Goal: Task Accomplishment & Management: Use online tool/utility

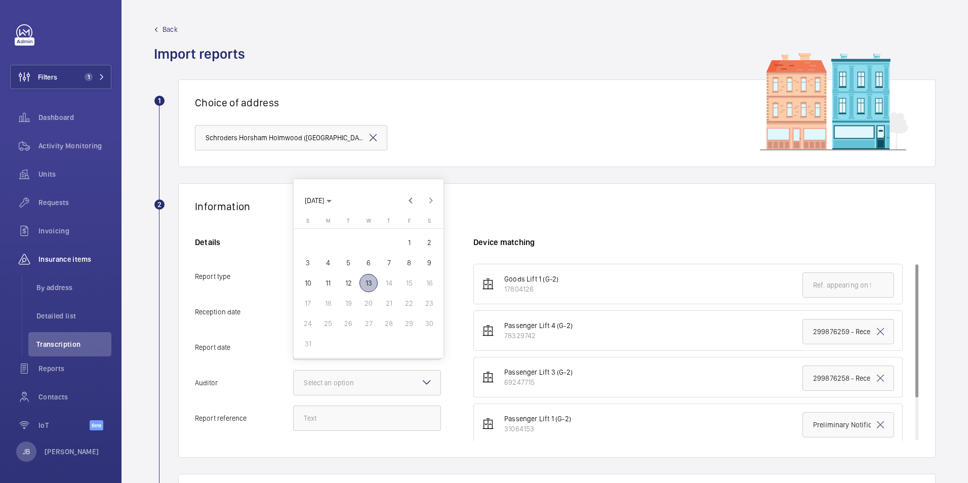
scroll to position [152, 0]
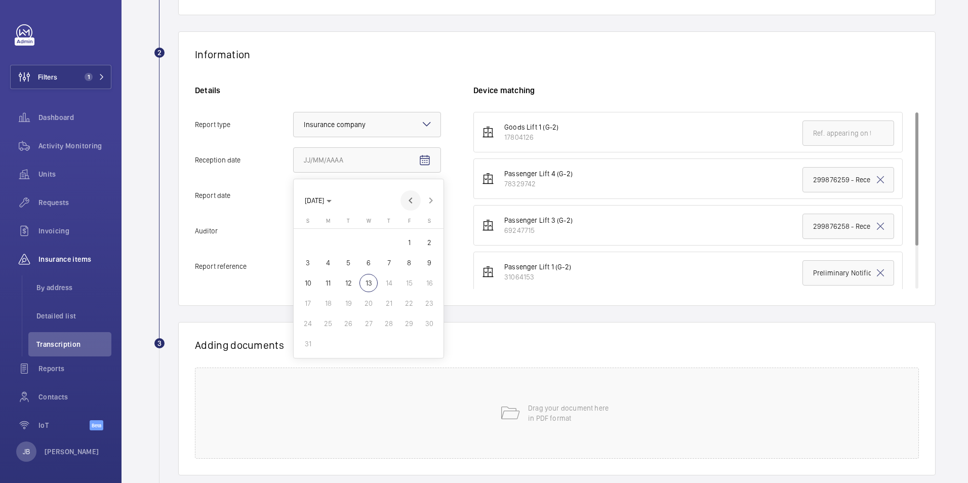
click at [414, 200] on span "Previous month" at bounding box center [410, 200] width 20 height 20
click at [386, 289] on span "19" at bounding box center [389, 283] width 18 height 18
type input "[DATE]"
click at [422, 195] on mat-icon "Open calendar" at bounding box center [425, 196] width 12 height 12
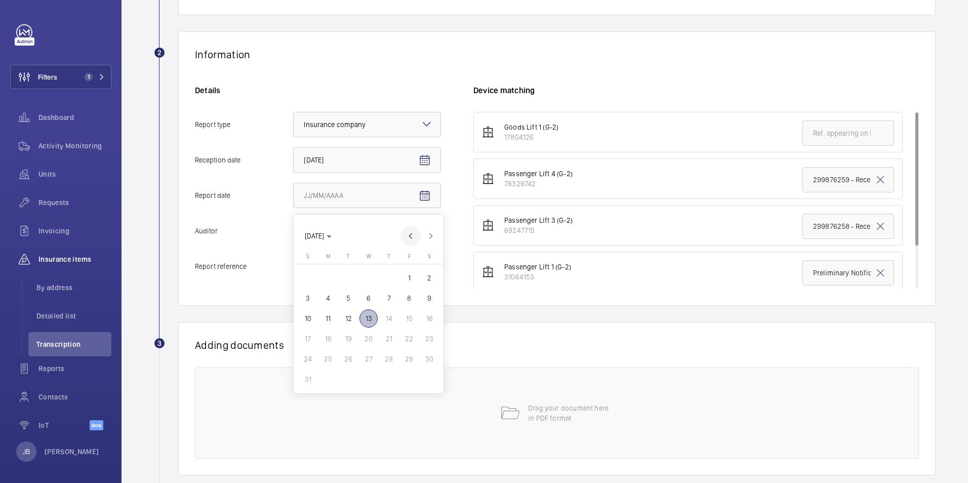
click at [410, 239] on span "Previous month" at bounding box center [410, 236] width 20 height 20
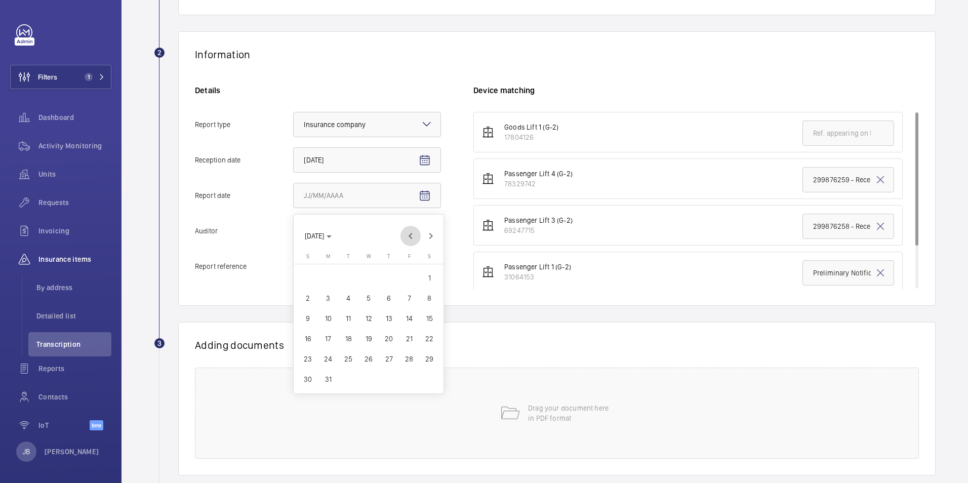
click at [410, 239] on span "Previous month" at bounding box center [410, 236] width 20 height 20
click at [325, 337] on span "17" at bounding box center [328, 339] width 18 height 18
type input "[DATE]"
click at [379, 227] on div at bounding box center [367, 231] width 147 height 24
click at [294, 227] on input "Auditor Select an option" at bounding box center [294, 231] width 0 height 24
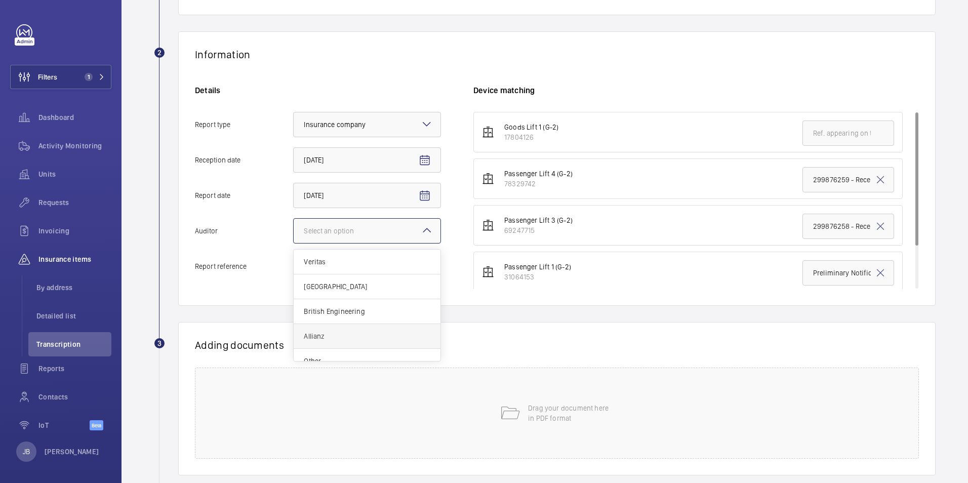
click at [325, 333] on span "Allianz" at bounding box center [367, 336] width 127 height 10
click at [294, 243] on input "Auditor Select an option Veritas Zurich British Engineering Allianz Other" at bounding box center [294, 231] width 0 height 24
click at [318, 267] on input "Report reference" at bounding box center [367, 266] width 148 height 25
paste input "Preliminary Notification"
type input "Preliminary Notification"
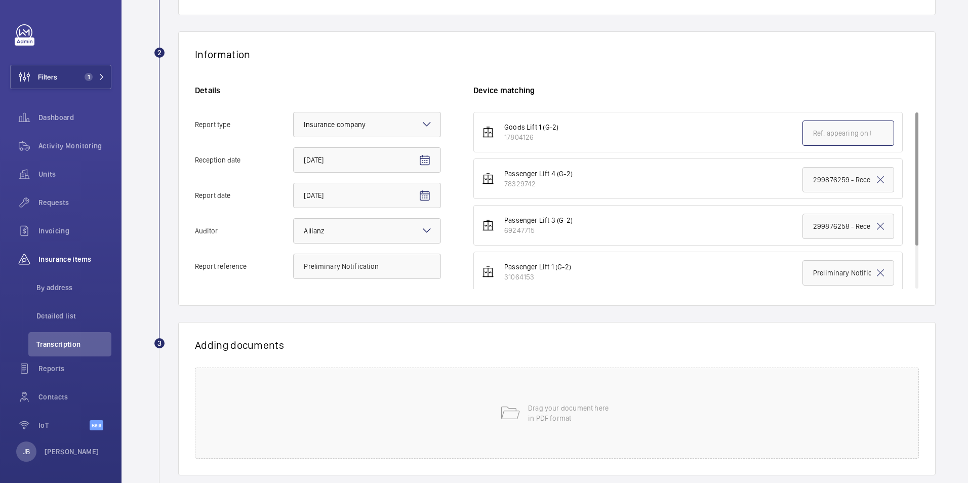
click at [851, 131] on input "text" at bounding box center [848, 132] width 92 height 25
paste input "Preliminary Notification"
type input "Preliminary Notification"
click at [728, 217] on li "Passenger Lift 3 (G-2) 69247715 299876258 - Reception Right Hand Bank - Left" at bounding box center [687, 225] width 429 height 40
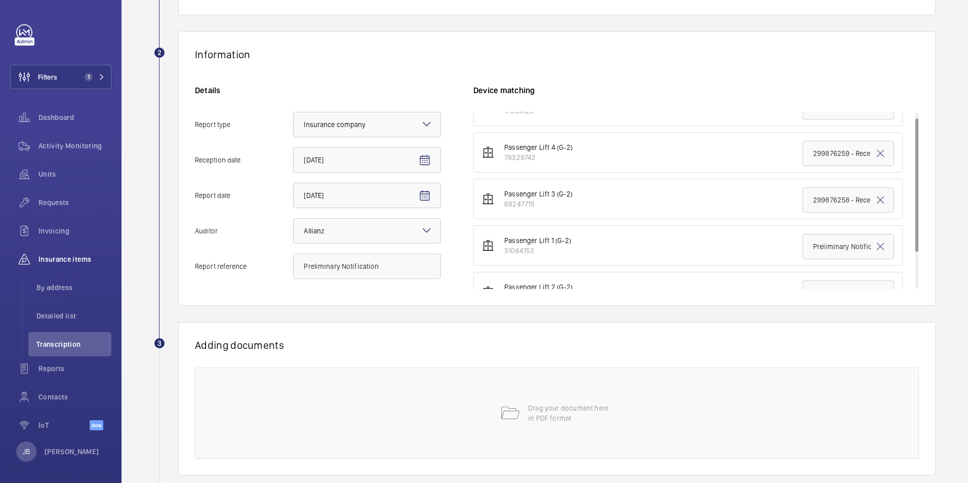
scroll to position [0, 0]
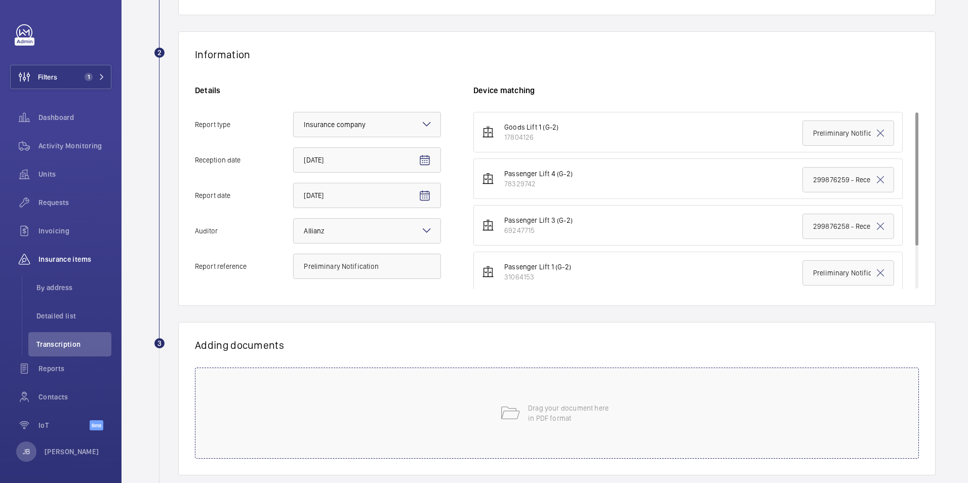
click at [692, 424] on div "Drag your document here in PDF format" at bounding box center [557, 413] width 724 height 91
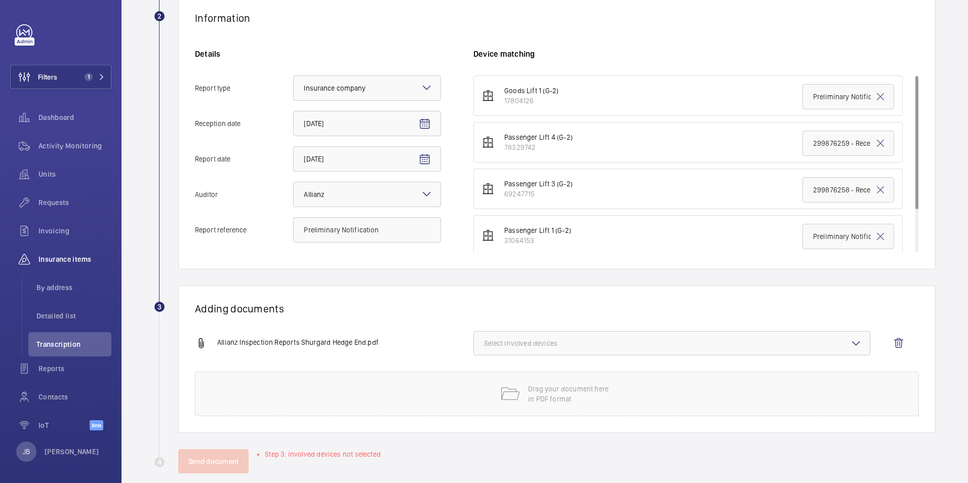
scroll to position [203, 0]
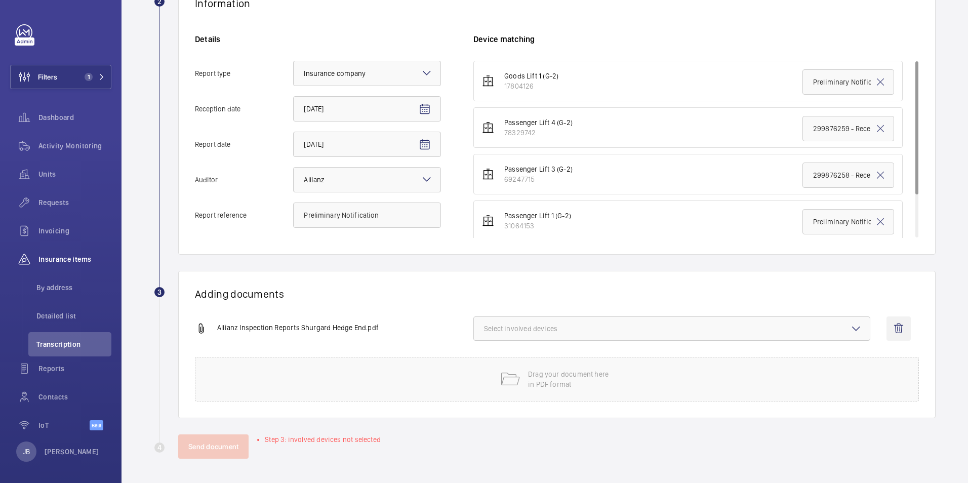
click at [894, 323] on wm-front-icon-button at bounding box center [898, 328] width 24 height 24
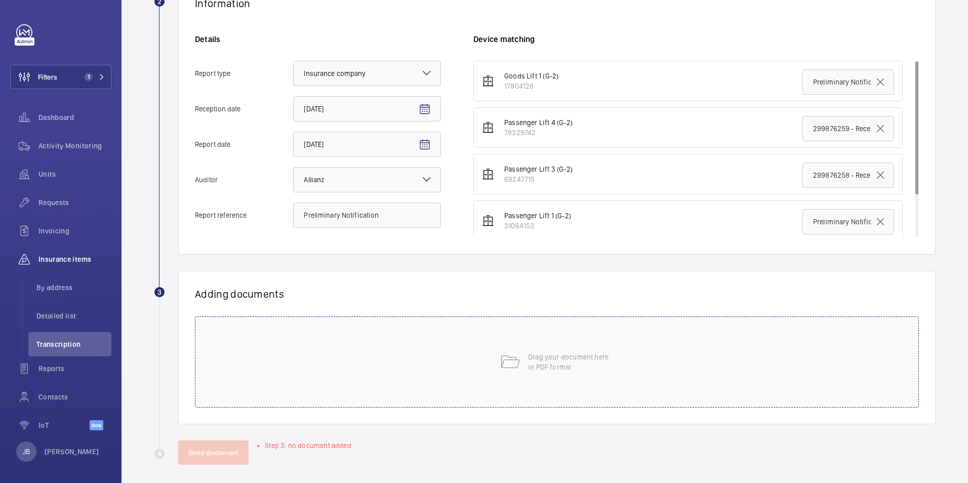
click at [447, 353] on div "Drag your document here in PDF format" at bounding box center [557, 361] width 724 height 91
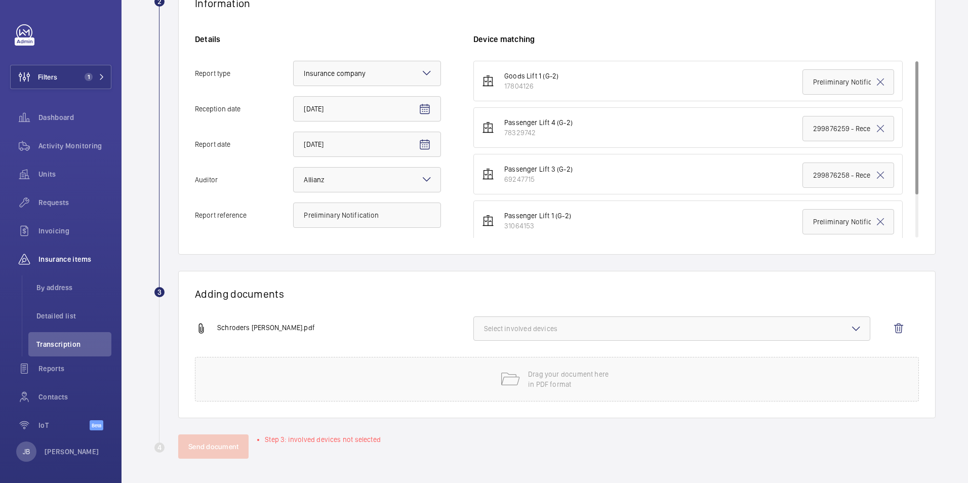
click at [624, 331] on span "Select involved devices" at bounding box center [672, 328] width 376 height 10
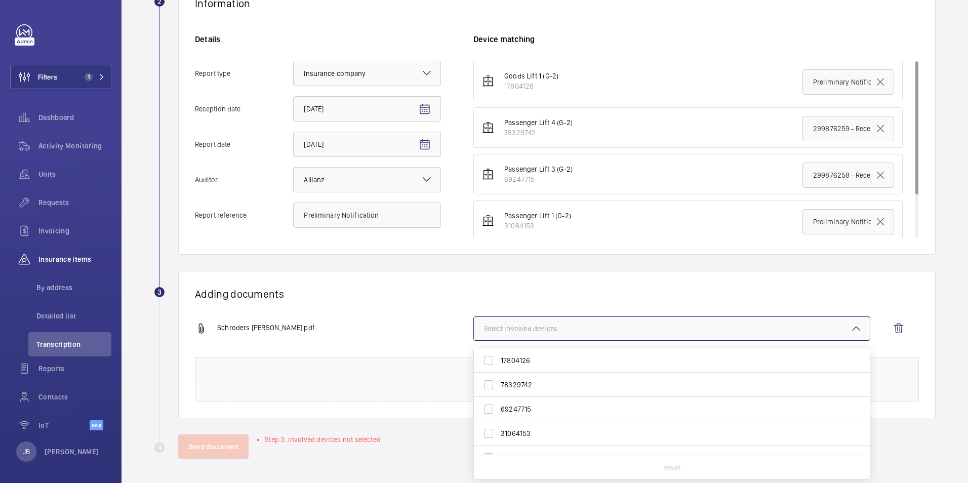
click at [495, 359] on label "17804126" at bounding box center [664, 360] width 381 height 24
click at [495, 359] on input "17804126" at bounding box center [488, 360] width 20 height 20
checkbox input "true"
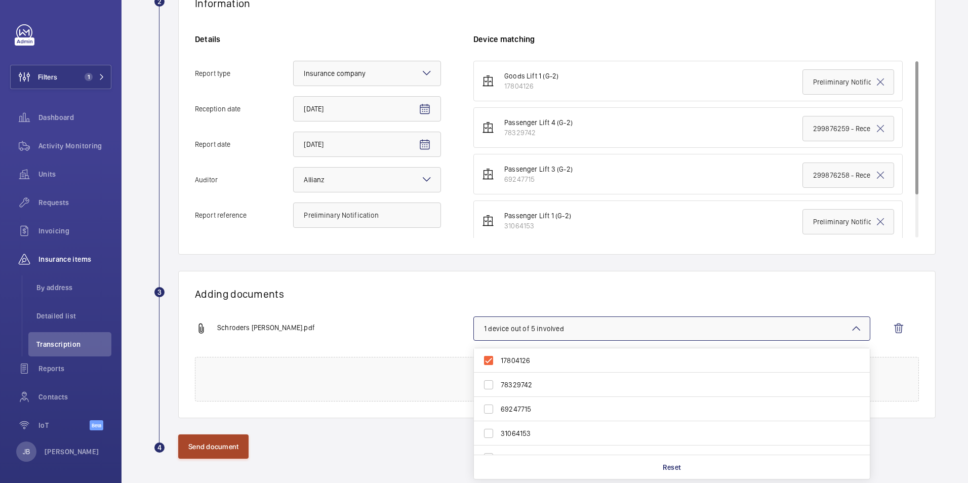
click at [231, 445] on button "Send document" at bounding box center [213, 446] width 70 height 24
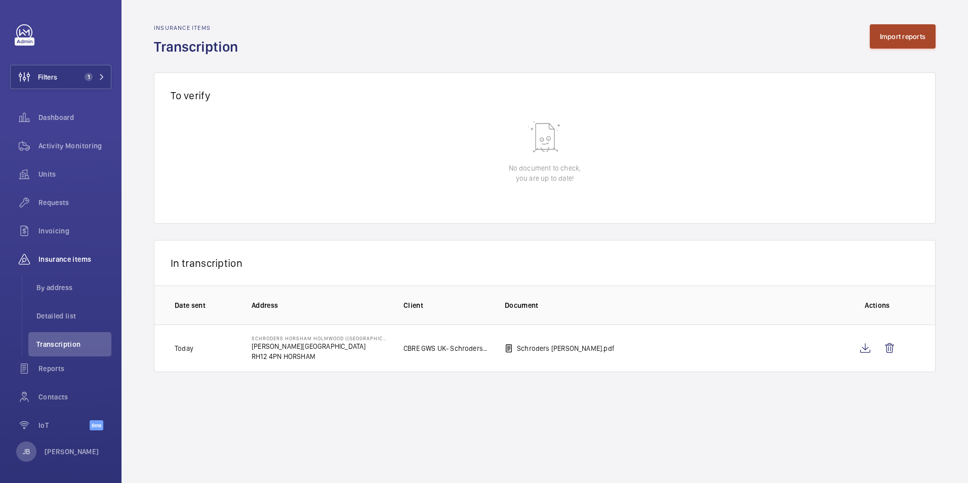
click at [895, 42] on button "Import reports" at bounding box center [903, 36] width 66 height 24
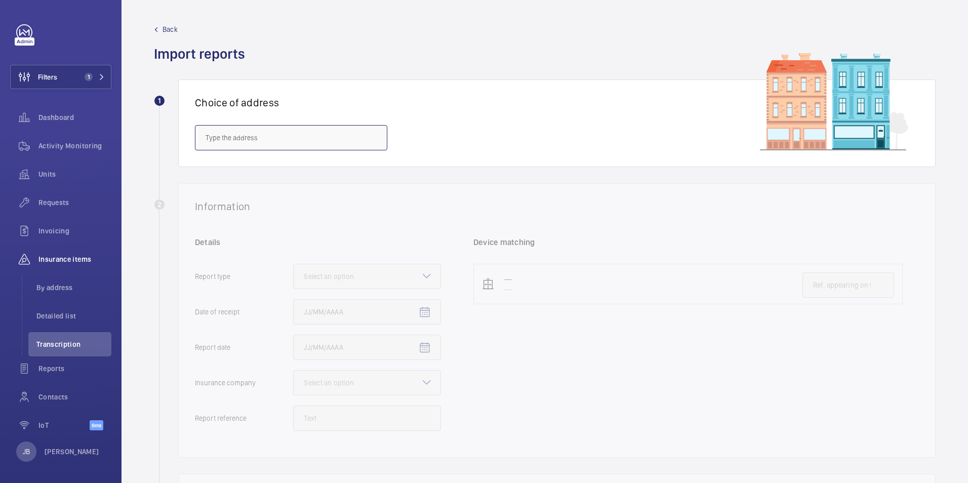
click at [305, 144] on input "text" at bounding box center [291, 137] width 192 height 25
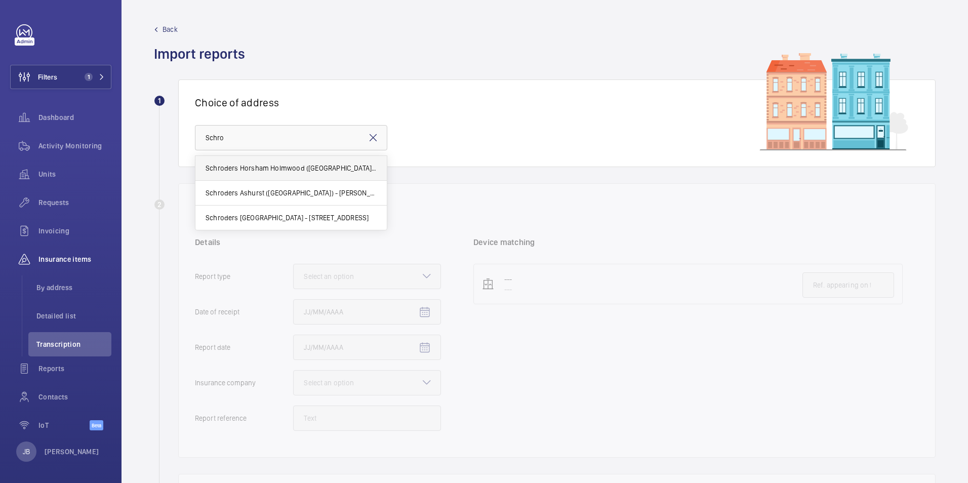
click at [290, 164] on span "Schroders Horsham Holmwood ([GEOGRAPHIC_DATA]) - [PERSON_NAME][STREET_ADDRESS]" at bounding box center [291, 168] width 171 height 10
type input "Schroders Horsham Holmwood ([GEOGRAPHIC_DATA]) - [PERSON_NAME][STREET_ADDRESS]"
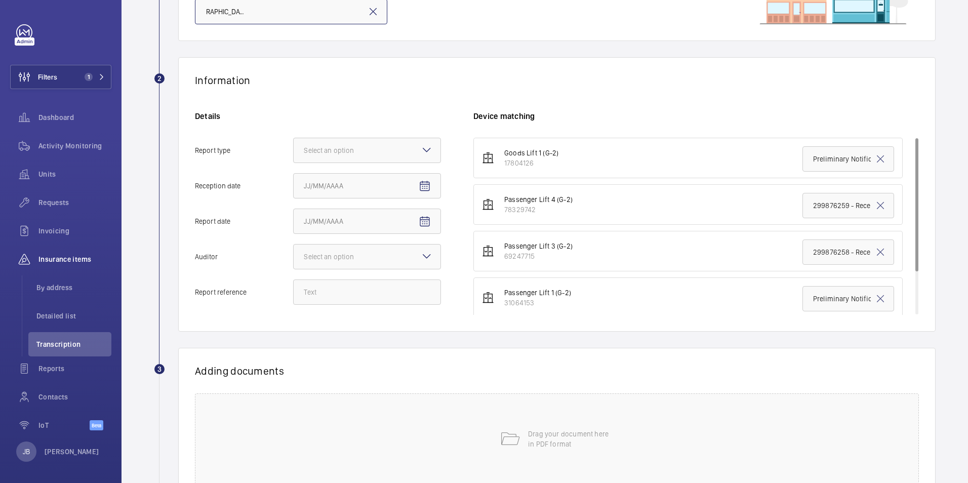
scroll to position [152, 0]
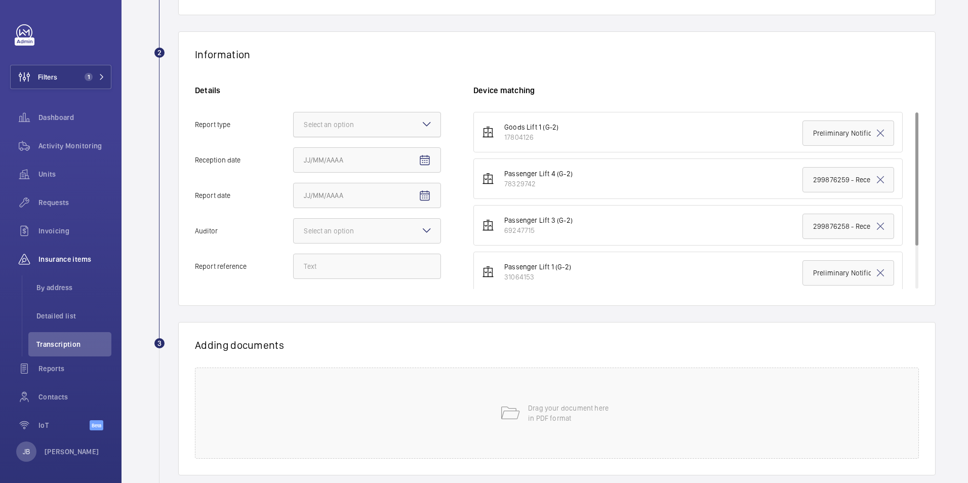
click at [399, 128] on div at bounding box center [367, 124] width 147 height 24
click at [294, 128] on input "Report type Select an option" at bounding box center [294, 124] width 0 height 24
click at [388, 156] on span "Insurance company" at bounding box center [367, 155] width 127 height 10
click at [294, 137] on input "Report type Select an option Insurance company Consultant" at bounding box center [294, 124] width 0 height 24
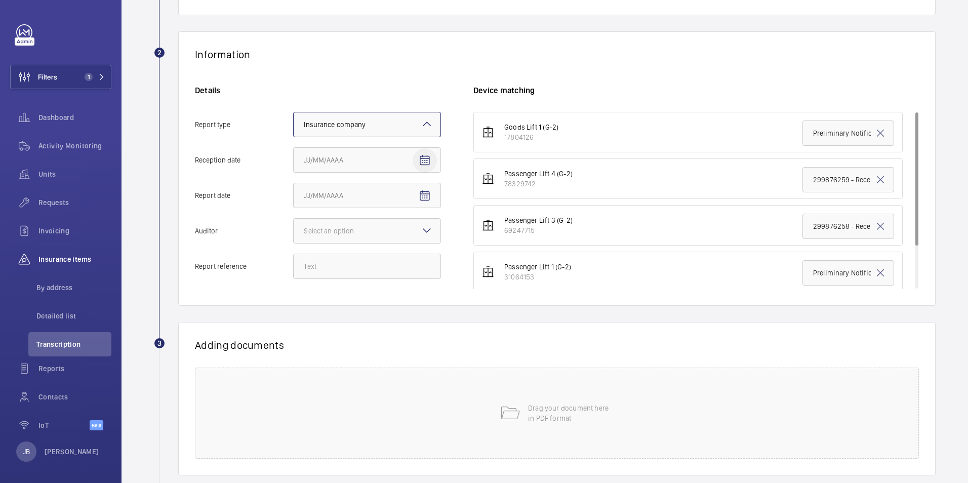
click at [422, 158] on mat-icon "Open calendar" at bounding box center [425, 160] width 12 height 12
drag, startPoint x: 911, startPoint y: 176, endPoint x: 425, endPoint y: 164, distance: 485.6
click at [908, 243] on div at bounding box center [484, 241] width 968 height 483
click at [905, 278] on ul "Goods Lift 1 (G-2) 17804126 Preliminary Notification Passenger Lift 4 (G-2) 783…" at bounding box center [695, 225] width 445 height 227
click at [834, 230] on input "299876258 - Reception Right Hand Bank - Left" at bounding box center [848, 226] width 92 height 25
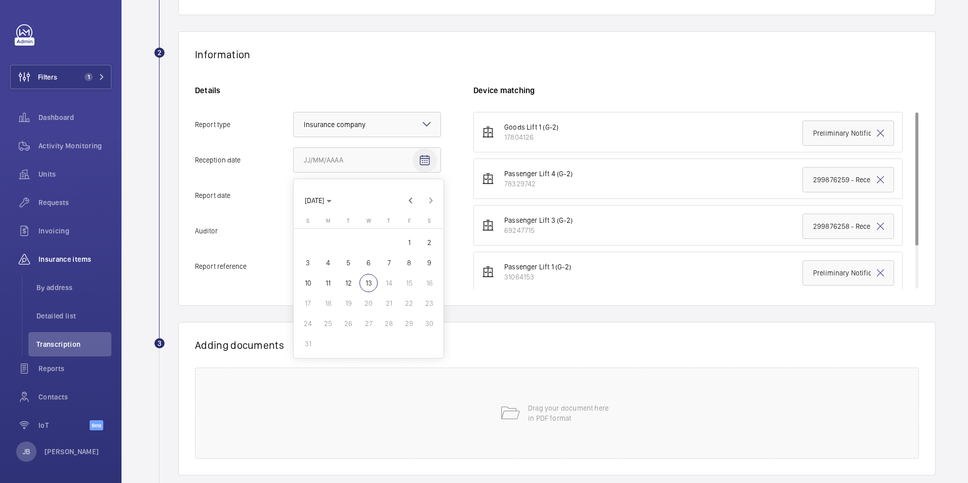
click at [425, 164] on mat-icon "Open calendar" at bounding box center [425, 160] width 12 height 12
click at [410, 197] on span "Previous month" at bounding box center [410, 200] width 20 height 20
click at [387, 285] on span "19" at bounding box center [389, 283] width 18 height 18
type input "[DATE]"
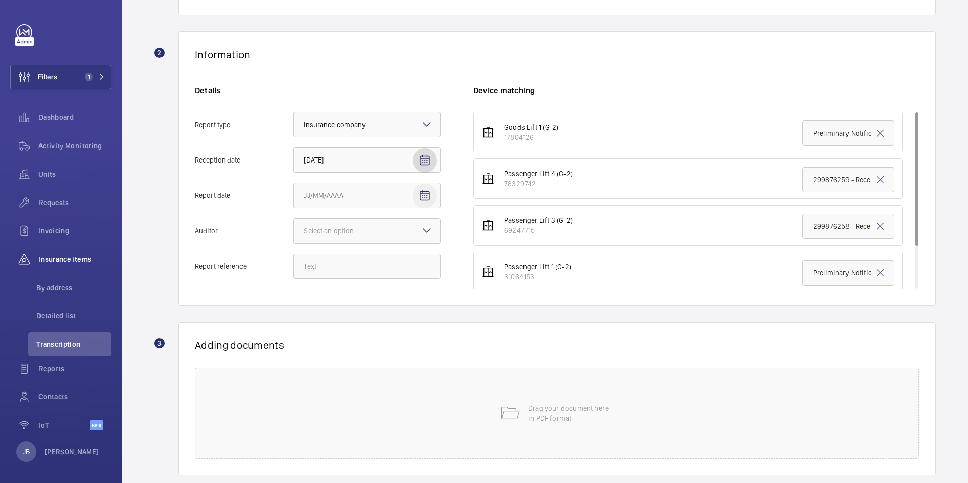
click at [426, 199] on mat-icon "Open calendar" at bounding box center [425, 196] width 12 height 12
click at [415, 242] on span "Previous month" at bounding box center [410, 236] width 20 height 20
click at [413, 236] on span "Previous month" at bounding box center [410, 236] width 20 height 20
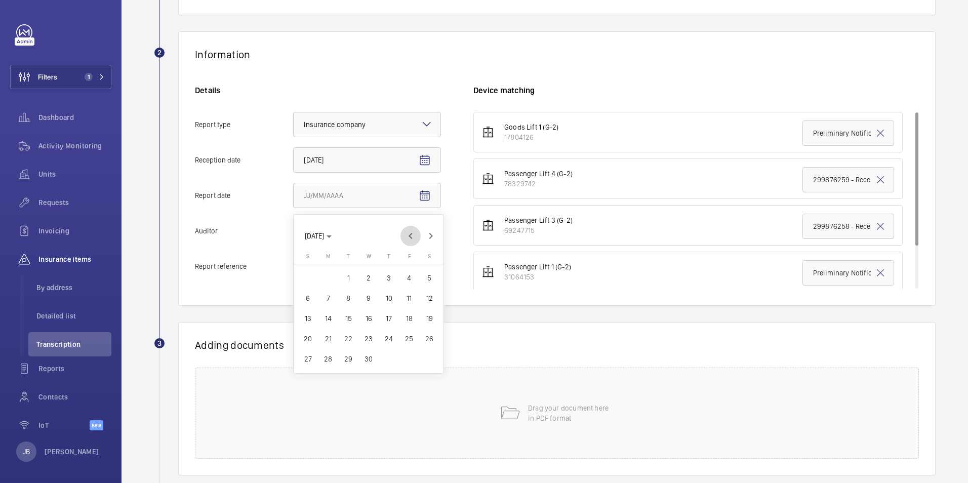
click at [413, 236] on span "Previous month" at bounding box center [410, 236] width 20 height 20
click at [411, 233] on span "Previous month" at bounding box center [410, 236] width 20 height 20
click at [330, 336] on span "17" at bounding box center [328, 339] width 18 height 18
type input "[DATE]"
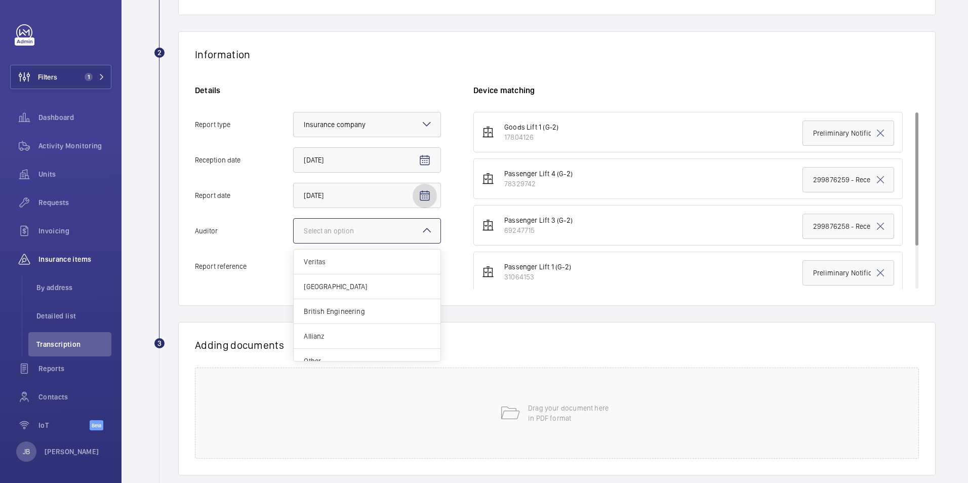
click at [357, 233] on div "Select an option" at bounding box center [341, 231] width 75 height 10
click at [294, 233] on input "Auditor Select an option Veritas Zurich British Engineering Allianz Other" at bounding box center [294, 231] width 0 height 24
click at [335, 331] on span "Allianz" at bounding box center [367, 336] width 127 height 10
click at [294, 243] on input "Auditor Select an option Veritas Zurich British Engineering Allianz Other" at bounding box center [294, 231] width 0 height 24
drag, startPoint x: 841, startPoint y: 177, endPoint x: 795, endPoint y: 181, distance: 46.7
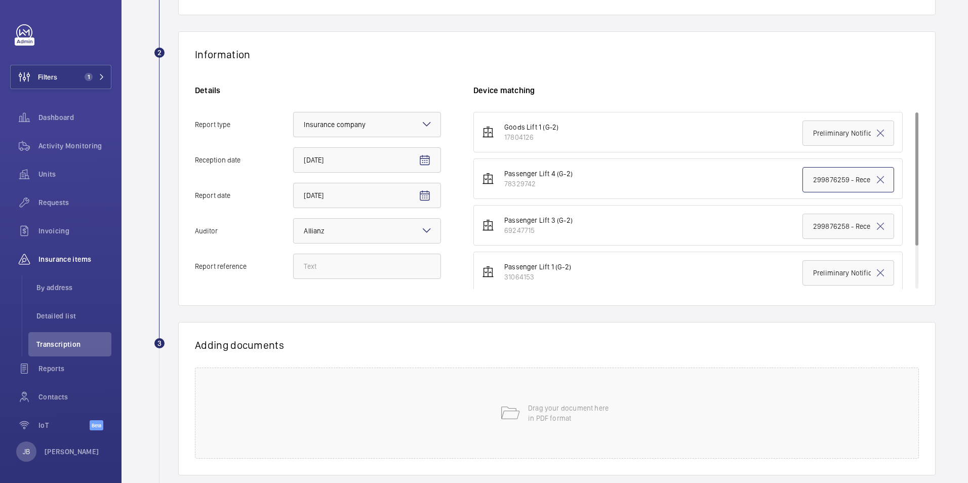
click at [802, 181] on input "299876259 - Reception Right Hand Bank - Right" at bounding box center [848, 179] width 92 height 25
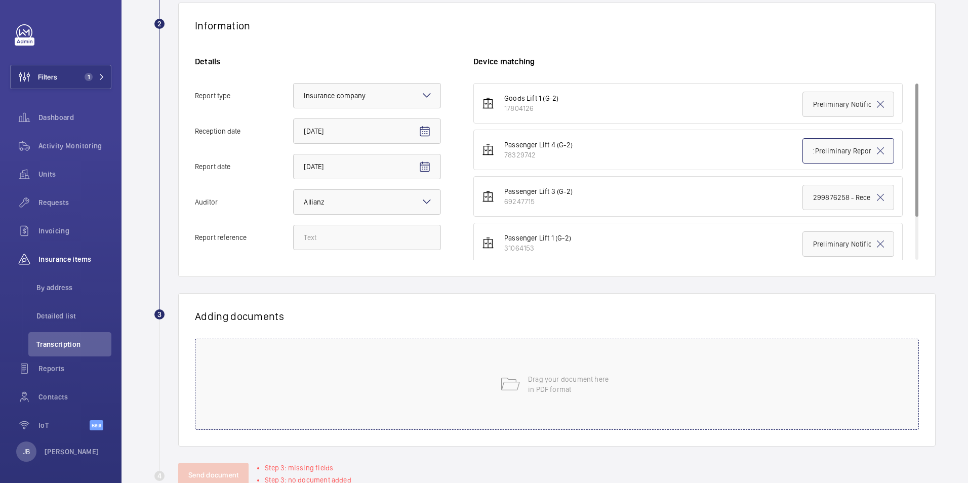
scroll to position [209, 0]
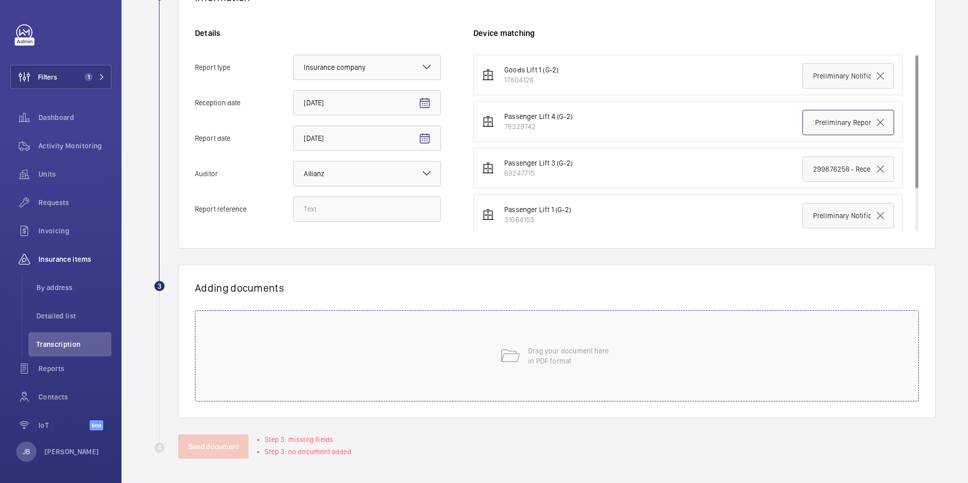
type input "299876259 - Reception Right Hand Bank - Right Preliminary Report"
click at [620, 343] on div "Drag your document here in PDF format" at bounding box center [557, 355] width 724 height 91
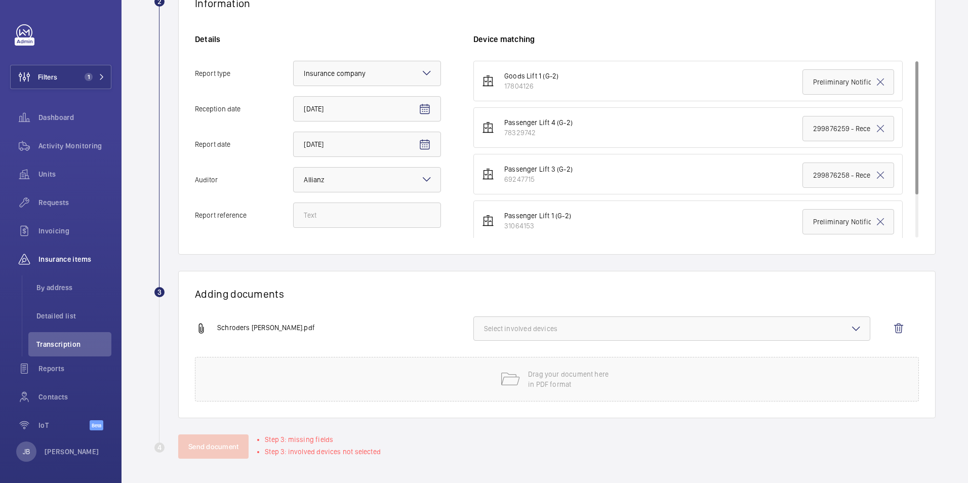
click at [645, 324] on span "Select involved devices" at bounding box center [672, 328] width 376 height 10
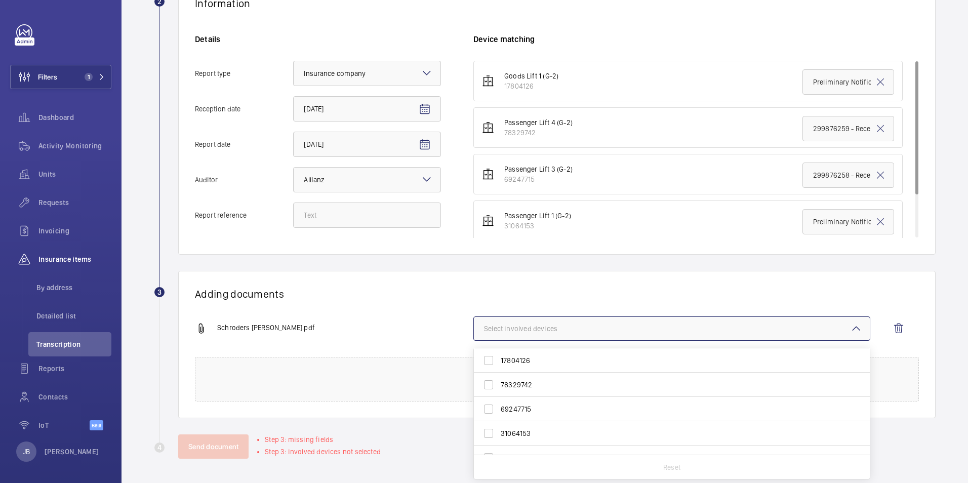
click at [488, 383] on label "78329742" at bounding box center [664, 385] width 381 height 24
click at [488, 383] on input "78329742" at bounding box center [488, 385] width 20 height 20
checkbox input "true"
click at [381, 442] on div "Send document Step 3: missing fields" at bounding box center [556, 446] width 757 height 24
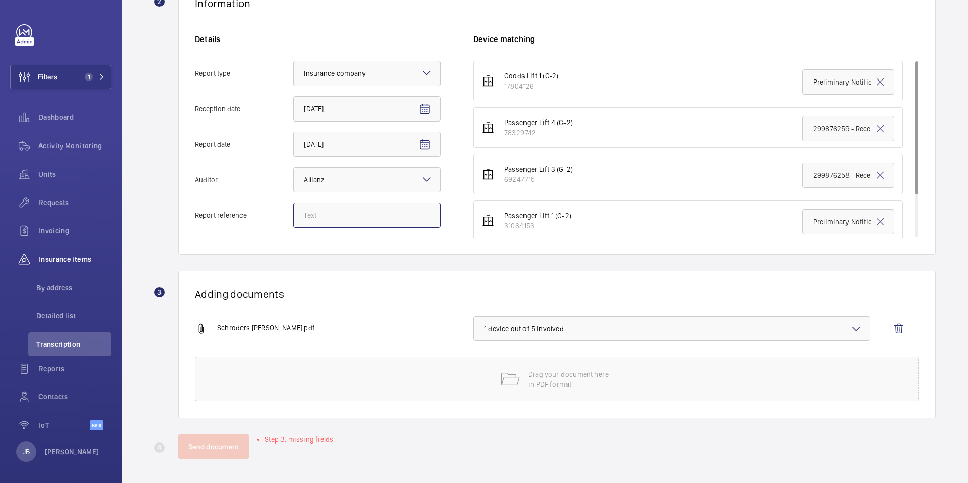
click at [382, 216] on input "Report reference" at bounding box center [367, 214] width 148 height 25
paste input "Preliminary"
type input "Preliminary report"
click at [219, 441] on button "Send document" at bounding box center [213, 446] width 70 height 24
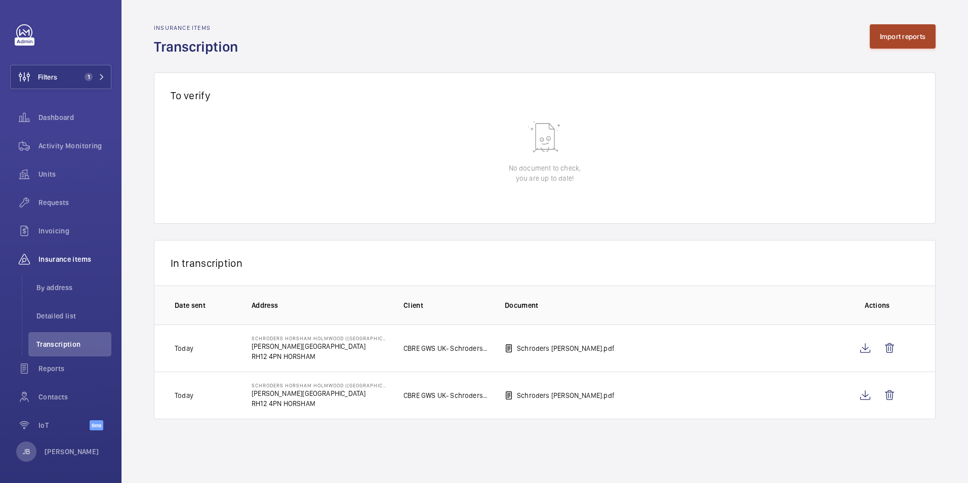
click at [925, 34] on button "Import reports" at bounding box center [903, 36] width 66 height 24
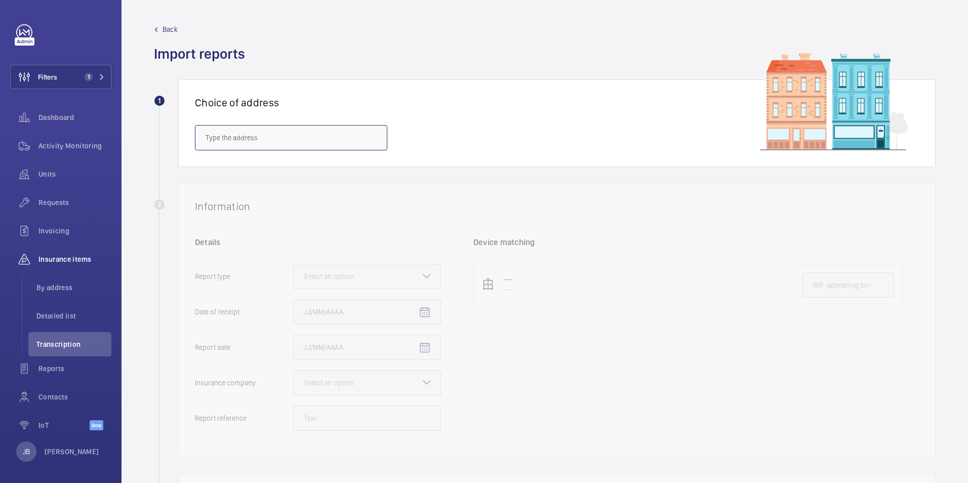
click at [291, 132] on input "text" at bounding box center [291, 137] width 192 height 25
click at [326, 139] on input "text" at bounding box center [291, 137] width 192 height 25
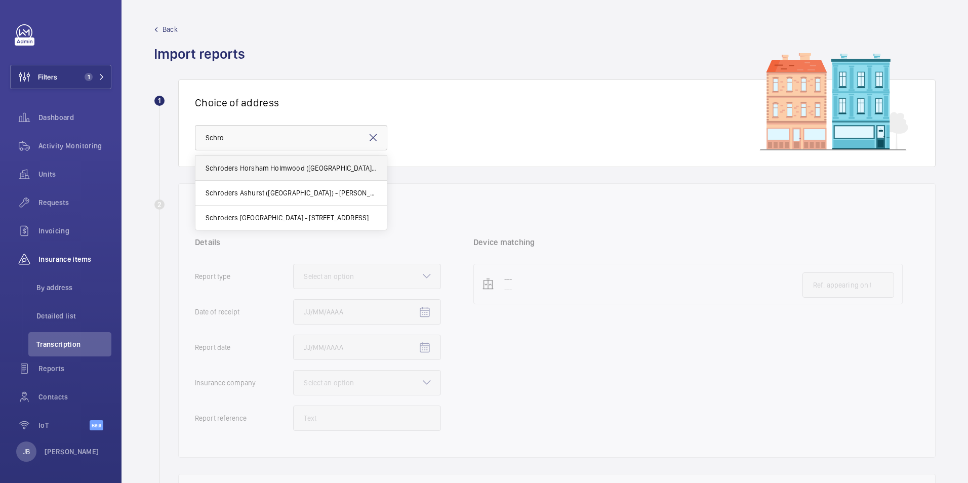
click at [317, 172] on span "Schroders Horsham Holmwood ([GEOGRAPHIC_DATA]) - [PERSON_NAME][STREET_ADDRESS]" at bounding box center [291, 168] width 171 height 10
type input "Schroders Horsham Holmwood ([GEOGRAPHIC_DATA]) - [PERSON_NAME][STREET_ADDRESS]"
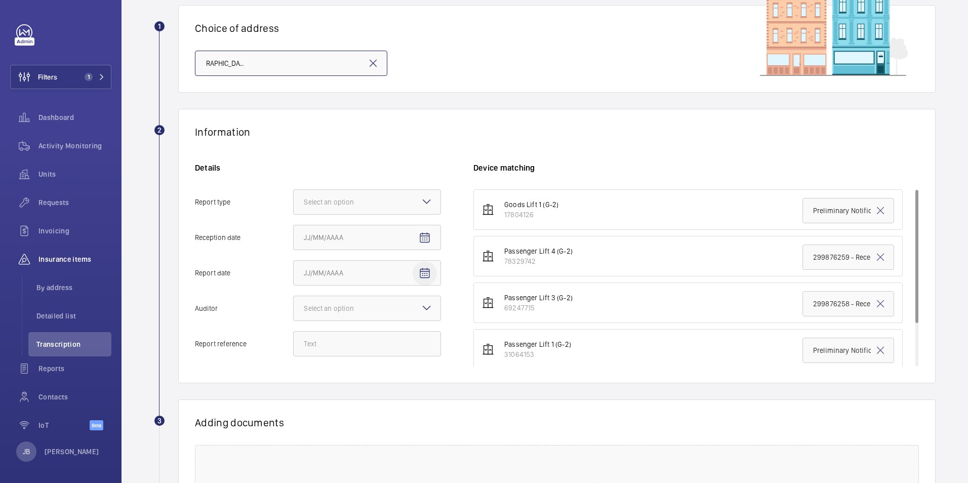
scroll to position [202, 0]
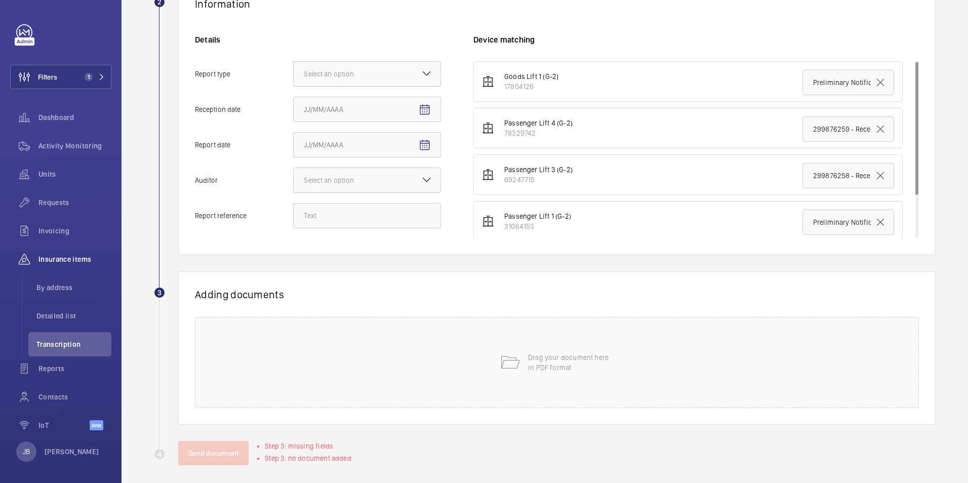
click at [402, 78] on div at bounding box center [367, 74] width 147 height 24
click at [294, 78] on input "Report type Select an option" at bounding box center [294, 74] width 0 height 24
click at [389, 100] on span "Insurance company" at bounding box center [367, 105] width 127 height 10
click at [294, 86] on input "Report type Select an option Insurance company Consultant" at bounding box center [294, 74] width 0 height 24
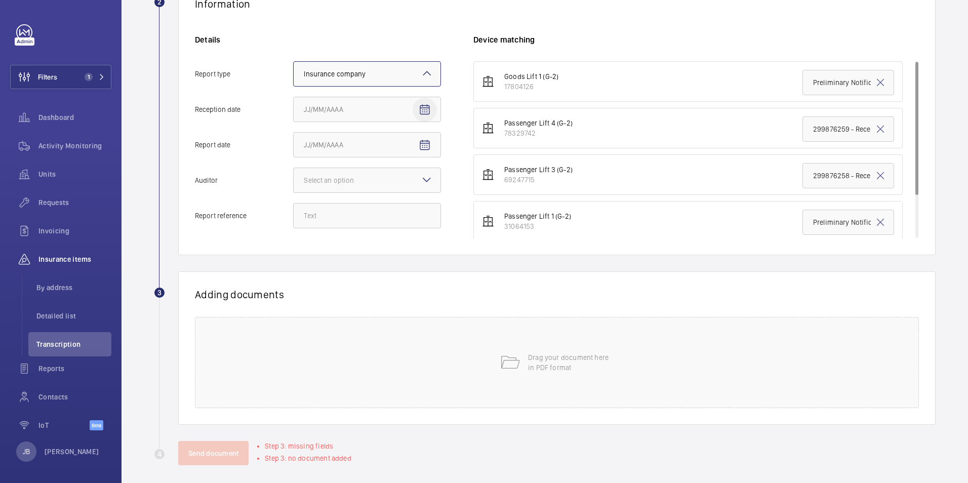
click at [417, 108] on span "Open calendar" at bounding box center [425, 110] width 24 height 24
click at [407, 152] on span "Previous month" at bounding box center [410, 150] width 20 height 20
click at [403, 191] on span "6" at bounding box center [409, 192] width 18 height 18
type input "[DATE]"
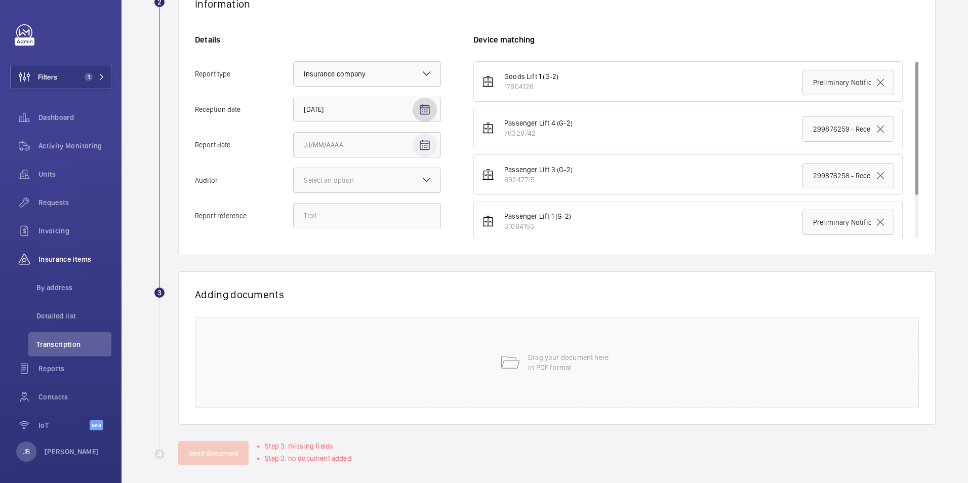
click at [416, 142] on span "Open calendar" at bounding box center [425, 145] width 24 height 24
click at [410, 181] on span "Previous month" at bounding box center [410, 185] width 20 height 20
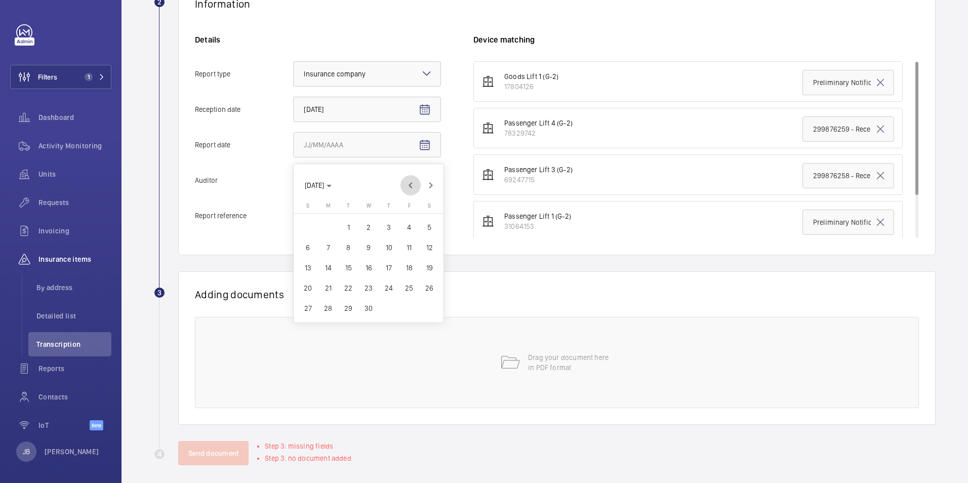
click at [410, 181] on span "Previous month" at bounding box center [410, 185] width 20 height 20
click at [425, 183] on span "Next month" at bounding box center [431, 185] width 20 height 20
click at [330, 282] on span "17" at bounding box center [328, 288] width 18 height 18
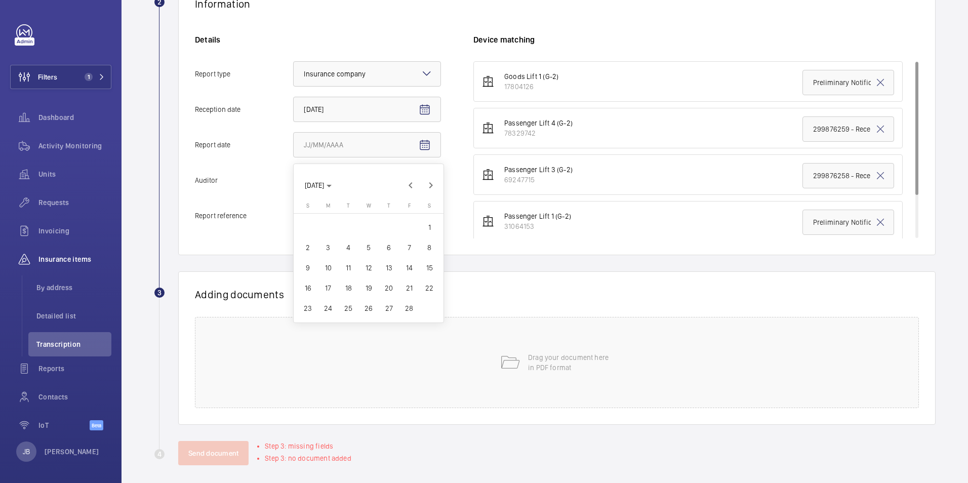
type input "[DATE]"
click at [375, 175] on div at bounding box center [367, 180] width 147 height 24
click at [294, 175] on input "Auditor Select an option" at bounding box center [294, 180] width 0 height 24
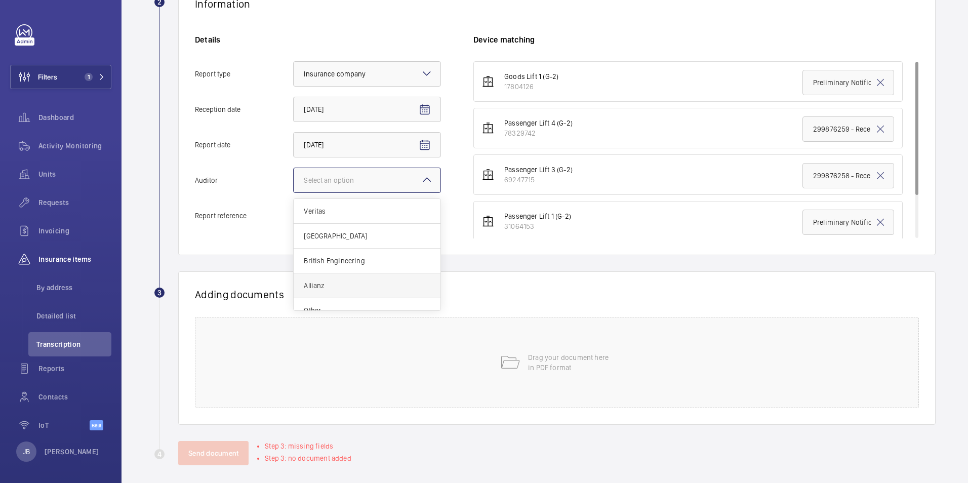
click at [324, 274] on div "Allianz" at bounding box center [367, 285] width 147 height 25
click at [294, 192] on input "Auditor Select an option Veritas Zurich British Engineering Allianz Other" at bounding box center [294, 180] width 0 height 24
drag, startPoint x: 803, startPoint y: 176, endPoint x: 887, endPoint y: 174, distance: 84.1
click at [887, 174] on li "Passenger Lift 3 (G-2) 69247715 299876258 - Reception Right Hand Bank - Left" at bounding box center [687, 174] width 429 height 40
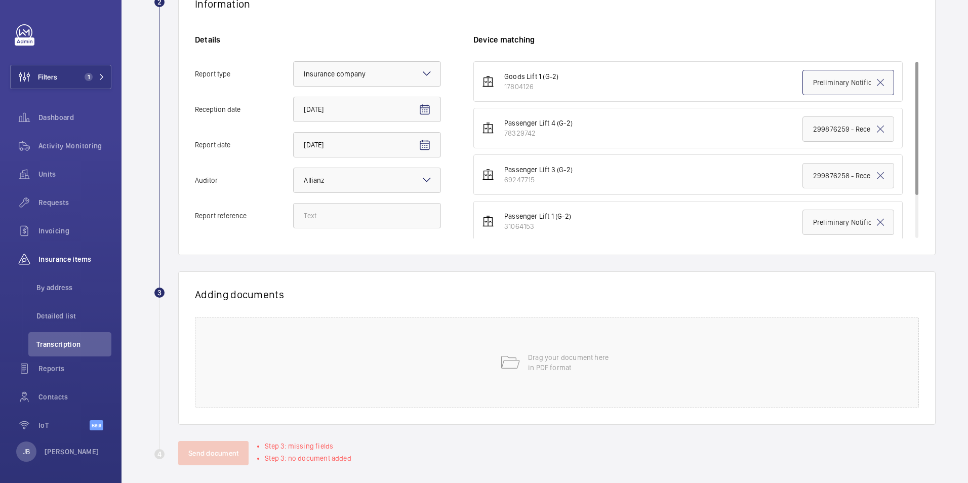
scroll to position [0, 16]
drag, startPoint x: 802, startPoint y: 84, endPoint x: 875, endPoint y: 82, distance: 72.4
click at [875, 82] on div "Preliminary Notification" at bounding box center [848, 82] width 92 height 25
click at [348, 222] on input "Report reference" at bounding box center [367, 215] width 148 height 25
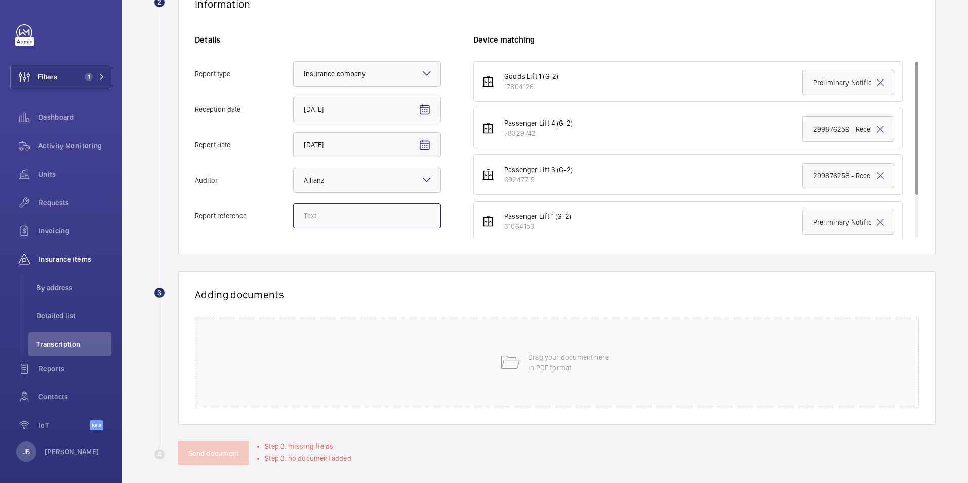
paste input "Preliminary Notification"
drag, startPoint x: 383, startPoint y: 217, endPoint x: 340, endPoint y: 218, distance: 43.1
click at [340, 218] on input "Preliminary Notification" at bounding box center [367, 215] width 148 height 25
drag, startPoint x: 368, startPoint y: 219, endPoint x: 272, endPoint y: 207, distance: 96.4
click at [272, 207] on label "Report reference Preliminary Report" at bounding box center [318, 215] width 246 height 25
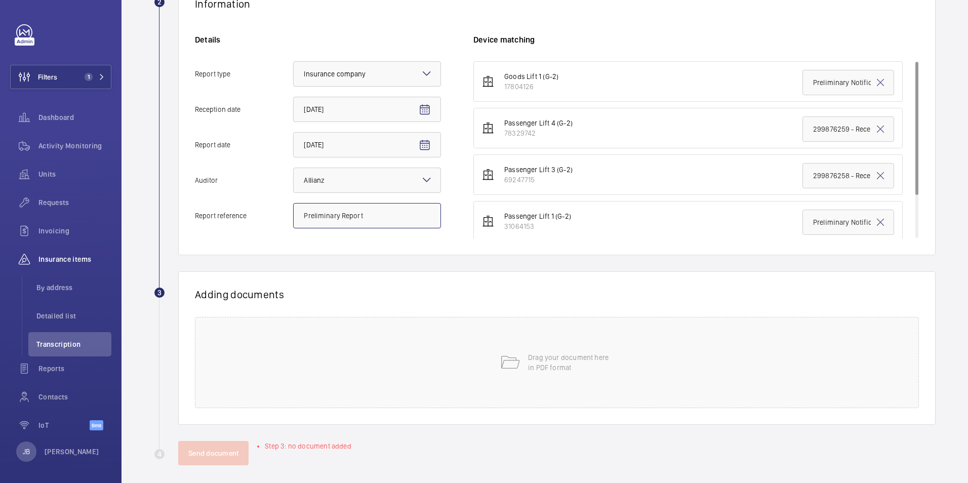
type input "Preliminary Report"
click at [817, 178] on input "299876258 - Reception Right Hand Bank - Left" at bounding box center [848, 175] width 92 height 25
paste input "Preliminary Report"
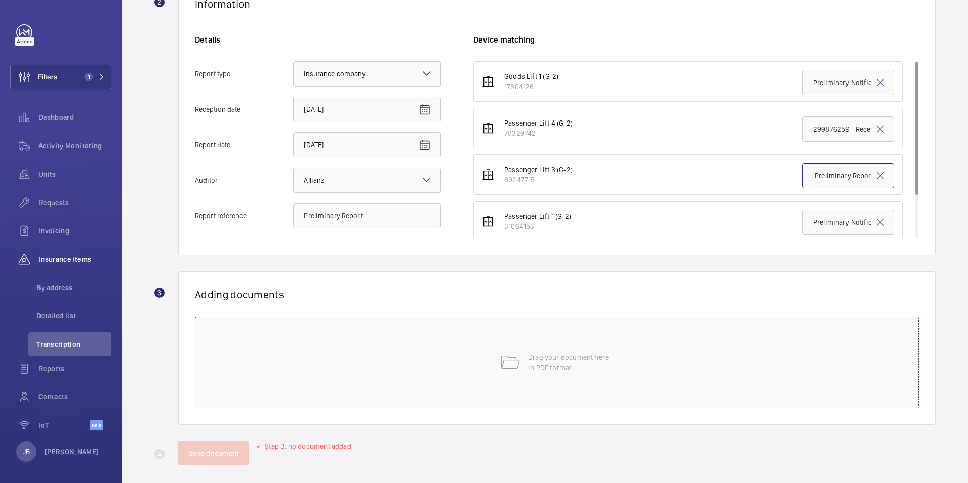
type input "299876258 - Reception Right Hand Bank - Left - Preliminary Report"
click at [684, 336] on div "Drag your document here in PDF format" at bounding box center [557, 362] width 724 height 91
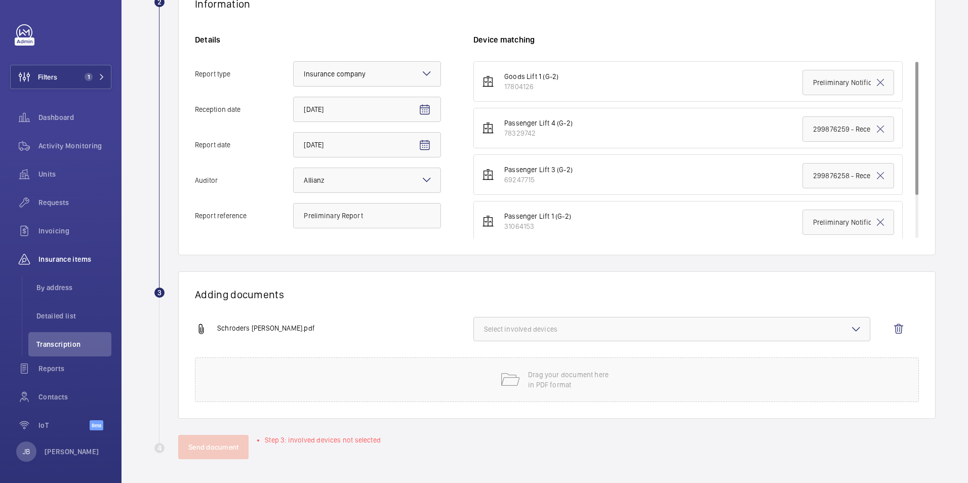
click at [625, 332] on span "Select involved devices" at bounding box center [672, 329] width 376 height 10
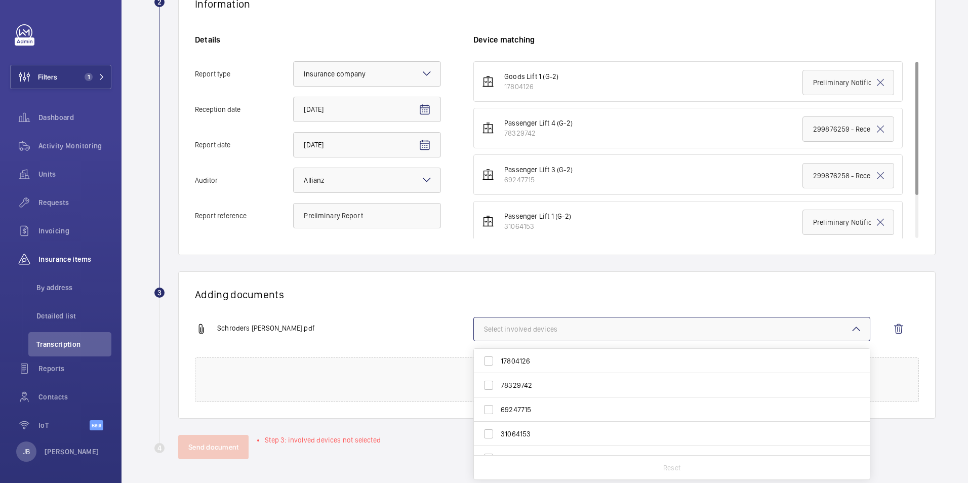
click at [488, 408] on label "69247715" at bounding box center [664, 409] width 381 height 24
click at [488, 408] on input "69247715" at bounding box center [488, 409] width 20 height 20
checkbox input "true"
click at [270, 455] on div "Send document" at bounding box center [556, 447] width 757 height 24
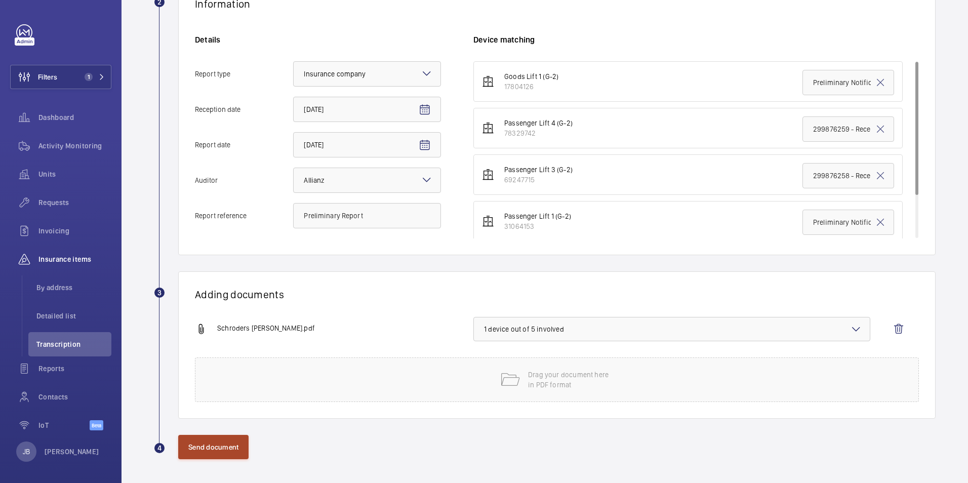
click at [233, 450] on button "Send document" at bounding box center [213, 447] width 70 height 24
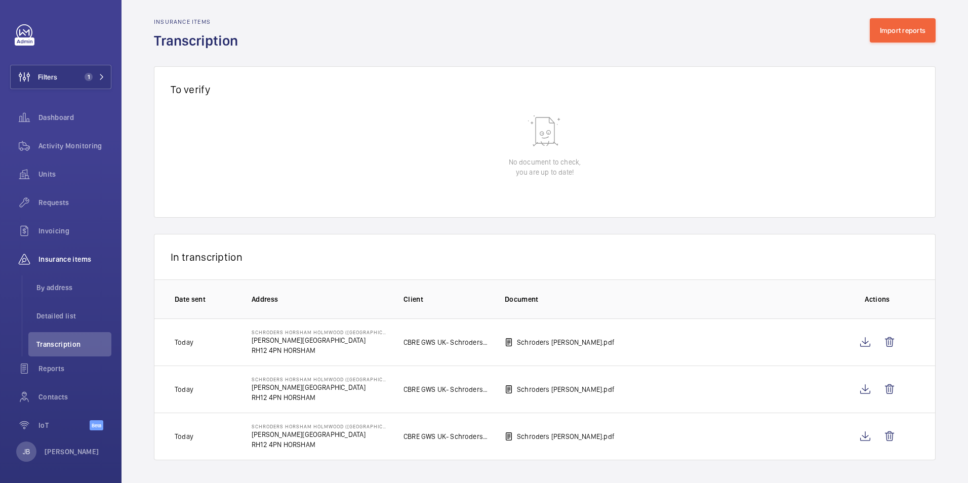
scroll to position [8, 0]
click at [903, 31] on button "Import reports" at bounding box center [903, 29] width 66 height 24
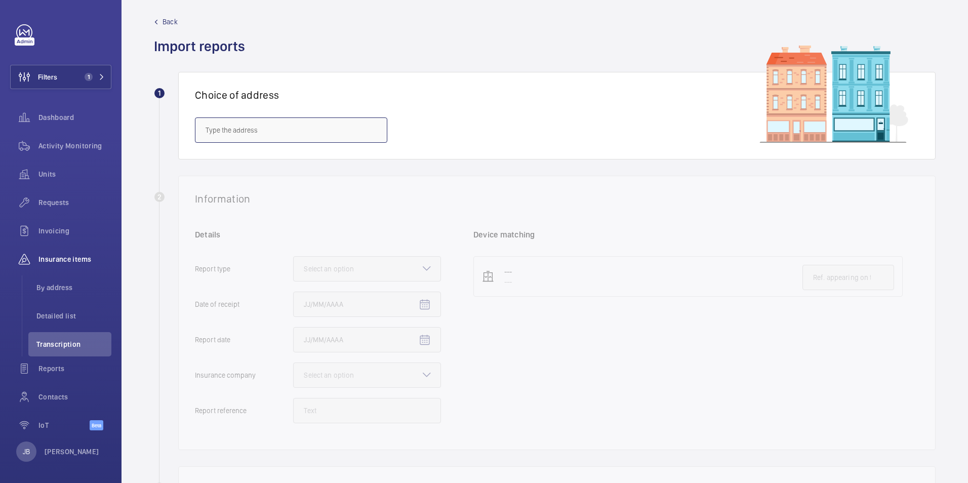
click at [325, 134] on input "text" at bounding box center [291, 129] width 192 height 25
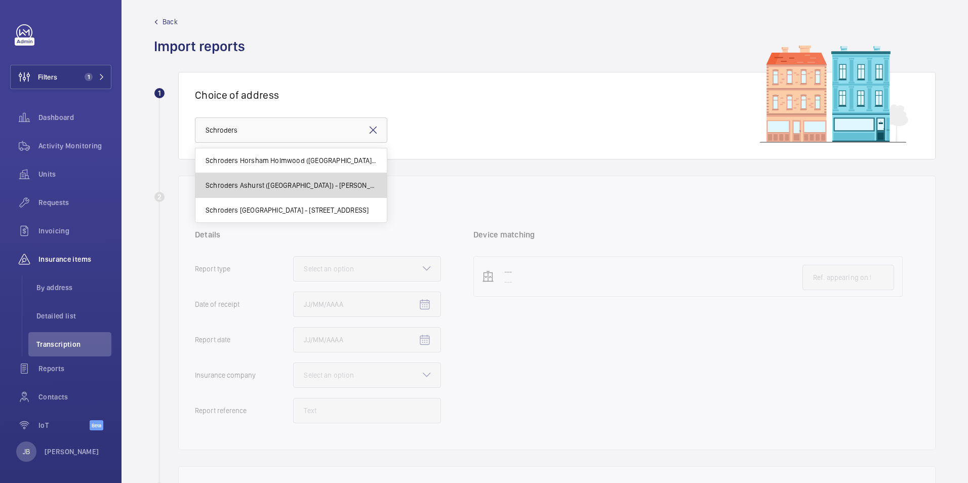
click at [302, 188] on span "Schroders Ashurst ([GEOGRAPHIC_DATA]) - [PERSON_NAME][STREET_ADDRESS]" at bounding box center [291, 185] width 171 height 10
type input "Schroders Ashurst ([GEOGRAPHIC_DATA]) - [PERSON_NAME][STREET_ADDRESS]"
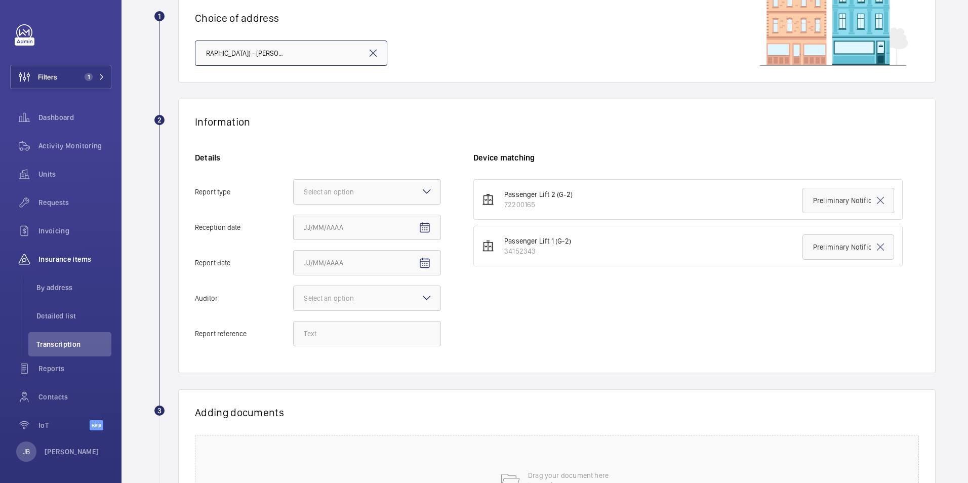
scroll to position [202, 0]
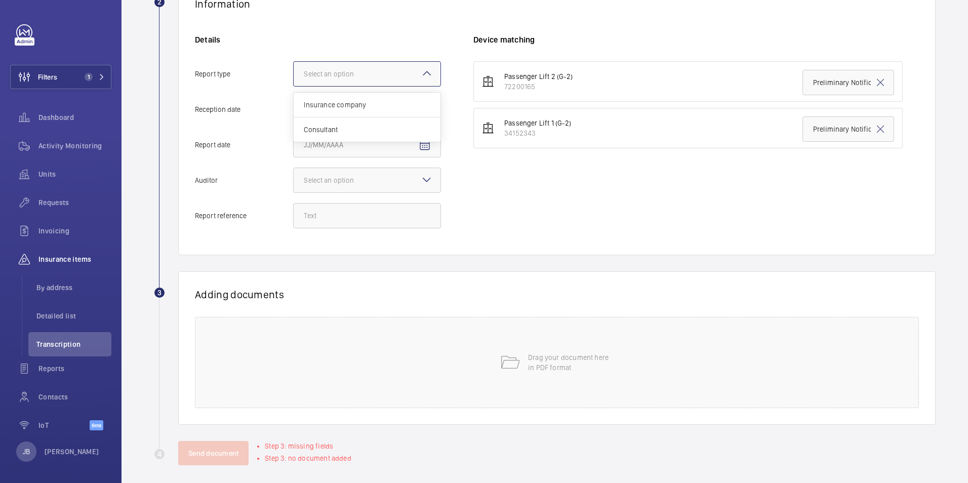
click at [364, 73] on div "Select an option" at bounding box center [341, 74] width 75 height 10
click at [294, 73] on input "Report type Select an option Insurance company Consultant" at bounding box center [294, 74] width 0 height 24
click at [351, 105] on span "Insurance company" at bounding box center [367, 105] width 127 height 10
click at [294, 86] on input "Report type Select an option Insurance company Consultant" at bounding box center [294, 74] width 0 height 24
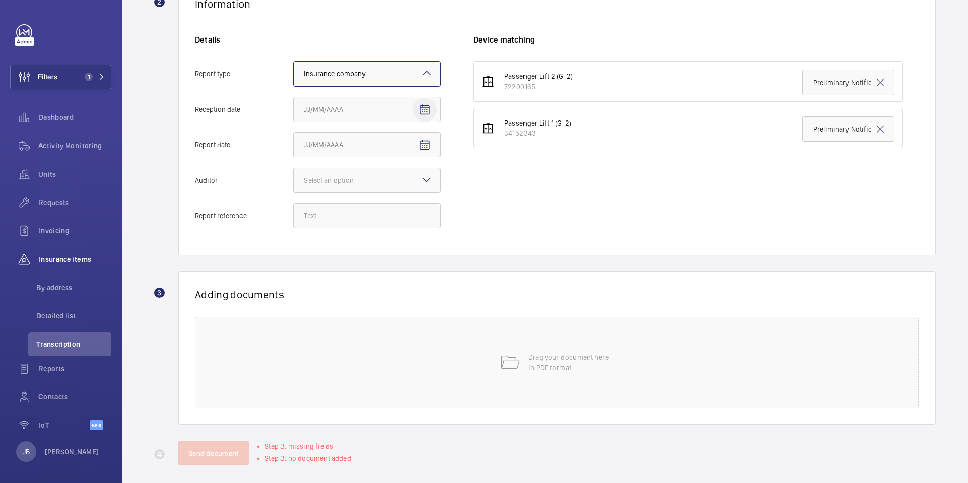
click at [413, 113] on span "Open calendar" at bounding box center [425, 110] width 24 height 24
click at [405, 152] on span "Previous month" at bounding box center [410, 150] width 20 height 20
click at [427, 150] on span "Next month" at bounding box center [431, 150] width 20 height 20
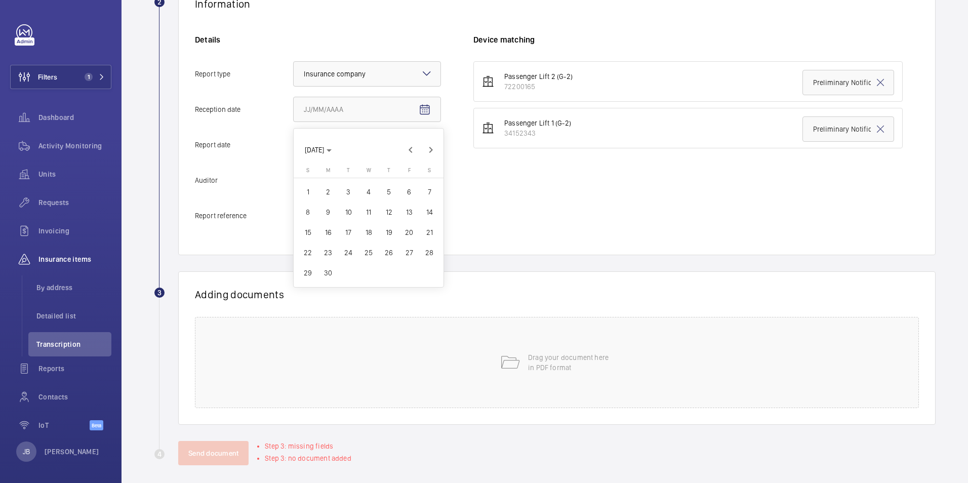
click at [408, 193] on span "6" at bounding box center [409, 192] width 18 height 18
type input "[DATE]"
click at [421, 143] on mat-icon "Open calendar" at bounding box center [425, 145] width 12 height 12
click at [414, 180] on span "Previous month" at bounding box center [410, 185] width 20 height 20
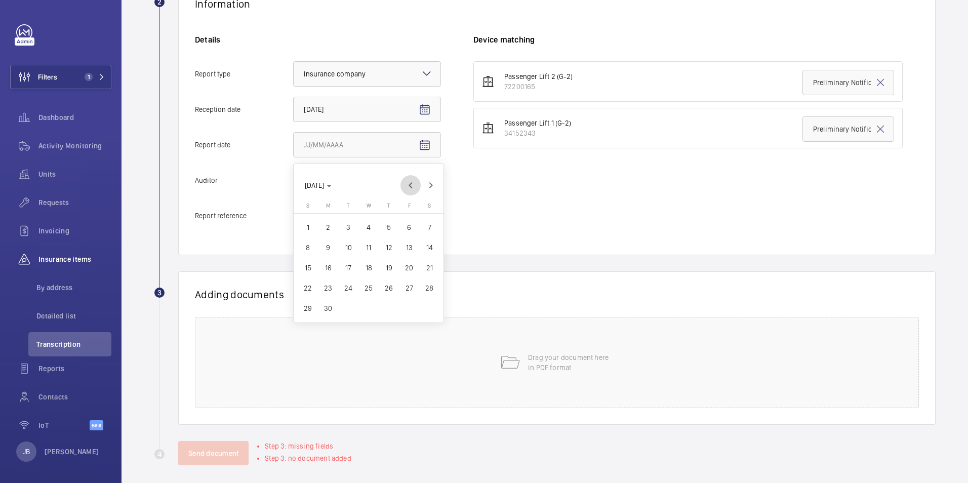
click at [414, 180] on span "Previous month" at bounding box center [410, 185] width 20 height 20
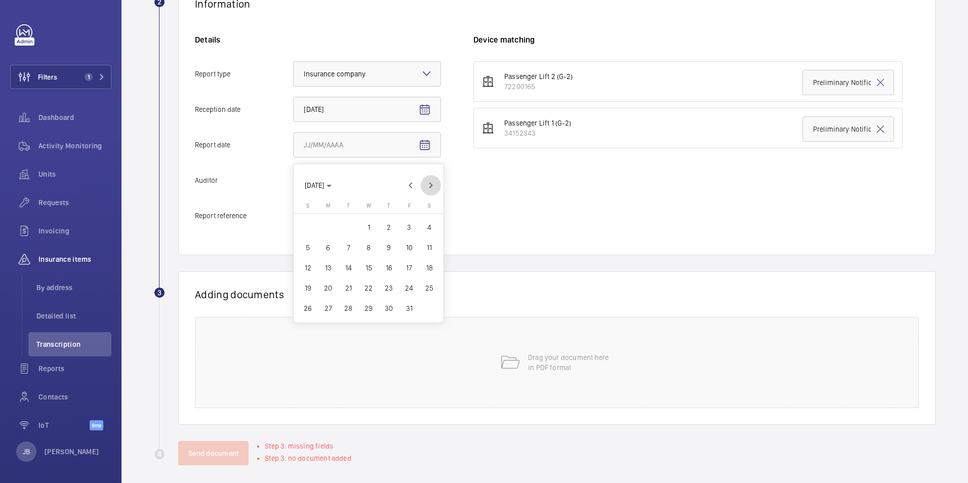
click at [428, 180] on span "Next month" at bounding box center [431, 185] width 20 height 20
click at [325, 290] on span "17" at bounding box center [328, 288] width 18 height 18
type input "[DATE]"
click at [367, 177] on div "Select an option" at bounding box center [341, 180] width 75 height 10
click at [294, 177] on input "Auditor Select an option" at bounding box center [294, 180] width 0 height 24
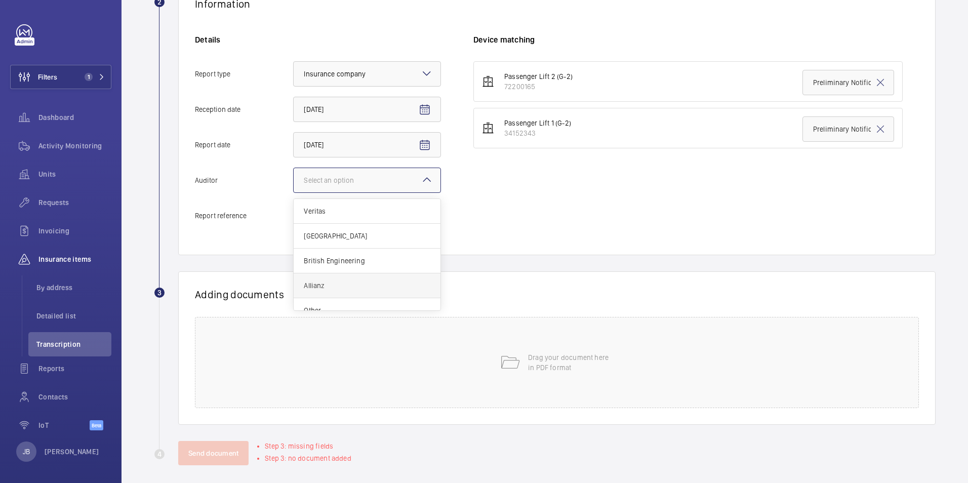
click at [326, 281] on span "Allianz" at bounding box center [367, 285] width 127 height 10
click at [294, 192] on input "Auditor Select an option Veritas Zurich British Engineering Allianz Other" at bounding box center [294, 180] width 0 height 24
click at [362, 212] on input "Report reference" at bounding box center [367, 215] width 148 height 25
paste input "299876255"
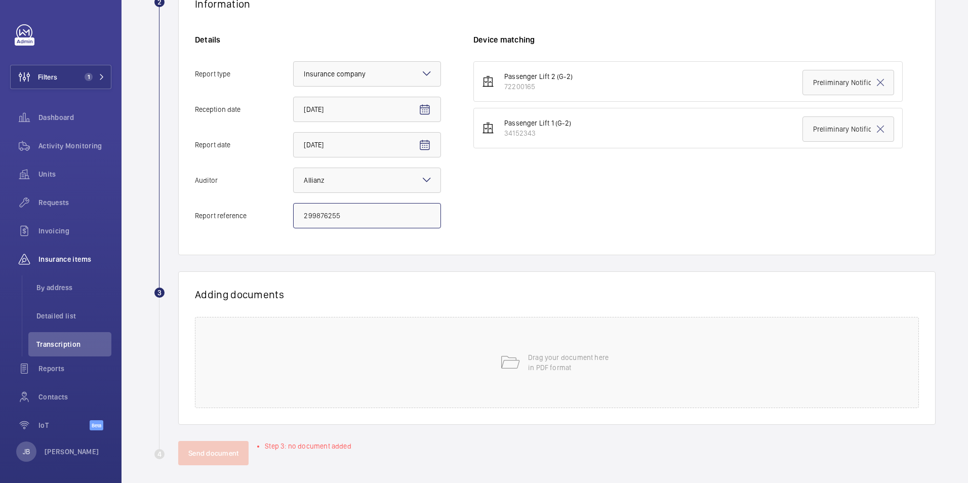
type input "299876255"
click at [802, 130] on input "Preliminary Notification of Result of Examination Lift 1" at bounding box center [848, 128] width 92 height 25
paste input "299876255"
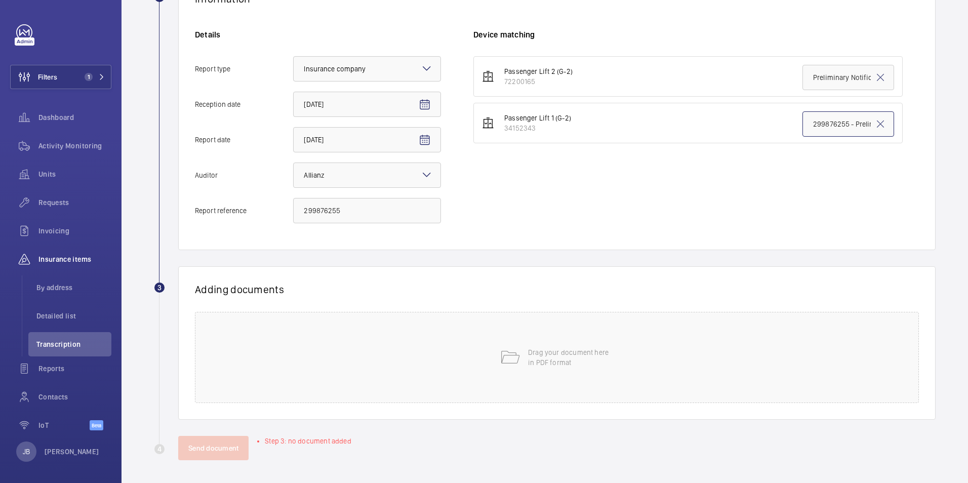
scroll to position [209, 0]
type input "299876255 - Preliminary Notification of Result of Examination Lift 1"
click at [639, 327] on div "Drag your document here in PDF format" at bounding box center [557, 355] width 724 height 91
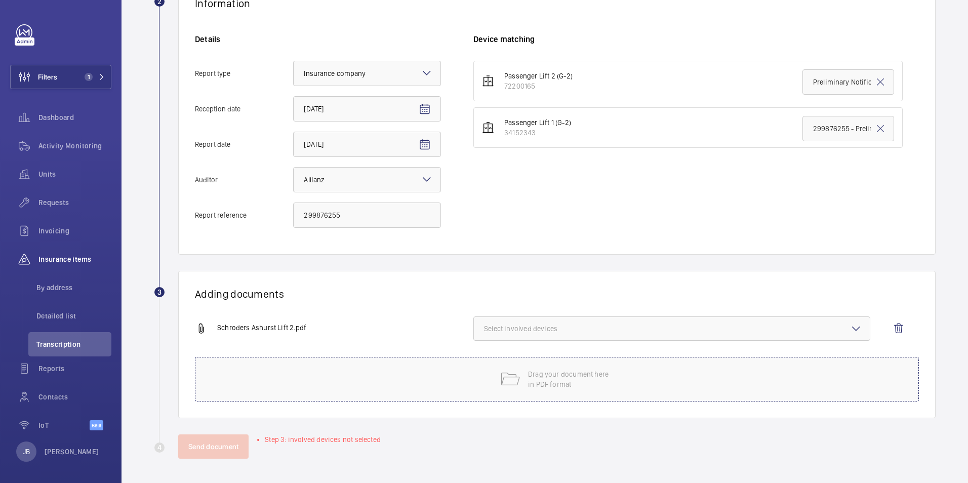
scroll to position [203, 0]
click at [528, 334] on button "Select involved devices" at bounding box center [671, 328] width 397 height 24
click at [491, 388] on label "34152343" at bounding box center [664, 385] width 381 height 24
click at [491, 388] on input "34152343" at bounding box center [488, 385] width 20 height 20
checkbox input "true"
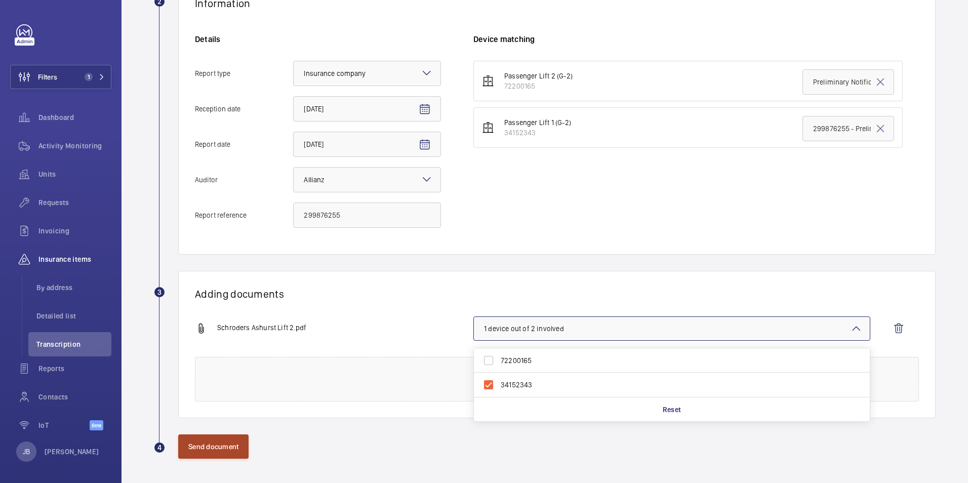
click at [220, 455] on button "Send document" at bounding box center [213, 446] width 70 height 24
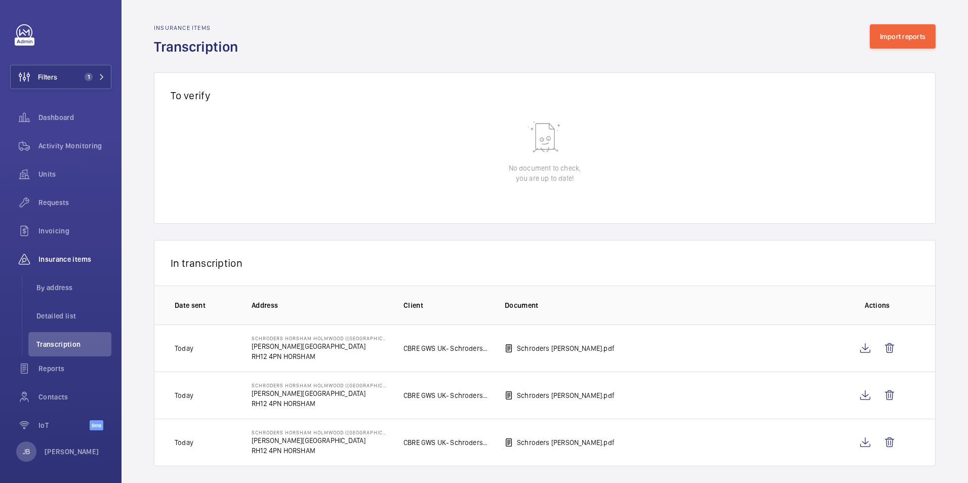
scroll to position [8, 0]
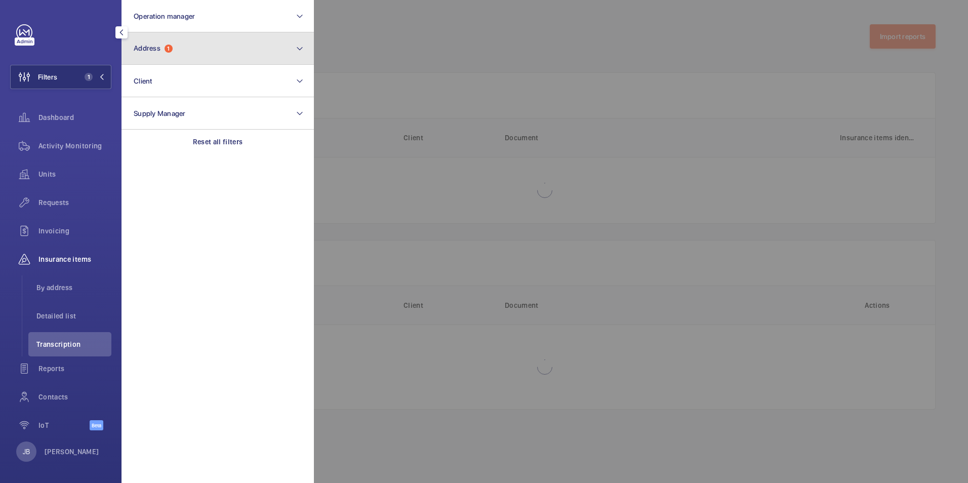
click at [183, 55] on button "Address 1" at bounding box center [217, 48] width 192 height 32
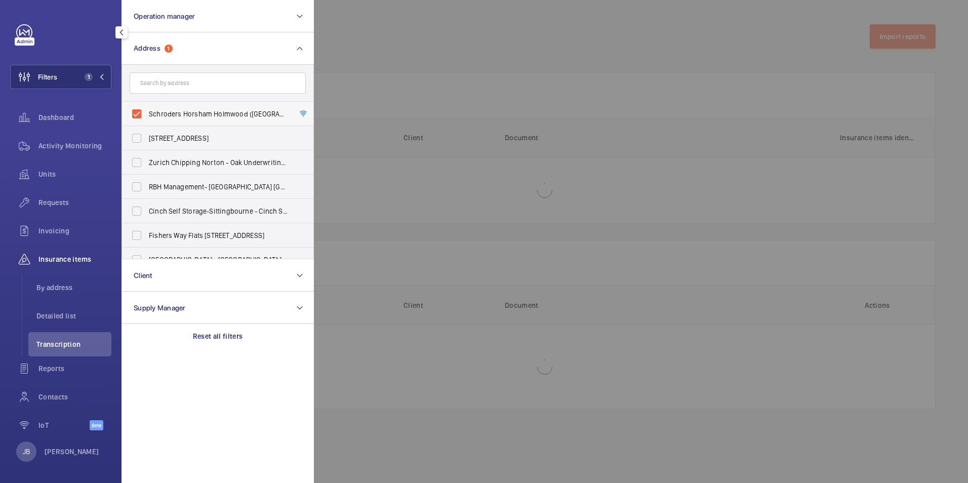
click at [148, 115] on label "Schroders Horsham Holmwood ([GEOGRAPHIC_DATA]) - [PERSON_NAME][STREET_ADDRESS]" at bounding box center [210, 114] width 176 height 24
click at [147, 115] on input "Schroders Horsham Holmwood ([GEOGRAPHIC_DATA]) - [PERSON_NAME][STREET_ADDRESS]" at bounding box center [137, 114] width 20 height 20
checkbox input "false"
click at [336, 64] on div at bounding box center [798, 241] width 968 height 483
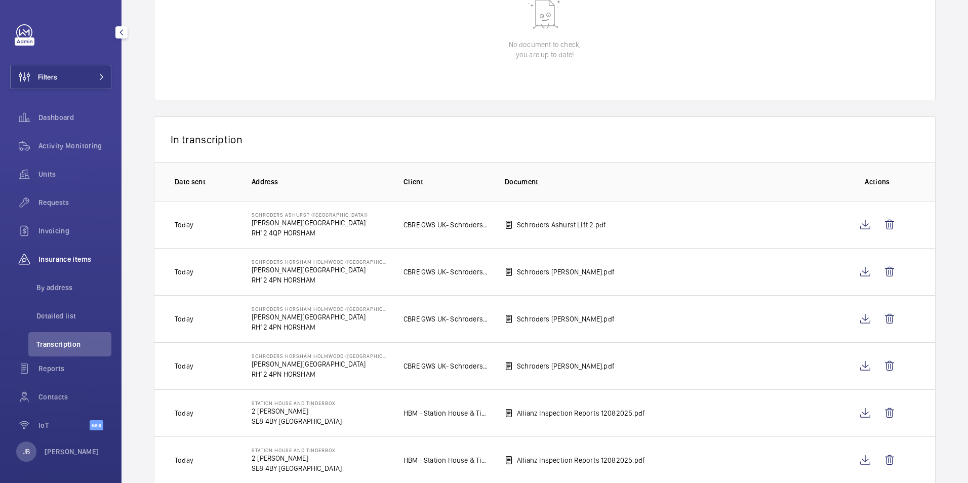
scroll to position [261, 0]
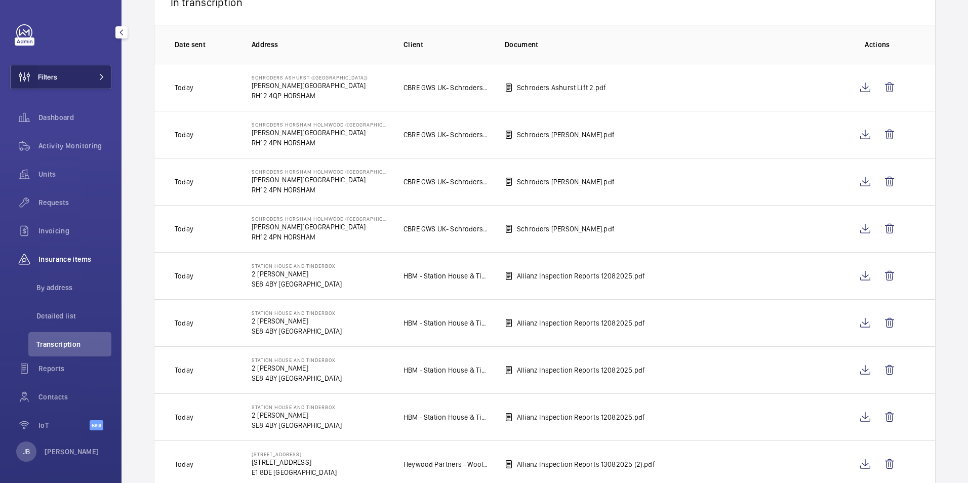
click at [28, 76] on wm-front-icon-button at bounding box center [24, 77] width 27 height 24
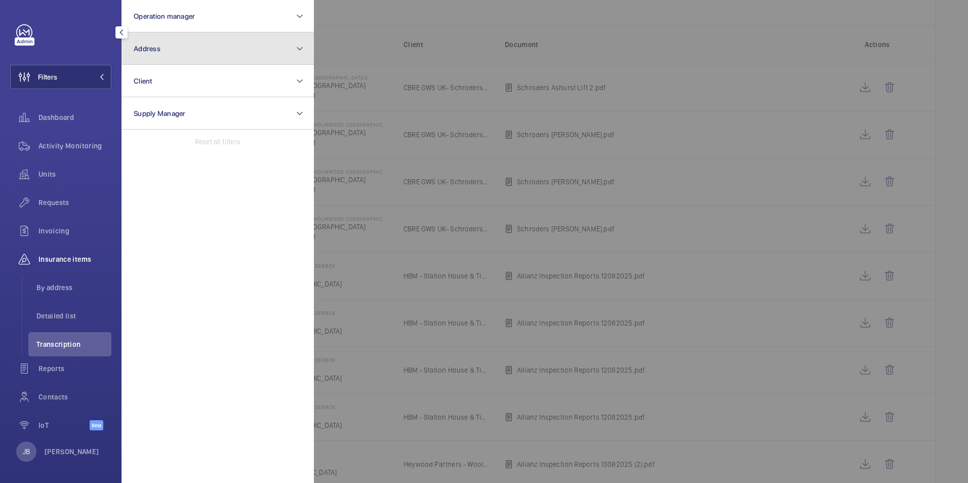
click at [174, 57] on button "Address" at bounding box center [217, 48] width 192 height 32
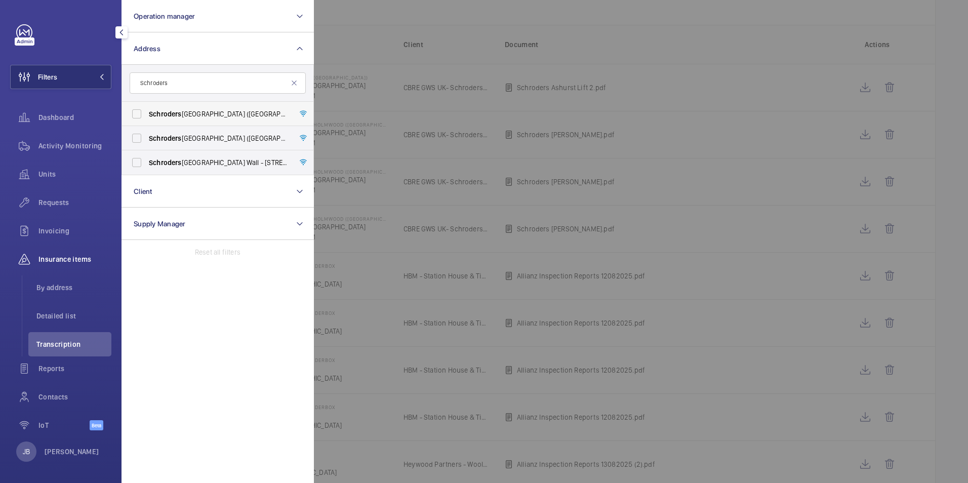
type input "Schroders"
click at [170, 113] on span "Schroders" at bounding box center [165, 114] width 33 height 8
click at [147, 113] on input "Schroders Horsham Holmwood (Broadlands Business Campus) - Langhurst Wood Road, …" at bounding box center [137, 114] width 20 height 20
checkbox input "true"
click at [161, 131] on label "Schroders Ashurst (Broadlands Business Campus) - Langhurst Wood Road, HORSHAM R…" at bounding box center [210, 138] width 176 height 24
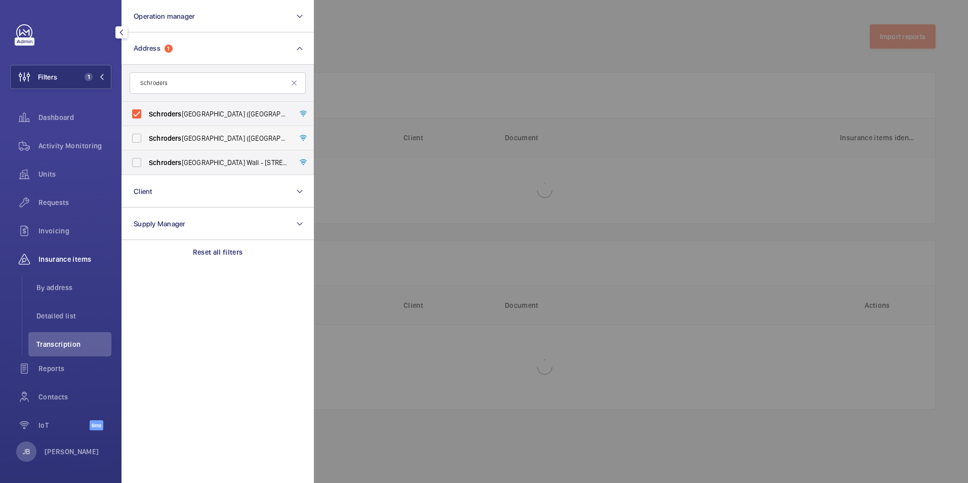
click at [147, 131] on input "Schroders Ashurst (Broadlands Business Campus) - Langhurst Wood Road, HORSHAM R…" at bounding box center [137, 138] width 20 height 20
checkbox input "true"
click at [411, 64] on div at bounding box center [798, 241] width 968 height 483
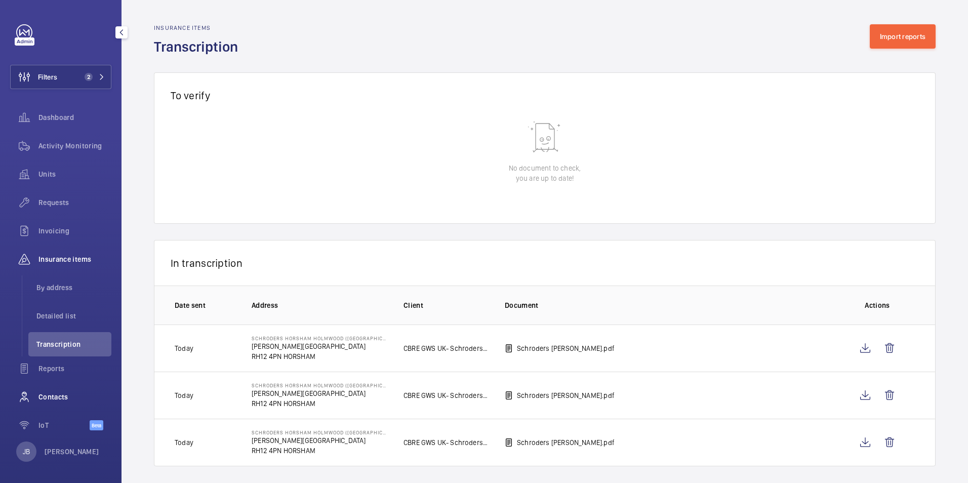
click at [59, 398] on span "Contacts" at bounding box center [74, 397] width 73 height 10
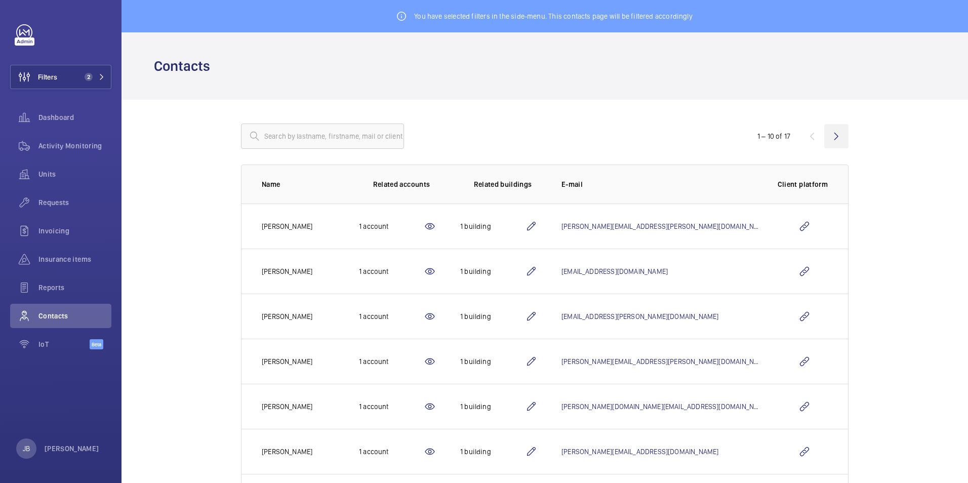
click at [830, 139] on wm-front-icon-button at bounding box center [836, 136] width 24 height 24
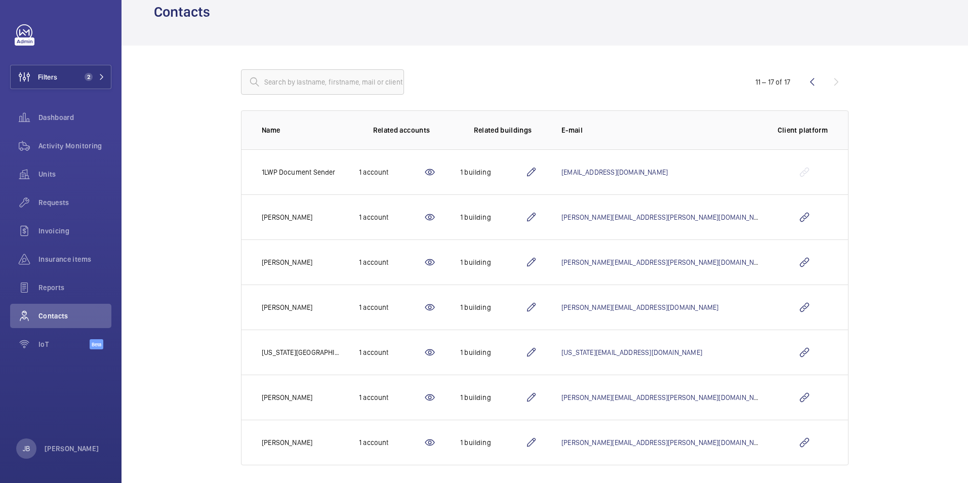
scroll to position [61, 0]
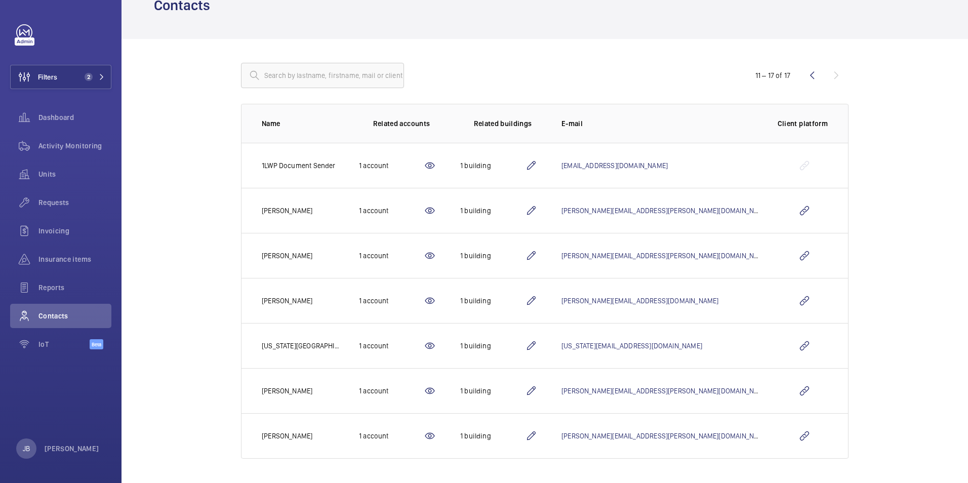
click at [813, 73] on wm-front-icon-button at bounding box center [812, 75] width 24 height 24
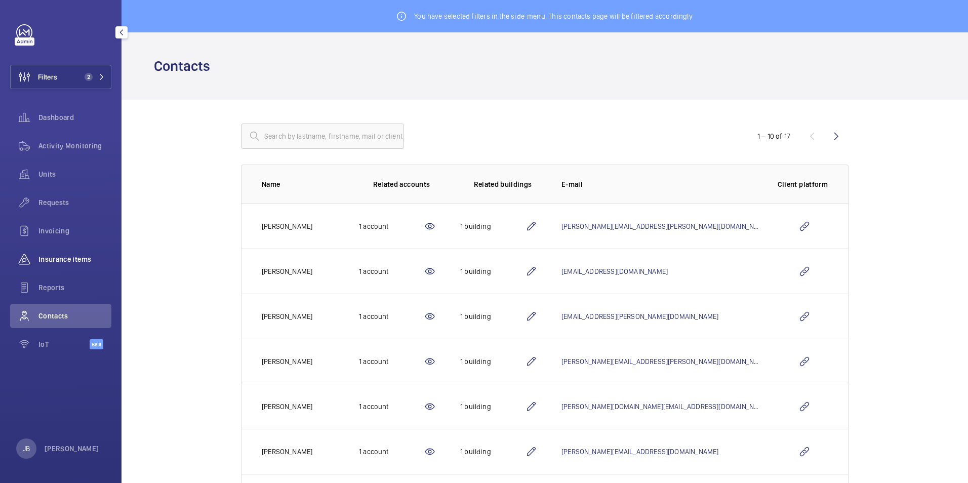
click at [57, 263] on span "Insurance items" at bounding box center [74, 259] width 73 height 10
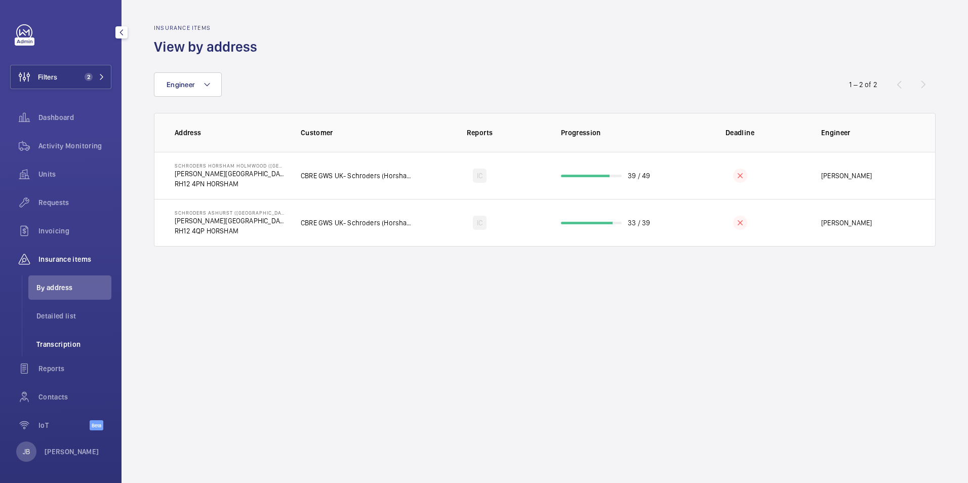
click at [49, 342] on span "Transcription" at bounding box center [73, 344] width 75 height 10
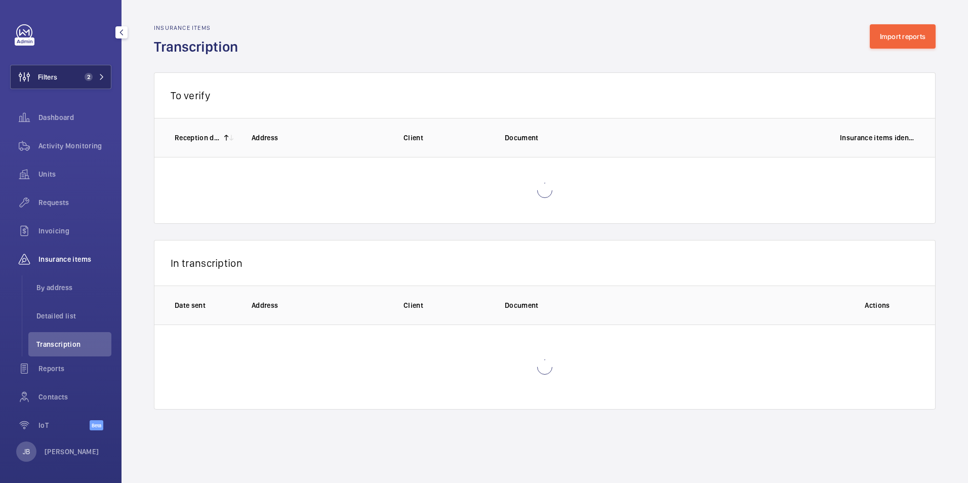
click at [60, 75] on button "Filters 2" at bounding box center [60, 77] width 101 height 24
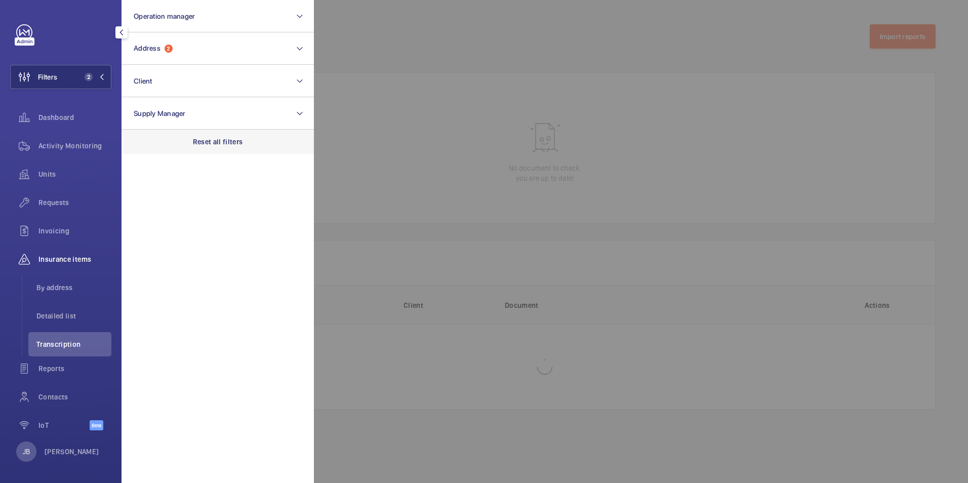
click at [233, 135] on div "Reset all filters" at bounding box center [217, 142] width 192 height 24
click at [407, 70] on div at bounding box center [798, 241] width 968 height 483
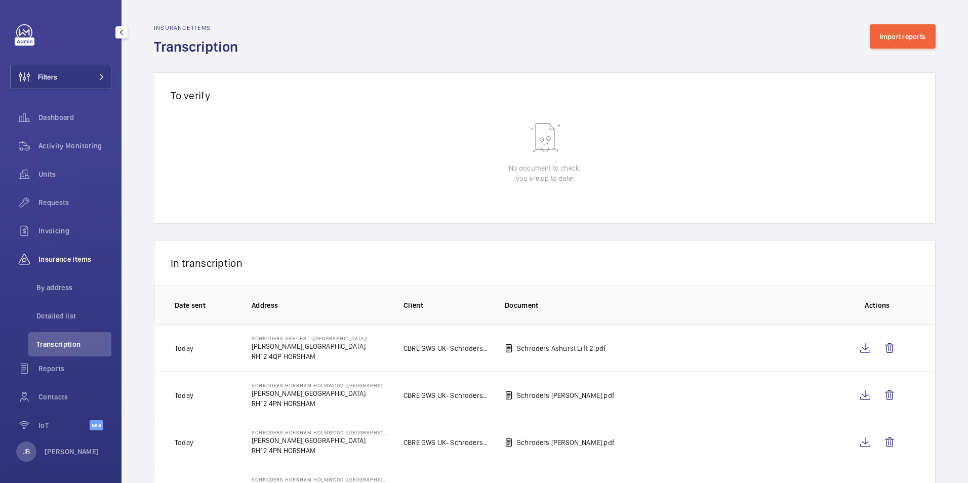
click at [894, 19] on wm-front-admin-audit-in-transcription-table "Insurance items Transcription Import reports To verify 0 of 0 Reception date Ad…" at bounding box center [544, 410] width 846 height 820
click at [887, 29] on button "Import reports" at bounding box center [903, 36] width 66 height 24
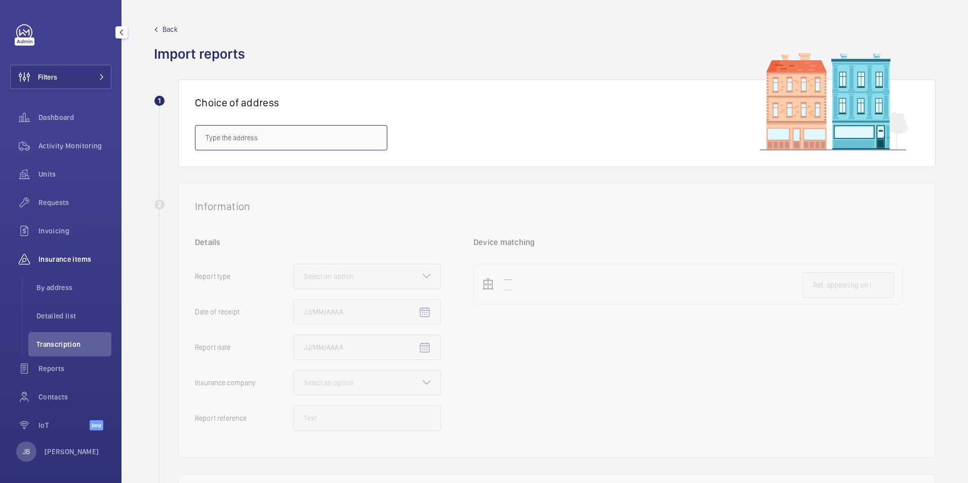
click at [303, 139] on input "text" at bounding box center [291, 137] width 192 height 25
click at [259, 139] on input "text" at bounding box center [291, 137] width 192 height 25
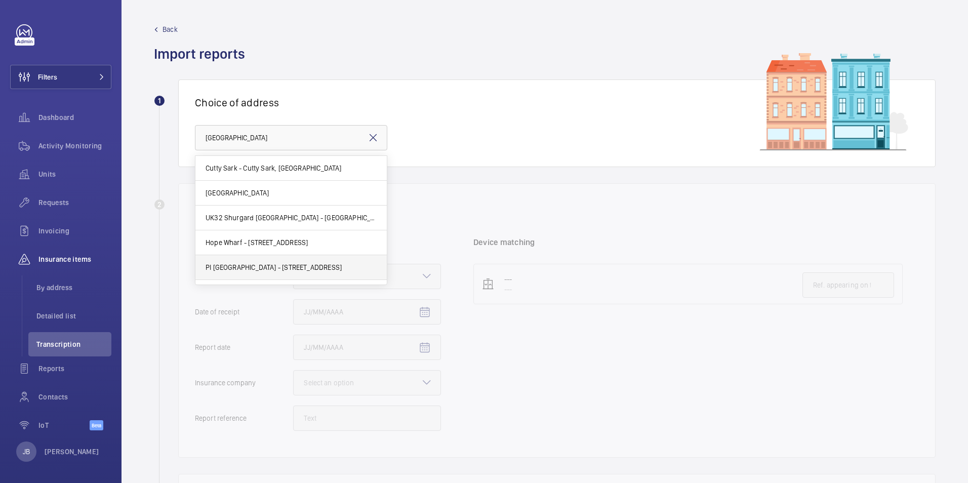
click at [281, 263] on span "PI London Greenwich - 43 - 81 Greenwich High Road, GREENWICH SE10 8JL" at bounding box center [274, 267] width 136 height 10
type input "PI London Greenwich - 43 - 81 Greenwich High Road, GREENWICH SE10 8JL"
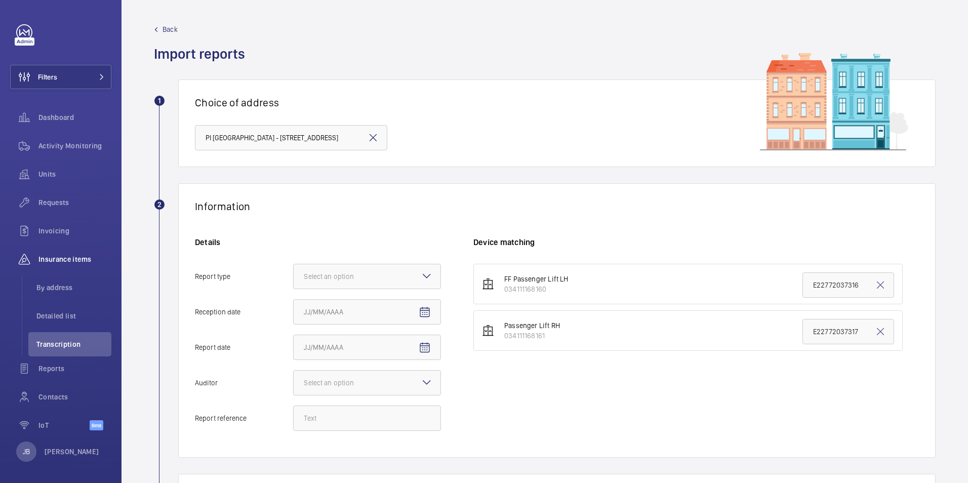
click at [422, 127] on div "Choice of address PI London Greenwich - 43 - 81 Greenwich High Road, GREENWICH …" at bounding box center [556, 123] width 757 height 88
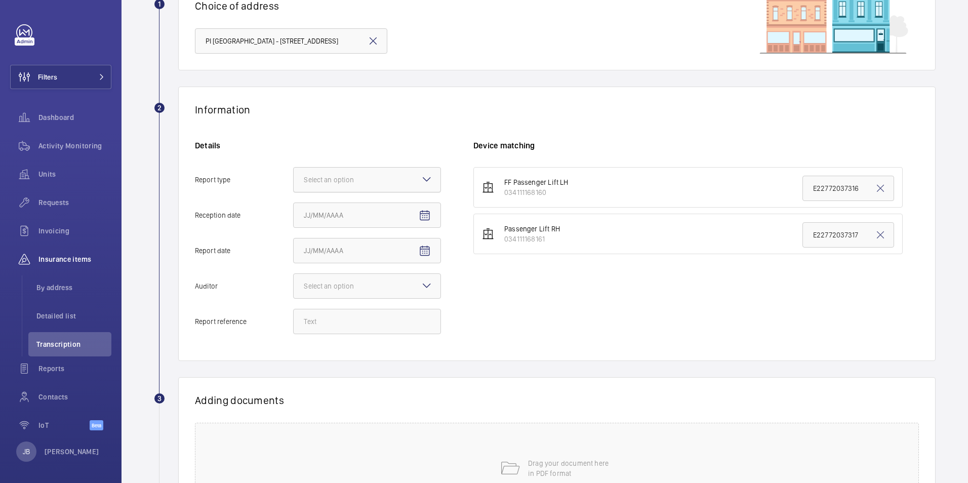
scroll to position [101, 0]
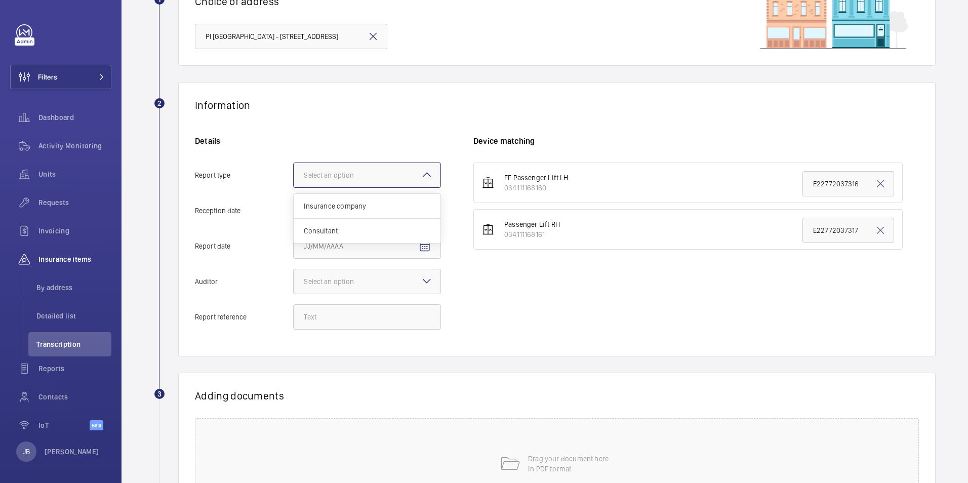
click at [385, 174] on div at bounding box center [367, 175] width 147 height 24
click at [294, 174] on input "Report type Select an option Insurance company Consultant" at bounding box center [294, 175] width 0 height 24
click at [376, 209] on span "Insurance company" at bounding box center [367, 206] width 127 height 10
click at [294, 187] on input "Report type Select an option Insurance company Consultant" at bounding box center [294, 175] width 0 height 24
click at [421, 213] on mat-icon "Open calendar" at bounding box center [425, 211] width 12 height 12
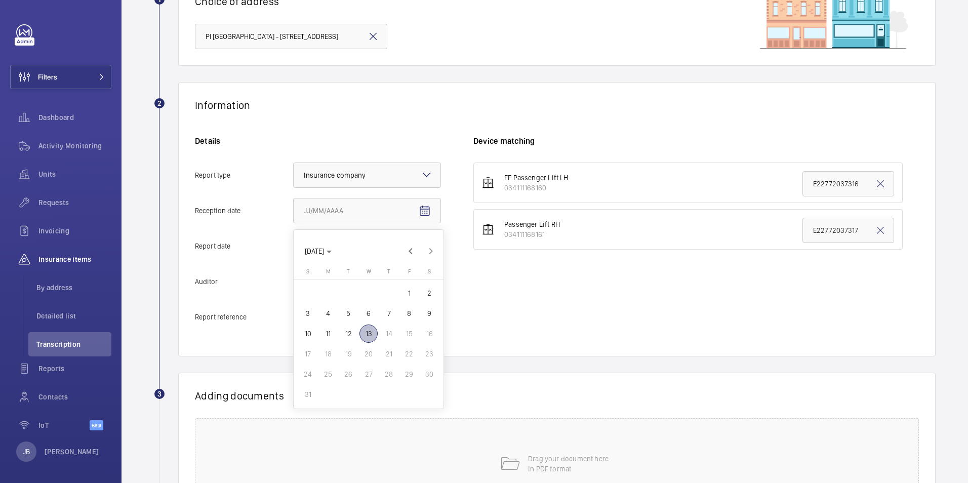
click at [369, 329] on span "13" at bounding box center [368, 334] width 18 height 18
type input "8/13/2025"
click at [419, 234] on span "Open calendar" at bounding box center [425, 246] width 24 height 24
click at [344, 364] on span "12" at bounding box center [348, 369] width 18 height 18
type input "8/12/2025"
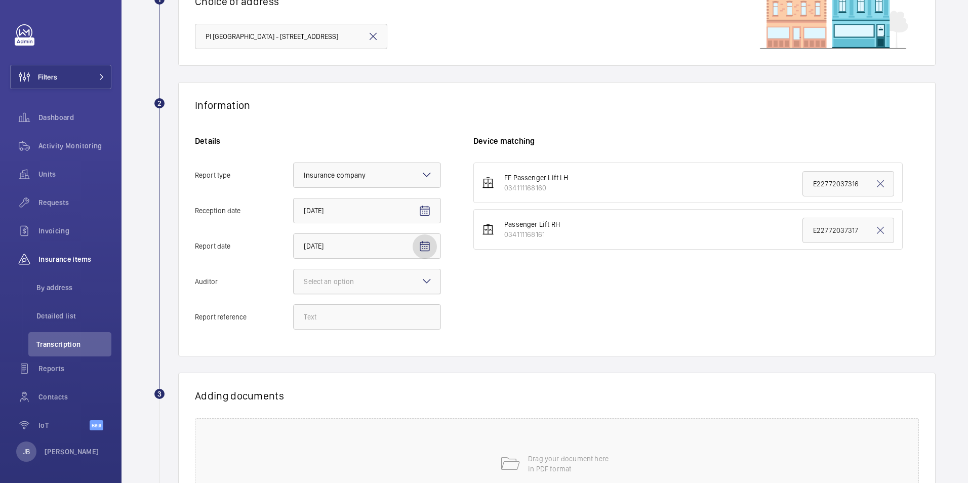
click at [361, 276] on div "Select an option" at bounding box center [341, 281] width 75 height 10
click at [294, 276] on input "Auditor Select an option" at bounding box center [294, 281] width 0 height 24
click at [358, 383] on span "Allianz" at bounding box center [367, 387] width 127 height 10
click at [294, 294] on input "Auditor Select an option Veritas Zurich British Engineering Allianz Other" at bounding box center [294, 281] width 0 height 24
click at [337, 311] on input "Report reference" at bounding box center [367, 316] width 148 height 25
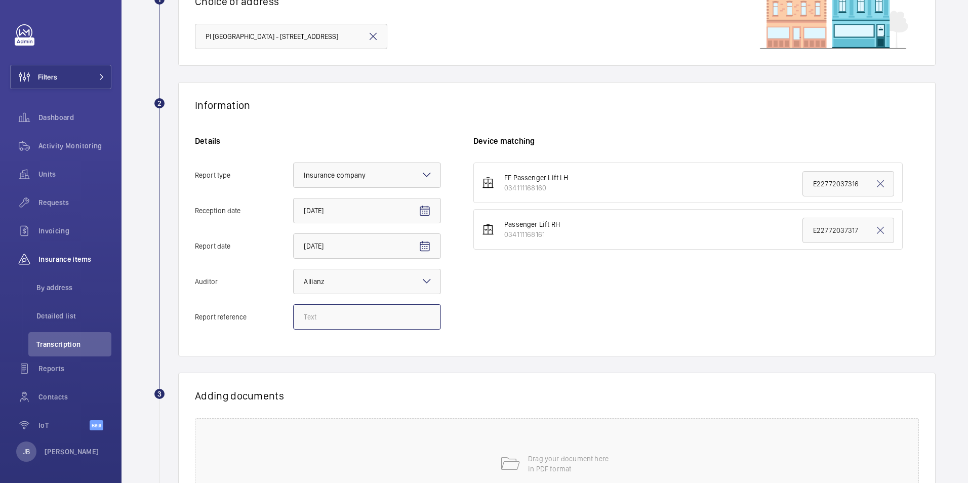
paste input "E22772037883"
type input "E22772037883"
drag, startPoint x: 856, startPoint y: 187, endPoint x: 779, endPoint y: 185, distance: 77.5
click at [779, 185] on li "FF Passenger Lift LH 034111168160 E22772037316" at bounding box center [687, 183] width 429 height 40
paste input "883"
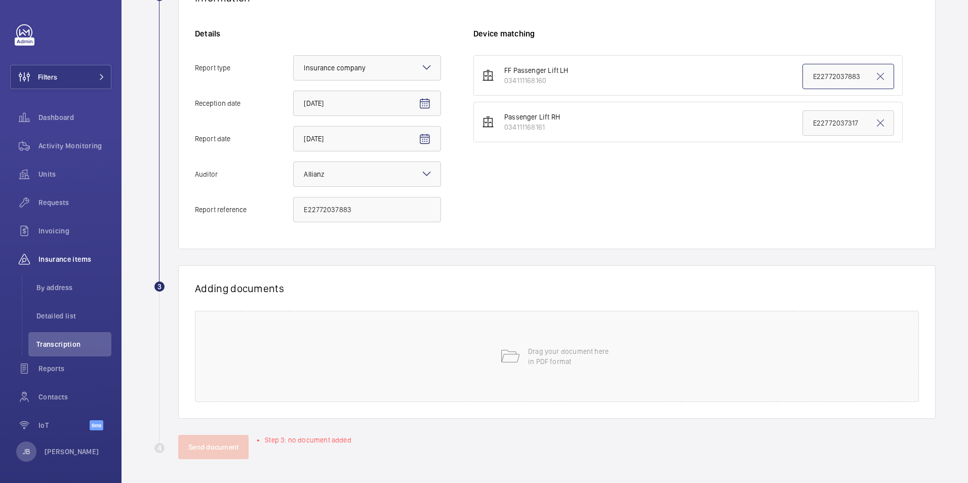
scroll to position [209, 0]
type input "E22772037883"
click at [627, 352] on div "Drag your document here in PDF format" at bounding box center [557, 355] width 724 height 91
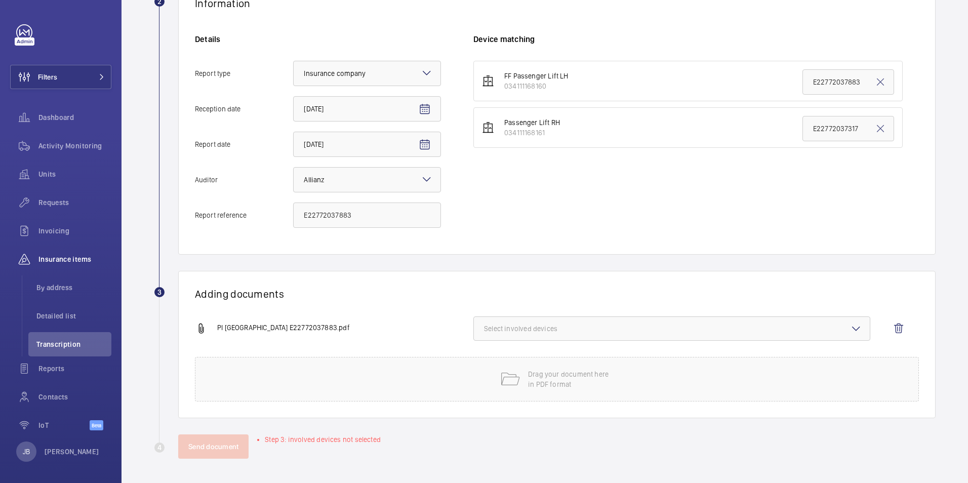
click at [581, 332] on span "Select involved devices" at bounding box center [672, 328] width 376 height 10
click at [488, 360] on label "034111168160" at bounding box center [664, 360] width 381 height 24
click at [488, 360] on input "034111168160" at bounding box center [488, 360] width 20 height 20
checkbox input "true"
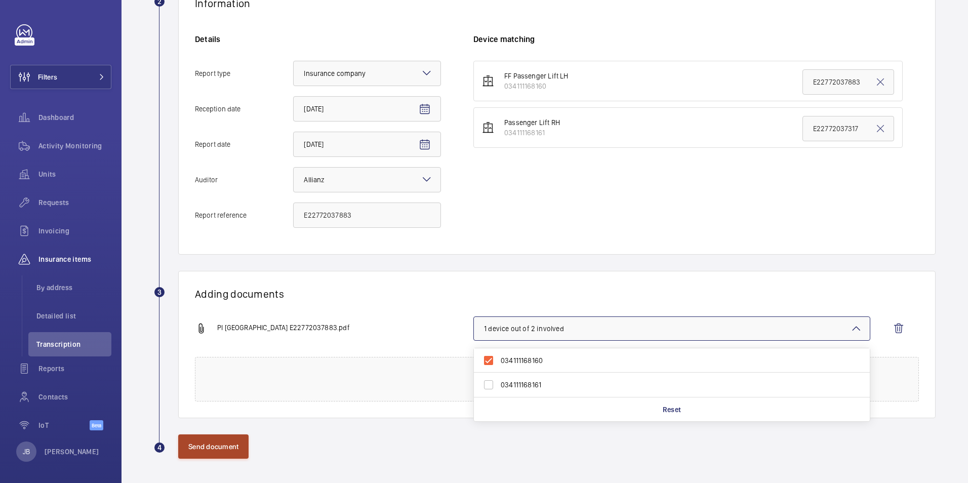
click at [231, 452] on button "Send document" at bounding box center [213, 446] width 70 height 24
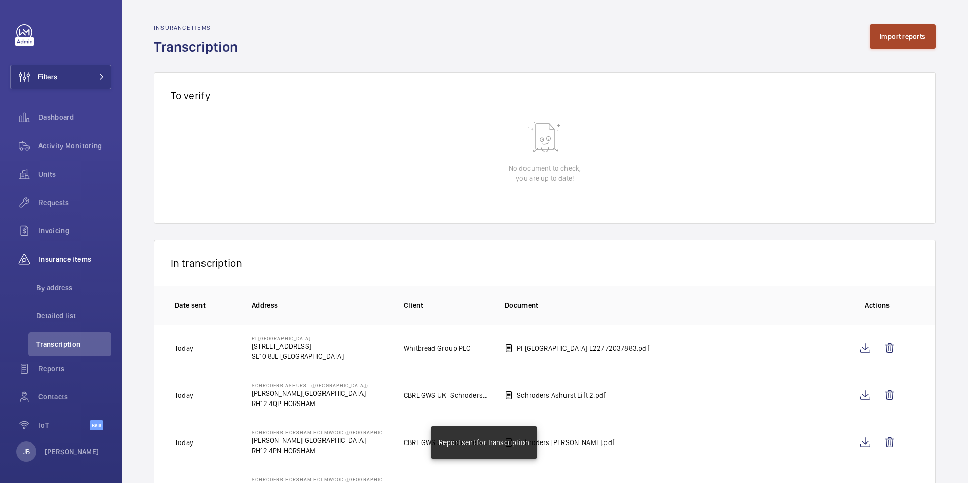
click at [911, 39] on button "Import reports" at bounding box center [903, 36] width 66 height 24
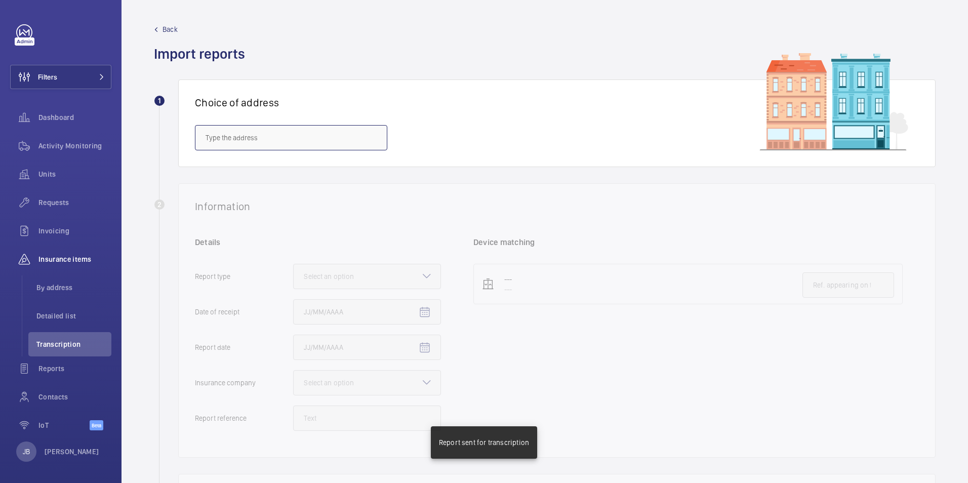
click at [356, 135] on input "text" at bounding box center [291, 137] width 192 height 25
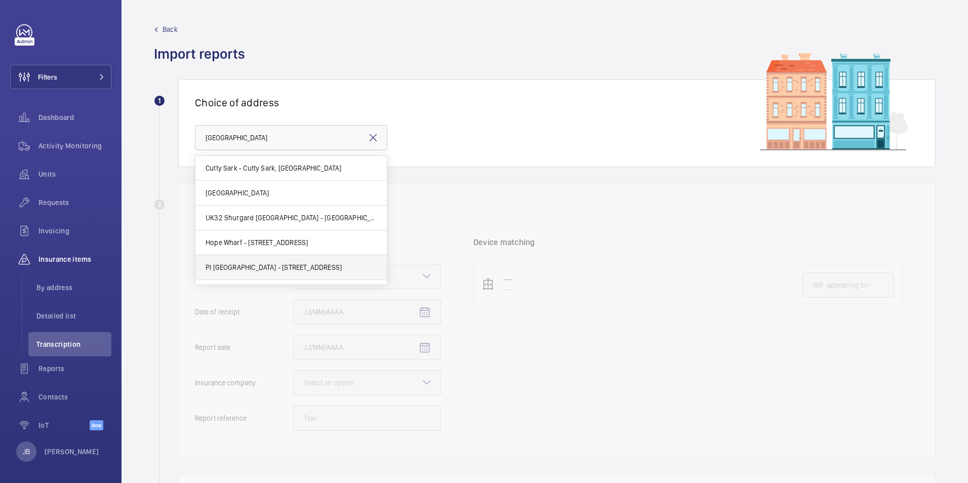
click at [279, 267] on span "PI London Greenwich - 43 - 81 Greenwich High Road, GREENWICH SE10 8JL" at bounding box center [274, 267] width 136 height 10
type input "PI London Greenwich - 43 - 81 Greenwich High Road, GREENWICH SE10 8JL"
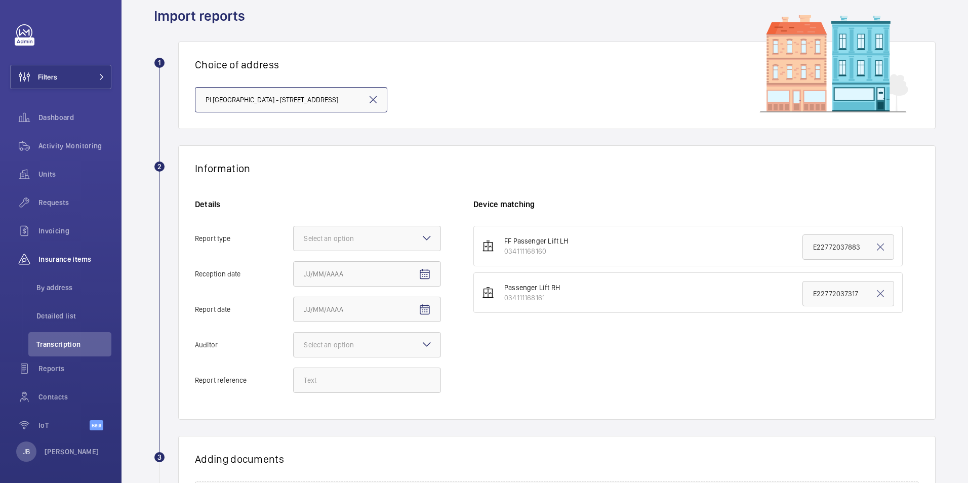
scroll to position [101, 0]
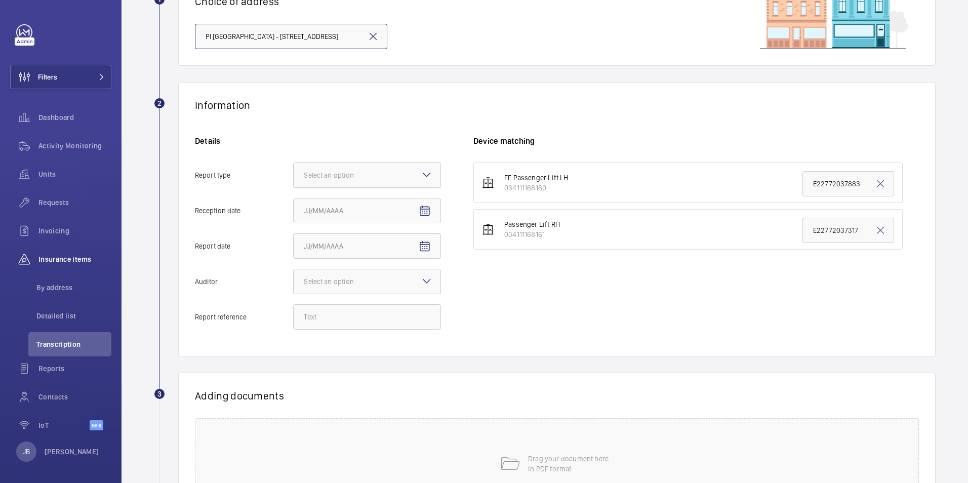
click at [355, 186] on div at bounding box center [367, 175] width 147 height 24
click at [294, 186] on input "Report type Select an option" at bounding box center [294, 175] width 0 height 24
click at [357, 207] on span "Insurance company" at bounding box center [367, 206] width 127 height 10
click at [294, 187] on input "Report type Select an option Insurance company Consultant" at bounding box center [294, 175] width 0 height 24
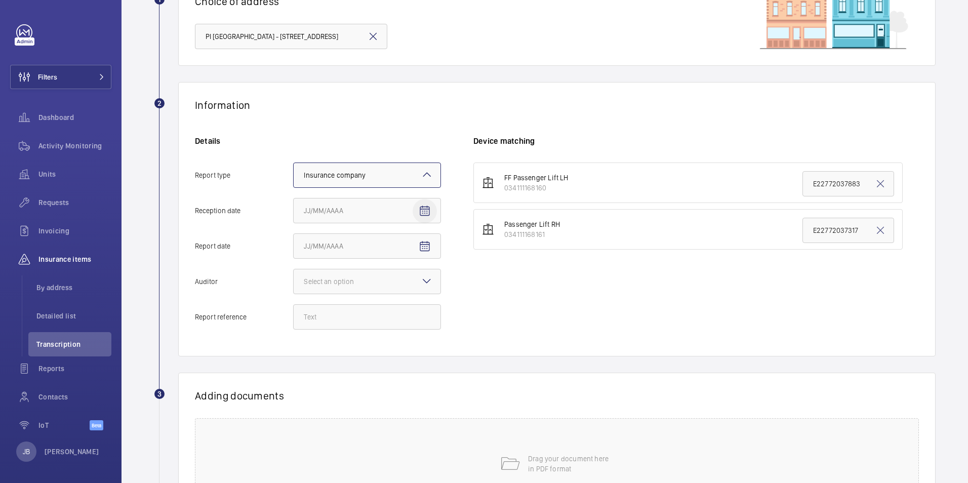
click at [423, 207] on mat-icon "Open calendar" at bounding box center [425, 211] width 12 height 12
click at [369, 330] on span "13" at bounding box center [368, 334] width 18 height 18
type input "8/13/2025"
click at [425, 245] on mat-icon "Open calendar" at bounding box center [425, 246] width 12 height 12
click at [343, 369] on span "12" at bounding box center [348, 369] width 18 height 18
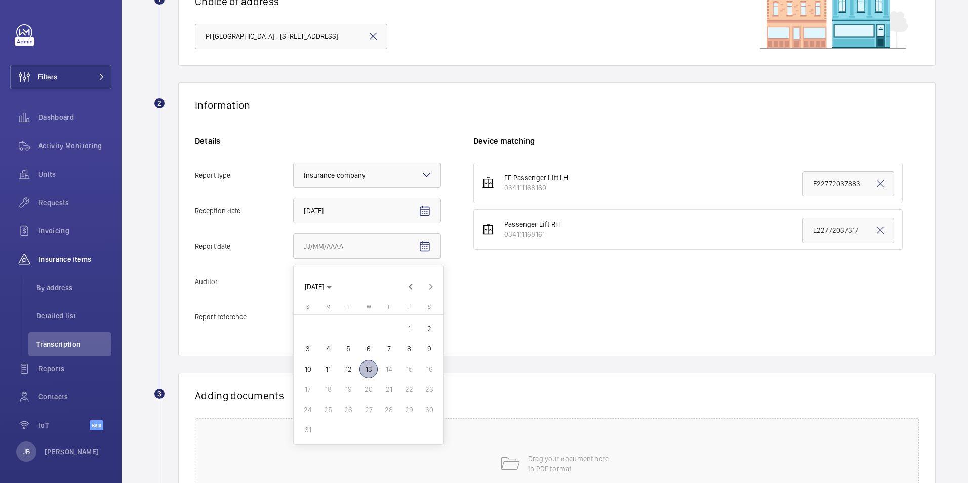
type input "8/12/2025"
click at [386, 289] on div at bounding box center [367, 281] width 147 height 24
click at [294, 289] on input "Auditor Select an option" at bounding box center [294, 281] width 0 height 24
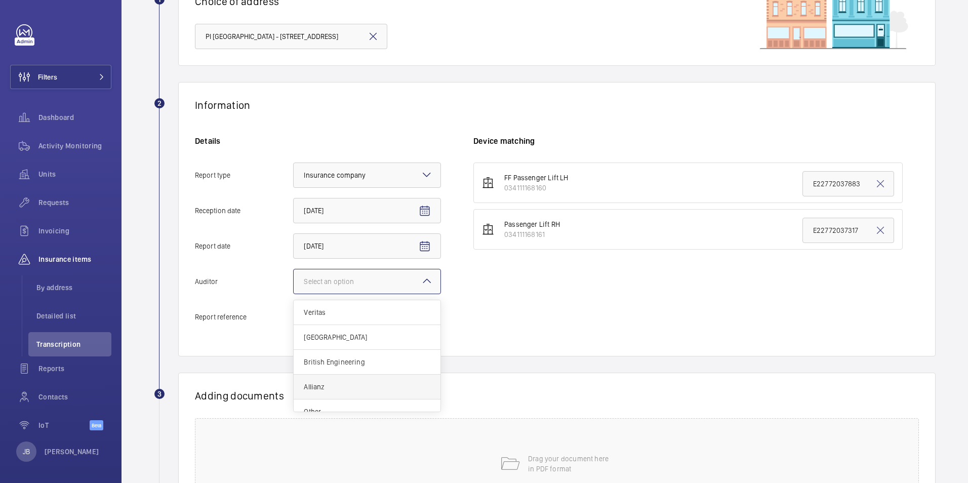
click at [336, 387] on span "Allianz" at bounding box center [367, 387] width 127 height 10
click at [294, 294] on input "Auditor Select an option Veritas Zurich British Engineering Allianz Other" at bounding box center [294, 281] width 0 height 24
click at [364, 309] on div "Details Report type Select an option × Insurance company × Reception date 8/13/…" at bounding box center [334, 238] width 278 height 204
click at [362, 315] on input "Report reference" at bounding box center [367, 316] width 148 height 25
paste input "E22772037884"
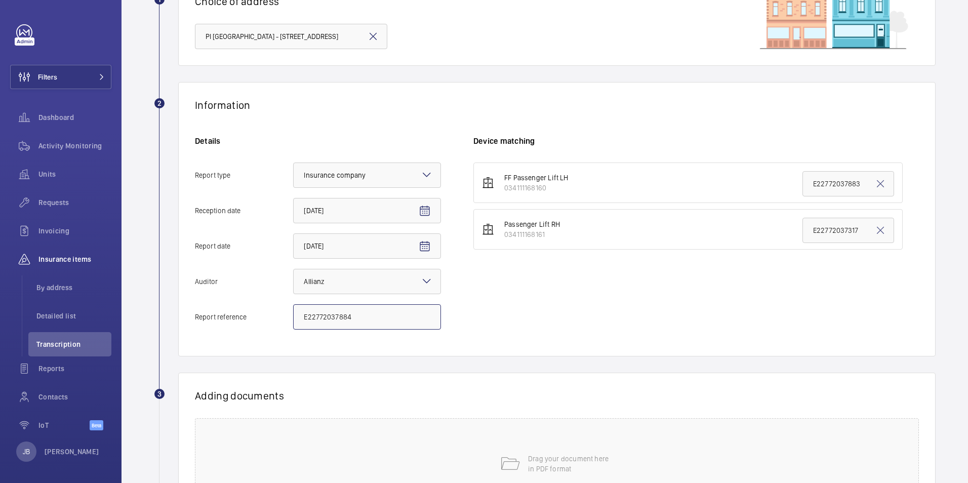
type input "E22772037884"
drag, startPoint x: 855, startPoint y: 226, endPoint x: 750, endPoint y: 231, distance: 104.9
click at [750, 231] on li "Passenger Lift RH 034111168161 E22772037317" at bounding box center [687, 229] width 429 height 40
paste input "884"
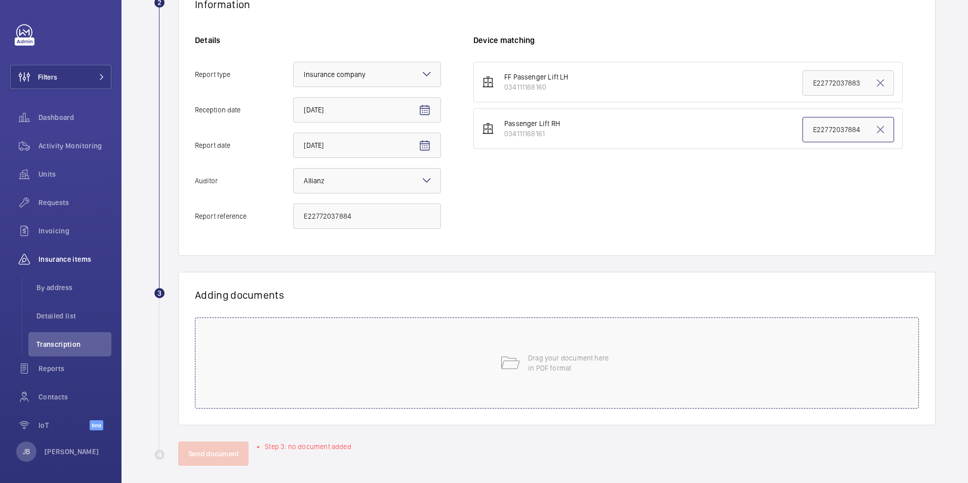
scroll to position [202, 0]
type input "E22772037884"
click at [584, 385] on div "Drag your document here in PDF format" at bounding box center [557, 362] width 724 height 91
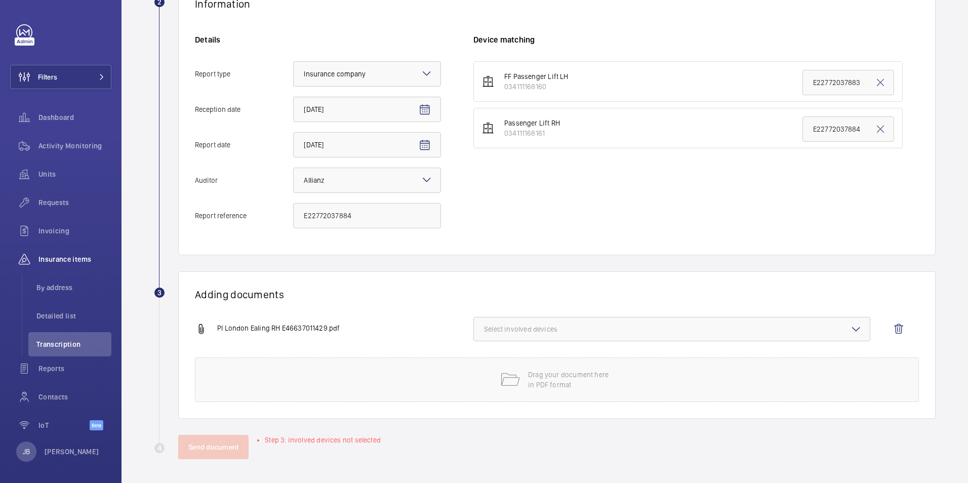
click at [627, 333] on span "Select involved devices" at bounding box center [672, 329] width 376 height 10
click at [493, 390] on label "034111168161" at bounding box center [664, 385] width 381 height 24
click at [493, 390] on input "034111168161" at bounding box center [488, 385] width 20 height 20
checkbox input "true"
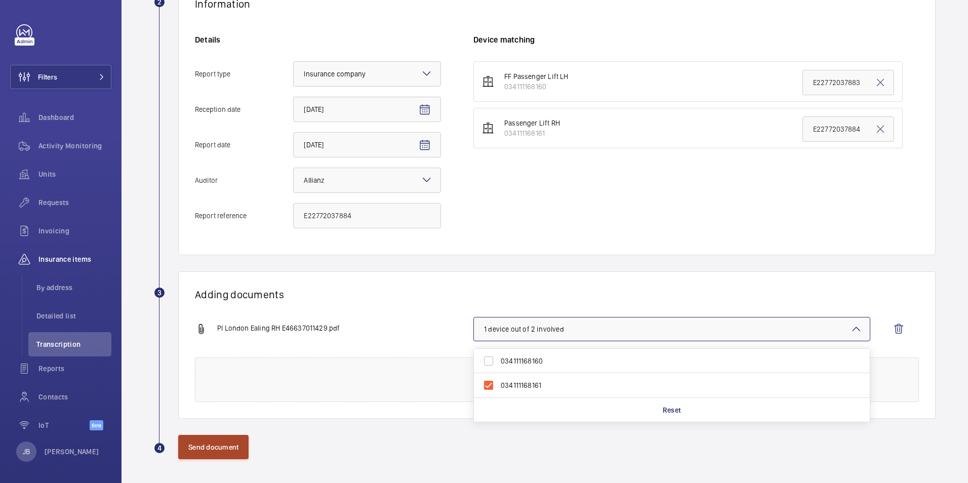
click at [230, 448] on button "Send document" at bounding box center [213, 447] width 70 height 24
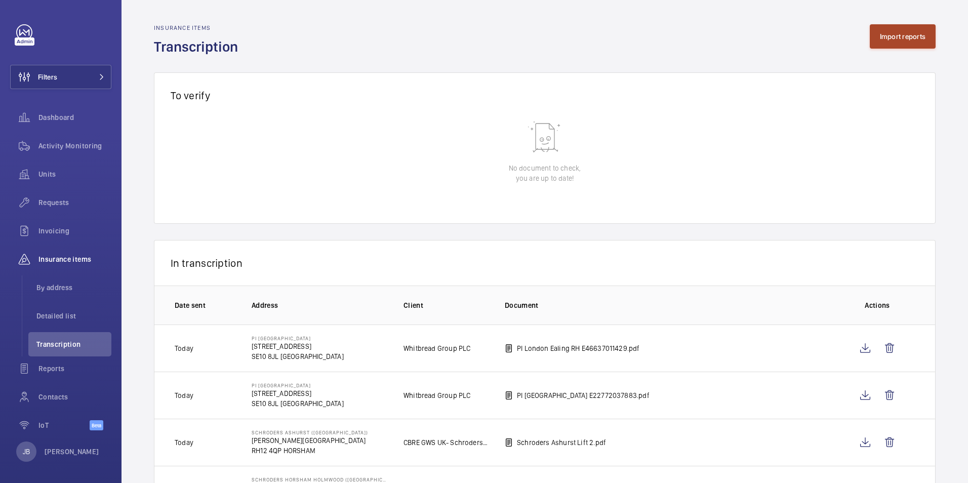
click at [898, 36] on button "Import reports" at bounding box center [903, 36] width 66 height 24
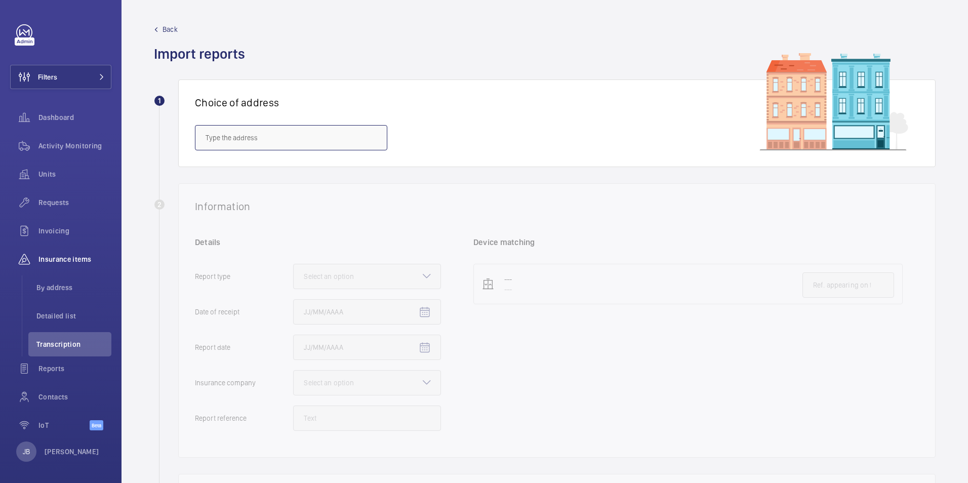
click at [312, 139] on input "text" at bounding box center [291, 137] width 192 height 25
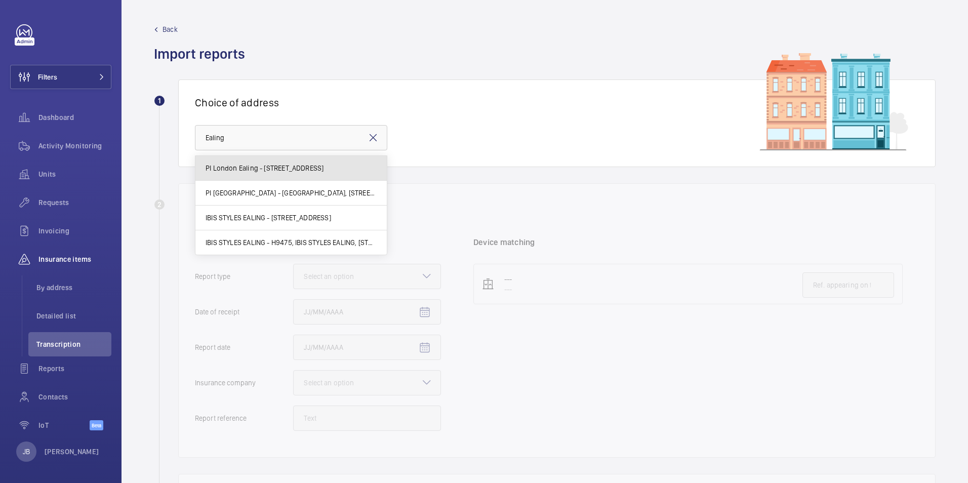
click at [305, 166] on span "PI London Ealing - 22-24 Uxbridge Road, EALING W5 2SR" at bounding box center [265, 168] width 118 height 10
type input "PI London Ealing - 22-24 Uxbridge Road, EALING W5 2SR"
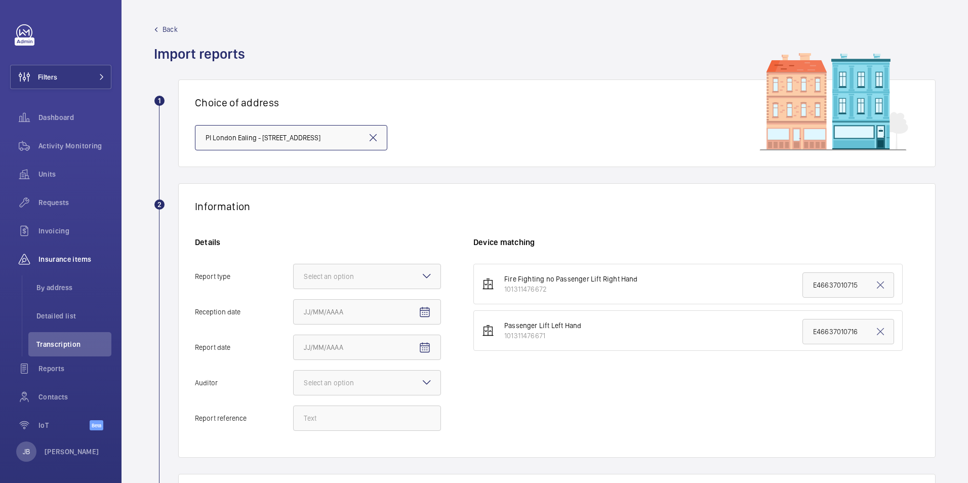
scroll to position [152, 0]
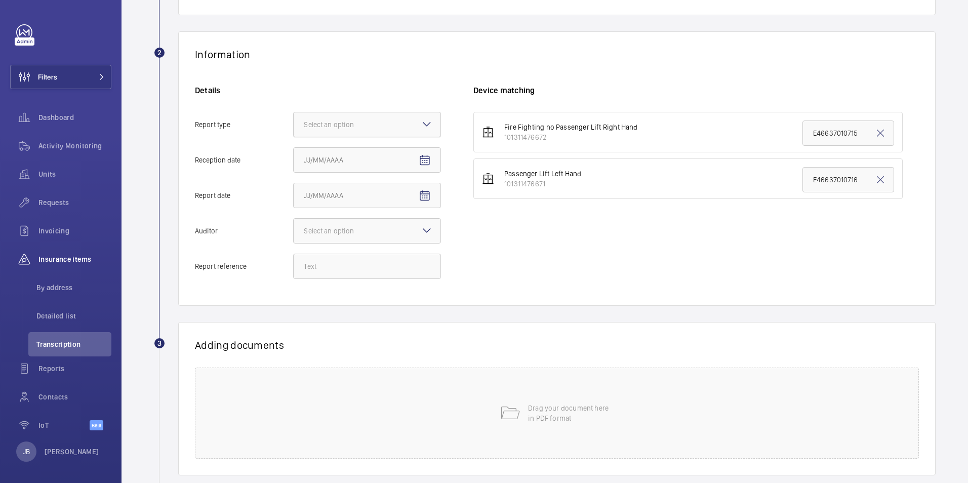
click at [367, 126] on div "Select an option" at bounding box center [341, 124] width 75 height 10
click at [294, 126] on input "Report type Select an option" at bounding box center [294, 124] width 0 height 24
click at [369, 150] on span "Insurance company" at bounding box center [367, 155] width 127 height 10
click at [294, 137] on input "Report type Select an option Insurance company Consultant" at bounding box center [294, 124] width 0 height 24
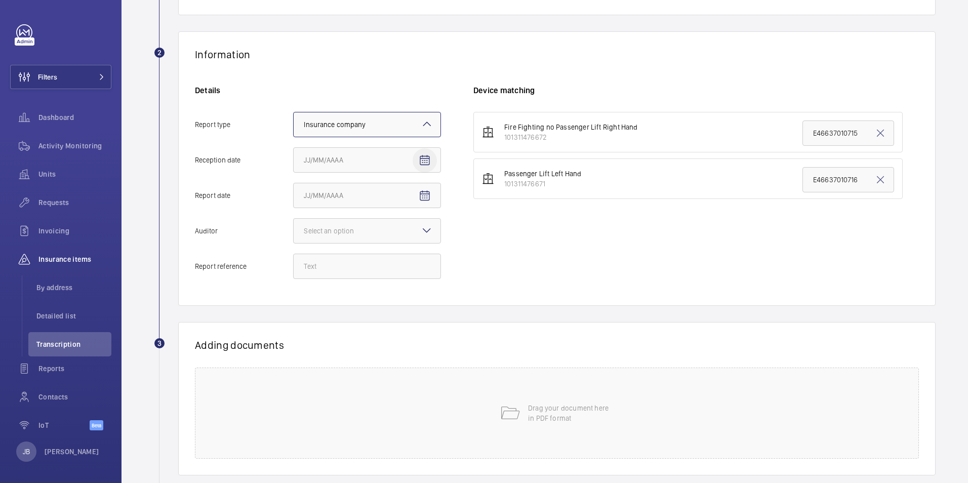
click at [422, 159] on mat-icon "Open calendar" at bounding box center [425, 160] width 12 height 12
click at [373, 278] on span "13" at bounding box center [368, 283] width 18 height 18
type input "8/13/2025"
click at [425, 197] on mat-icon "Open calendar" at bounding box center [425, 196] width 12 height 12
click at [351, 313] on span "12" at bounding box center [348, 318] width 18 height 18
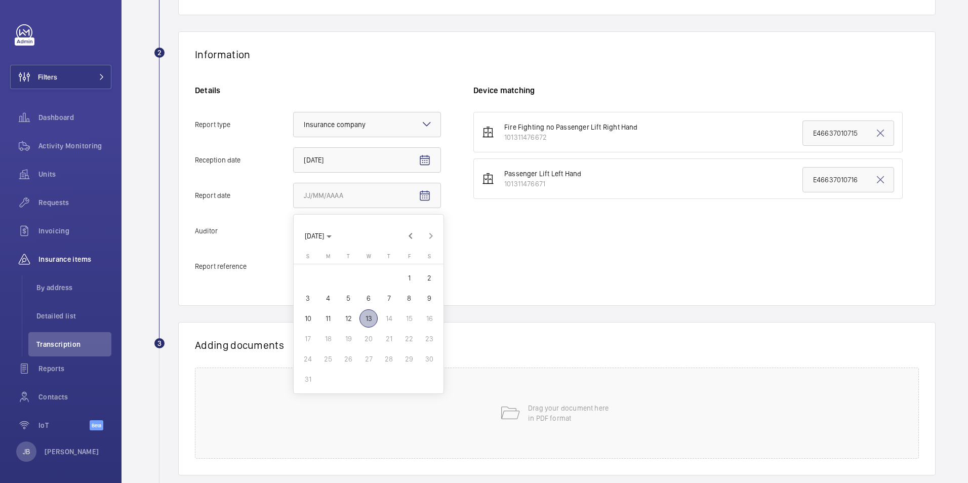
type input "8/12/2025"
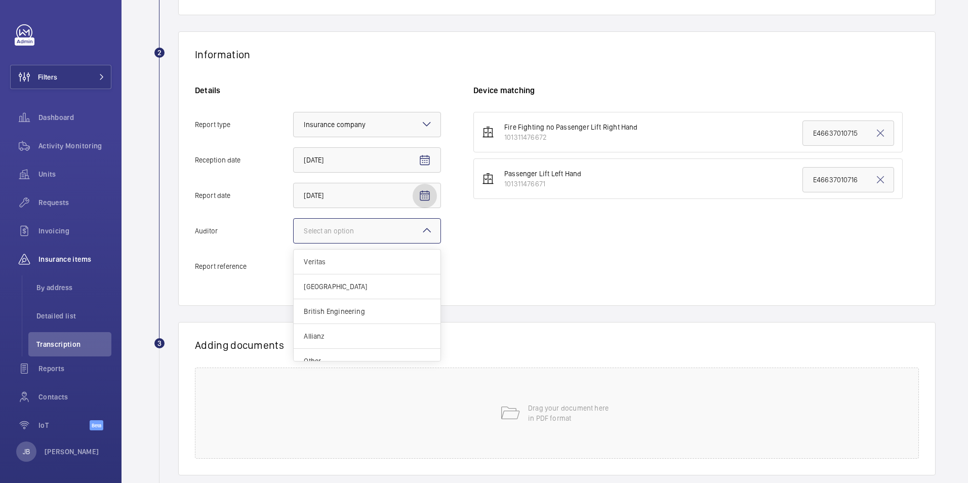
drag, startPoint x: 351, startPoint y: 227, endPoint x: 353, endPoint y: 237, distance: 10.7
click at [352, 227] on div "Select an option" at bounding box center [341, 231] width 75 height 10
click at [294, 227] on input "Auditor Select an option Veritas Zurich British Engineering Allianz Other" at bounding box center [294, 231] width 0 height 24
click at [337, 332] on span "Allianz" at bounding box center [367, 336] width 127 height 10
click at [294, 243] on input "Auditor Select an option Veritas Zurich British Engineering Allianz Other" at bounding box center [294, 231] width 0 height 24
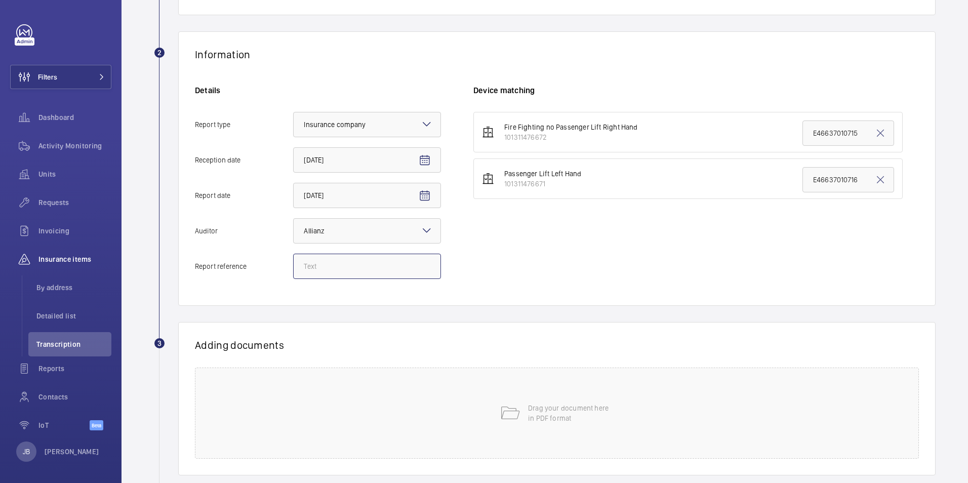
click at [339, 266] on input "Report reference" at bounding box center [367, 266] width 148 height 25
paste input "E46637011429"
type input "E46637011429"
drag, startPoint x: 859, startPoint y: 132, endPoint x: 782, endPoint y: 132, distance: 76.4
click at [782, 132] on li "Fire Fighting no Passenger Lift Right Hand 101311476672 E46637010715" at bounding box center [687, 132] width 429 height 40
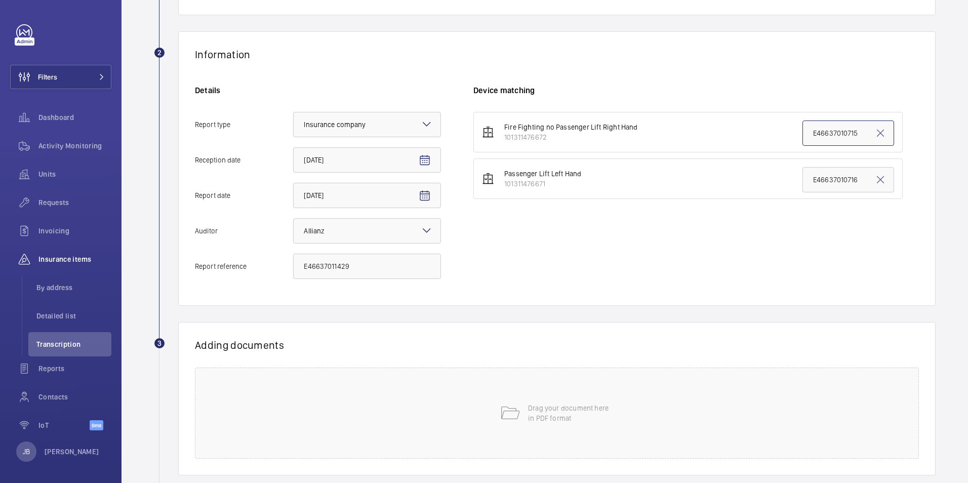
paste input "1429"
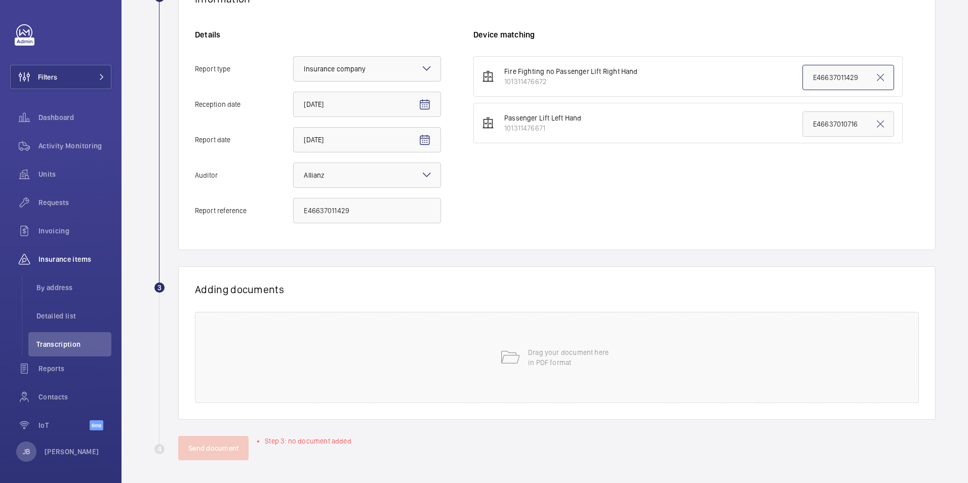
scroll to position [209, 0]
type input "E46637011429"
click at [632, 361] on div "Drag your document here in PDF format" at bounding box center [557, 355] width 724 height 91
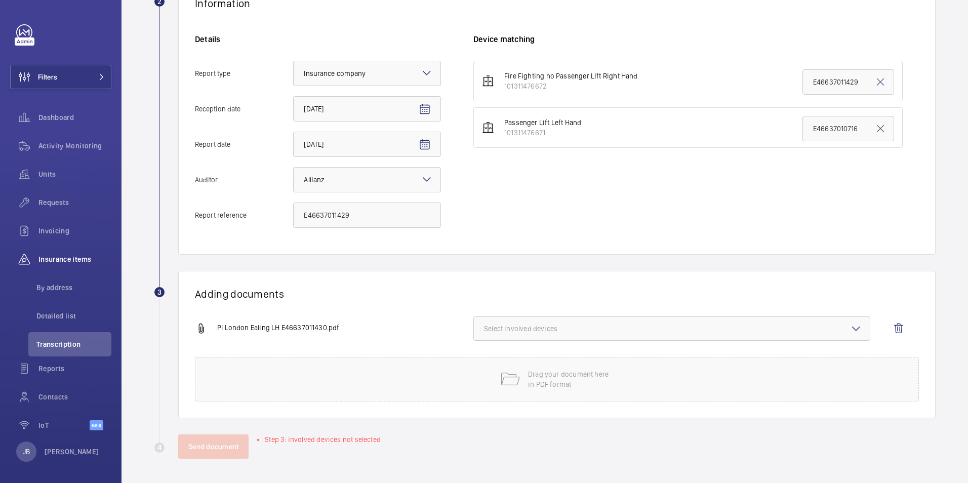
click at [547, 326] on span "Select involved devices" at bounding box center [672, 328] width 376 height 10
click at [486, 387] on label "101311476671" at bounding box center [664, 385] width 381 height 24
click at [486, 387] on input "101311476671" at bounding box center [488, 385] width 20 height 20
checkbox input "true"
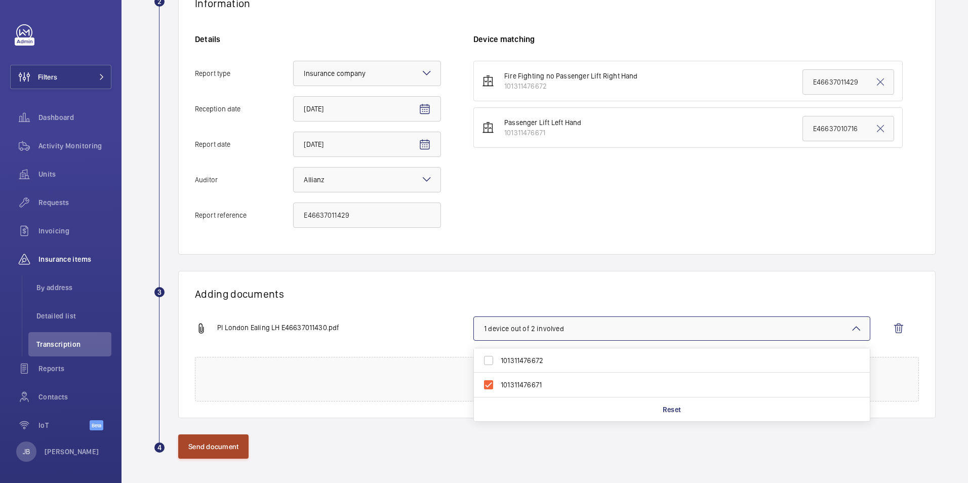
click at [217, 446] on button "Send document" at bounding box center [213, 446] width 70 height 24
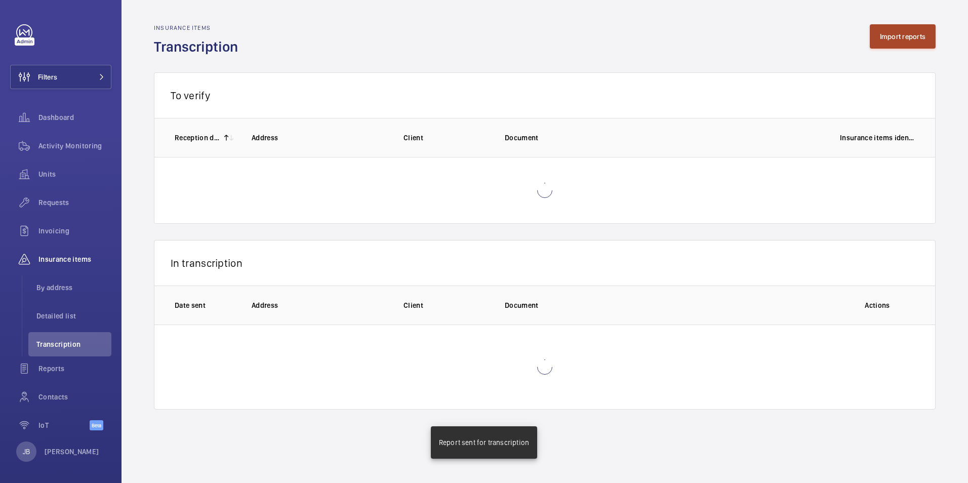
click at [899, 41] on button "Import reports" at bounding box center [903, 36] width 66 height 24
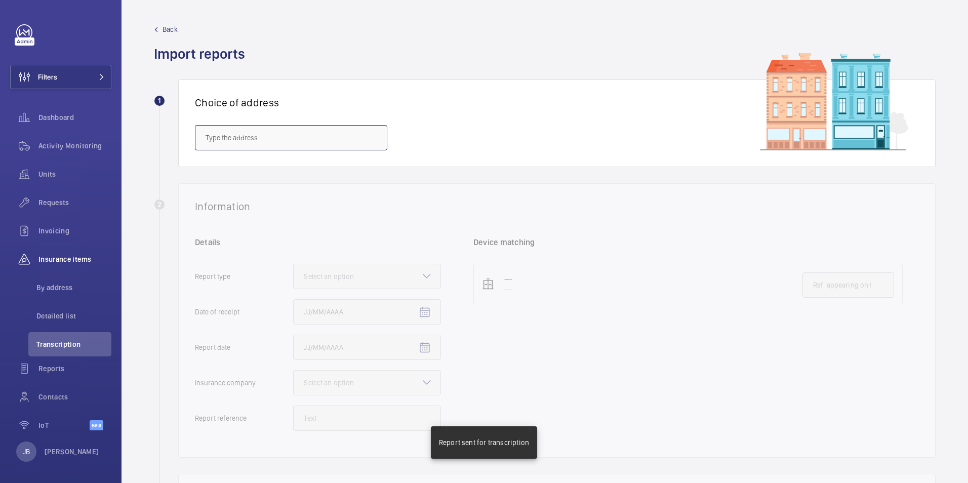
click at [329, 140] on input "text" at bounding box center [291, 137] width 192 height 25
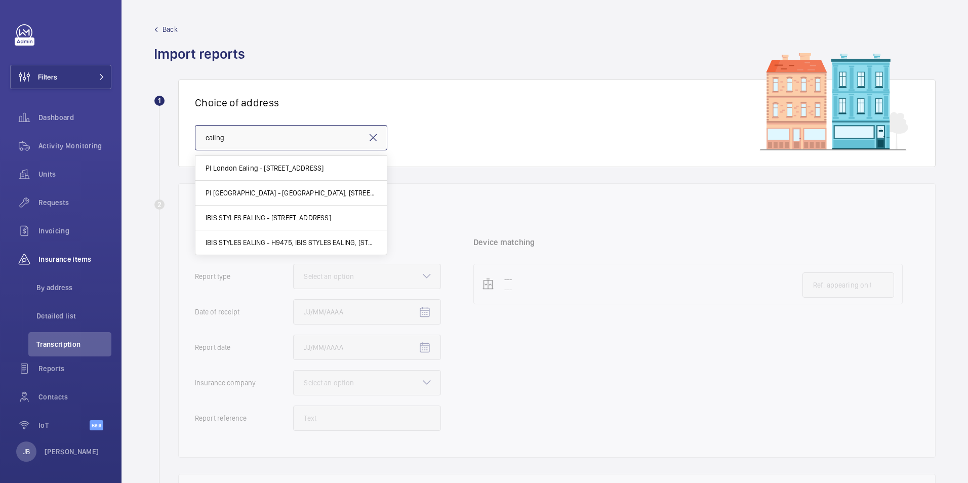
type input "ealing"
click at [509, 105] on h1 "Choice of address" at bounding box center [557, 102] width 724 height 13
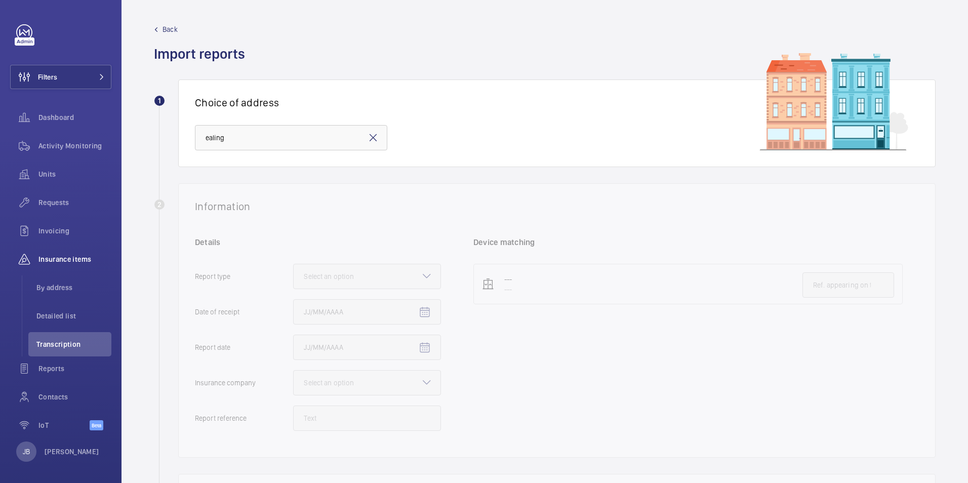
click at [172, 25] on span "Back" at bounding box center [170, 29] width 15 height 10
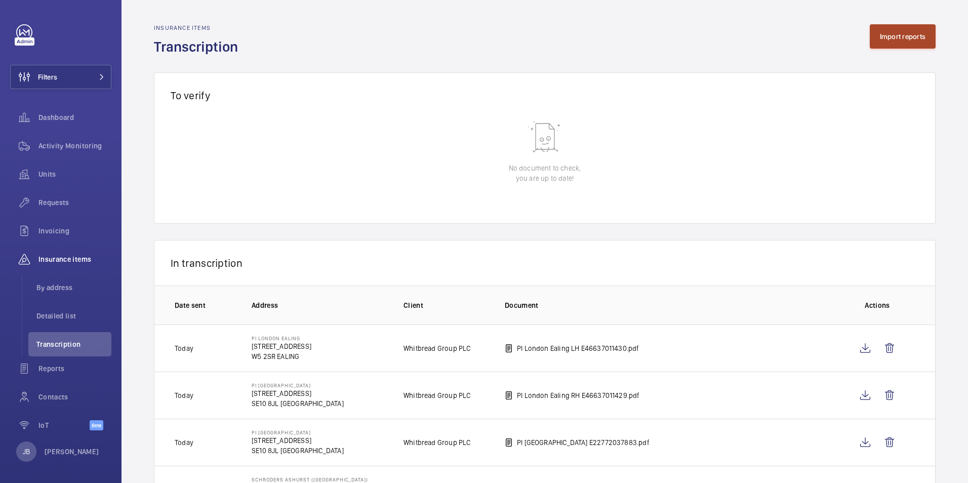
click at [881, 27] on button "Import reports" at bounding box center [903, 36] width 66 height 24
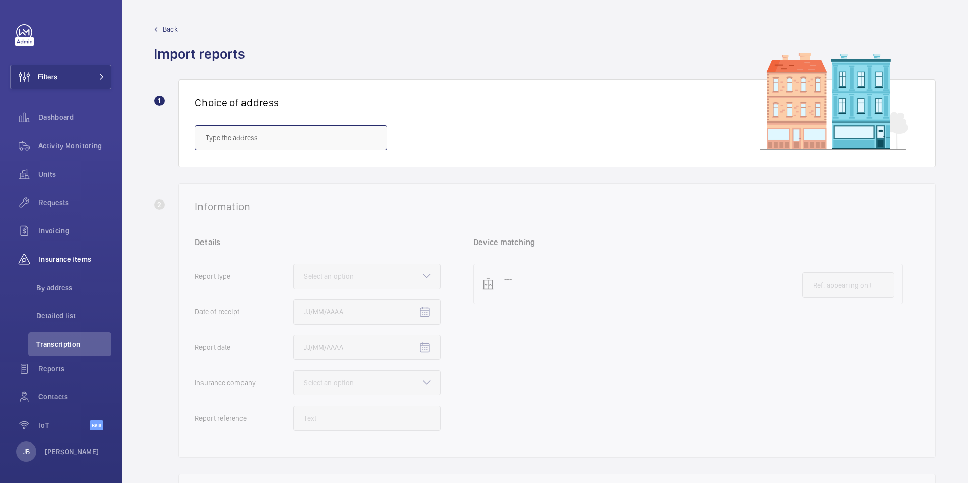
click at [313, 142] on input "text" at bounding box center [291, 137] width 192 height 25
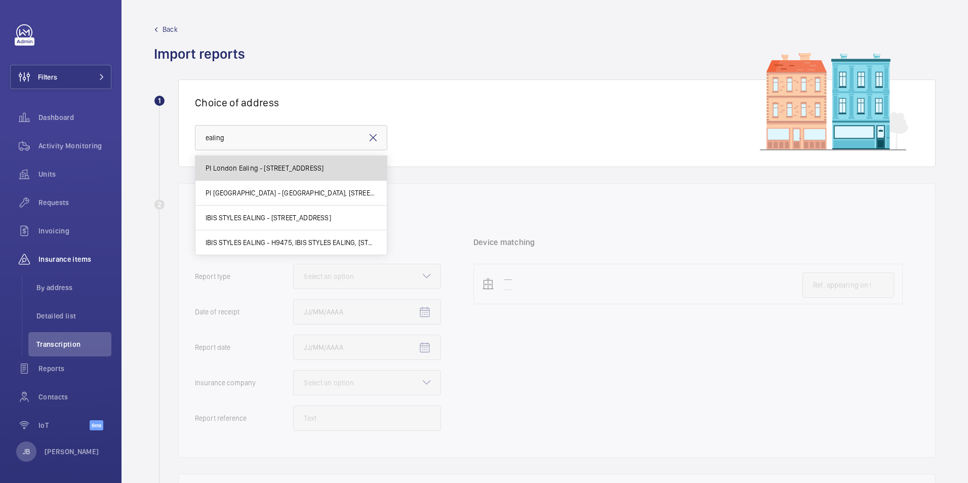
click at [313, 168] on span "PI London Ealing - 22-24 Uxbridge Road, EALING W5 2SR" at bounding box center [265, 168] width 118 height 10
type input "PI London Ealing - 22-24 Uxbridge Road, EALING W5 2SR"
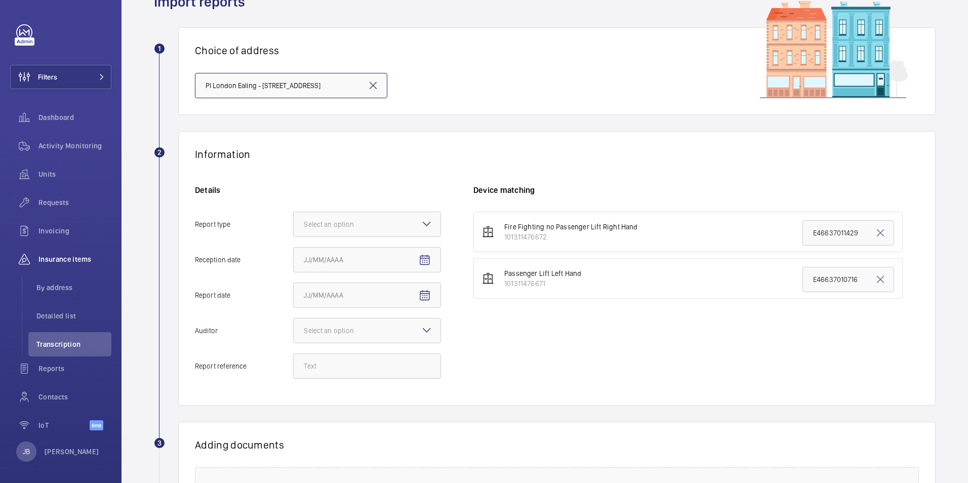
scroll to position [101, 0]
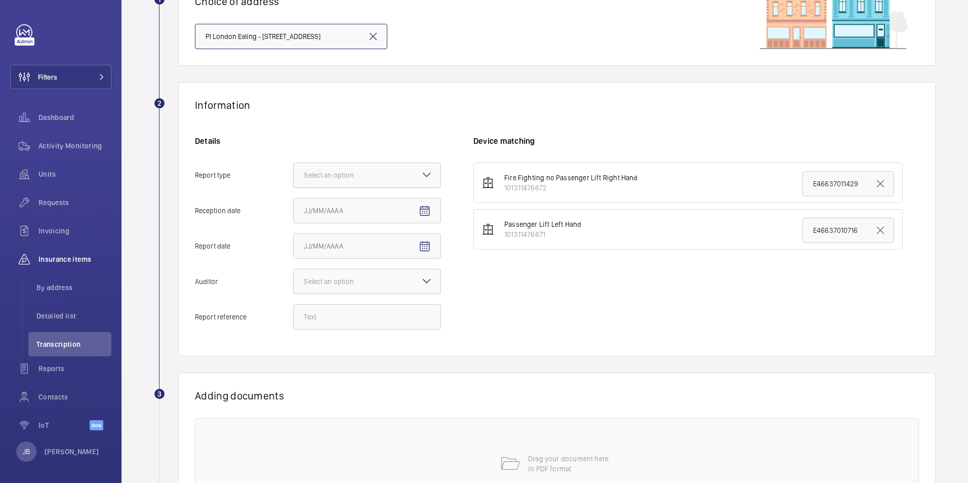
click at [370, 174] on div "Select an option" at bounding box center [341, 175] width 75 height 10
click at [294, 174] on input "Report type Select an option" at bounding box center [294, 175] width 0 height 24
click at [371, 207] on span "Insurance company" at bounding box center [367, 206] width 127 height 10
click at [294, 187] on input "Report type Select an option Insurance company Consultant" at bounding box center [294, 175] width 0 height 24
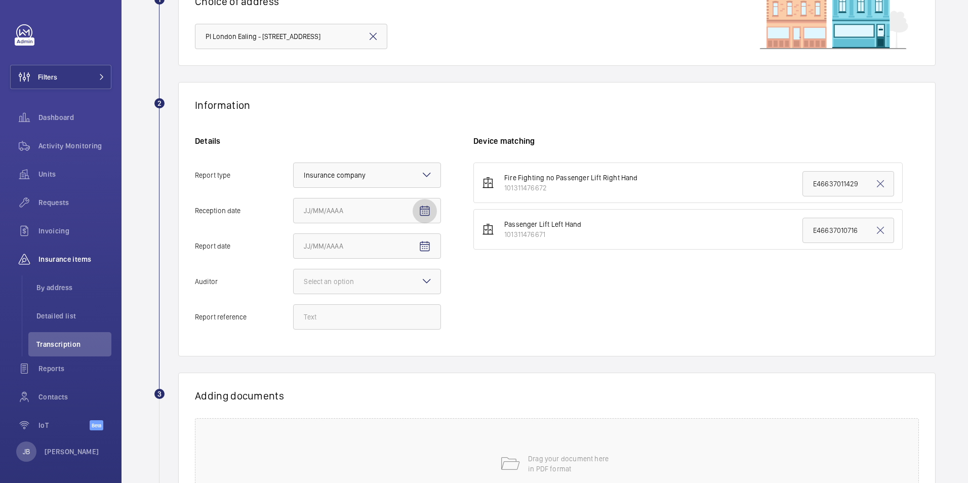
click at [416, 211] on span "Open calendar" at bounding box center [425, 211] width 24 height 24
click at [352, 328] on span "12" at bounding box center [348, 334] width 18 height 18
click at [426, 210] on mat-icon "Open calendar" at bounding box center [425, 211] width 12 height 12
click at [367, 337] on span "13" at bounding box center [368, 334] width 18 height 18
type input "8/13/2025"
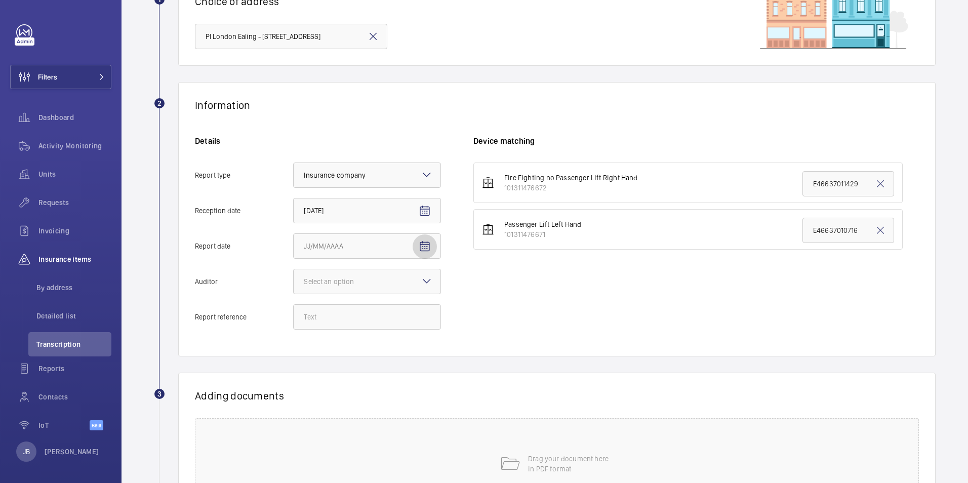
click at [424, 254] on span "Open calendar" at bounding box center [425, 246] width 24 height 24
click at [343, 369] on span "12" at bounding box center [348, 369] width 18 height 18
type input "8/12/2025"
click at [360, 277] on div "Select an option" at bounding box center [341, 281] width 75 height 10
click at [294, 277] on input "Auditor Select an option" at bounding box center [294, 281] width 0 height 24
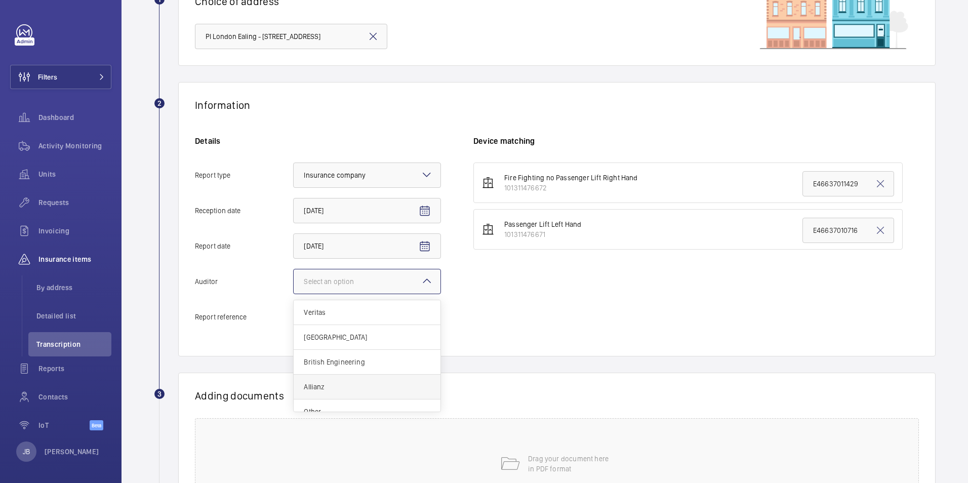
click at [336, 391] on span "Allianz" at bounding box center [367, 387] width 127 height 10
click at [294, 294] on input "Auditor Select an option Veritas Zurich British Engineering Allianz Other" at bounding box center [294, 281] width 0 height 24
click at [59, 346] on span "Transcription" at bounding box center [73, 344] width 75 height 10
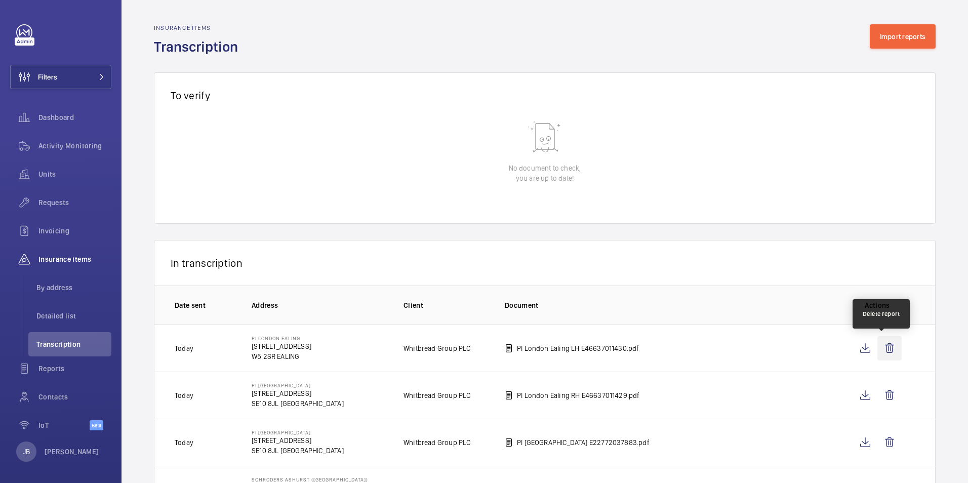
click at [884, 348] on wm-front-icon-button at bounding box center [889, 348] width 24 height 24
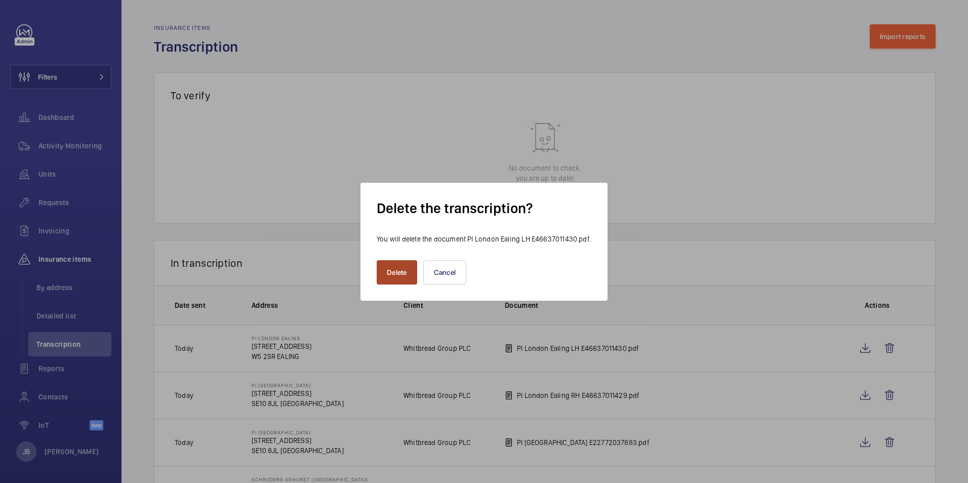
click at [392, 271] on button "Delete" at bounding box center [397, 272] width 40 height 24
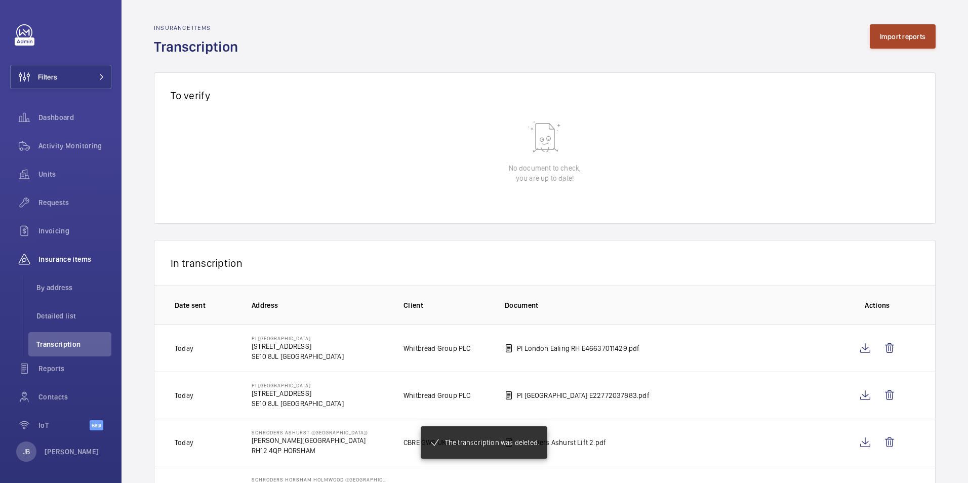
click at [871, 47] on button "Import reports" at bounding box center [903, 36] width 66 height 24
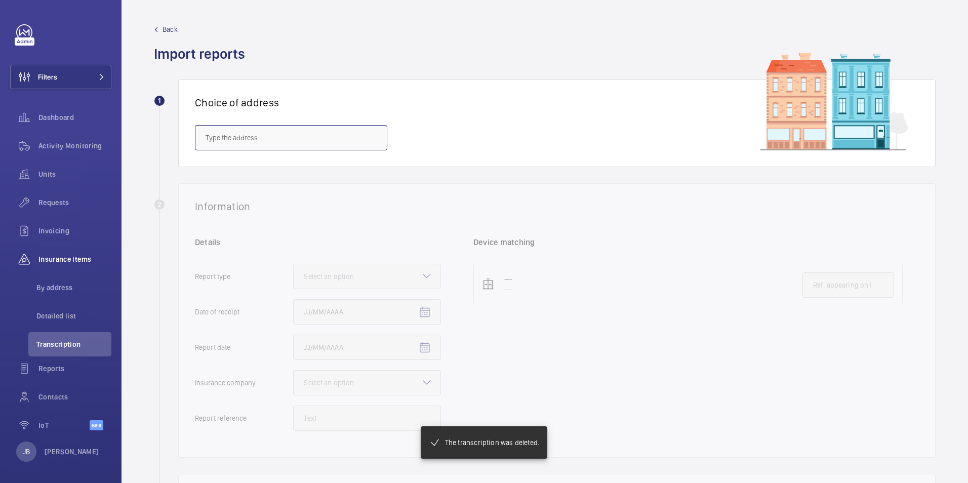
click at [319, 142] on input "text" at bounding box center [291, 137] width 192 height 25
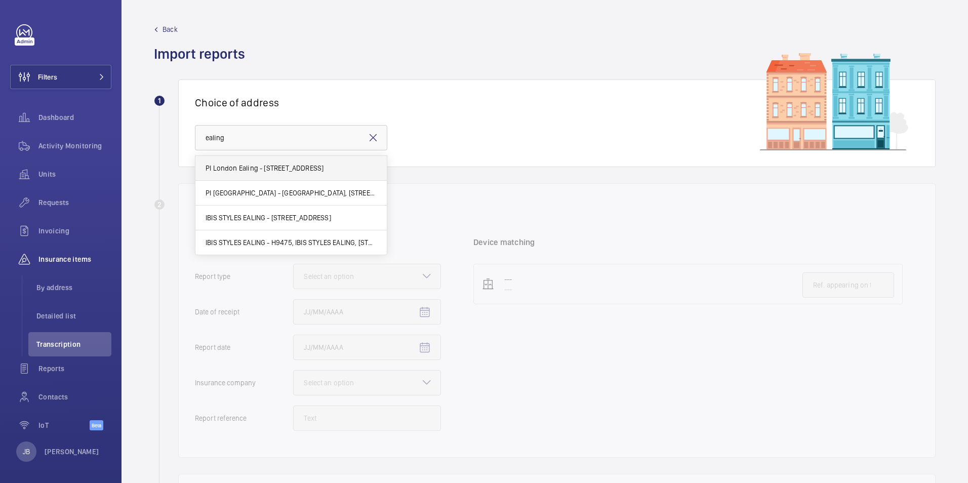
click at [316, 163] on span "PI London Ealing - 22-24 Uxbridge Road, EALING W5 2SR" at bounding box center [265, 168] width 118 height 10
type input "PI London Ealing - 22-24 Uxbridge Road, EALING W5 2SR"
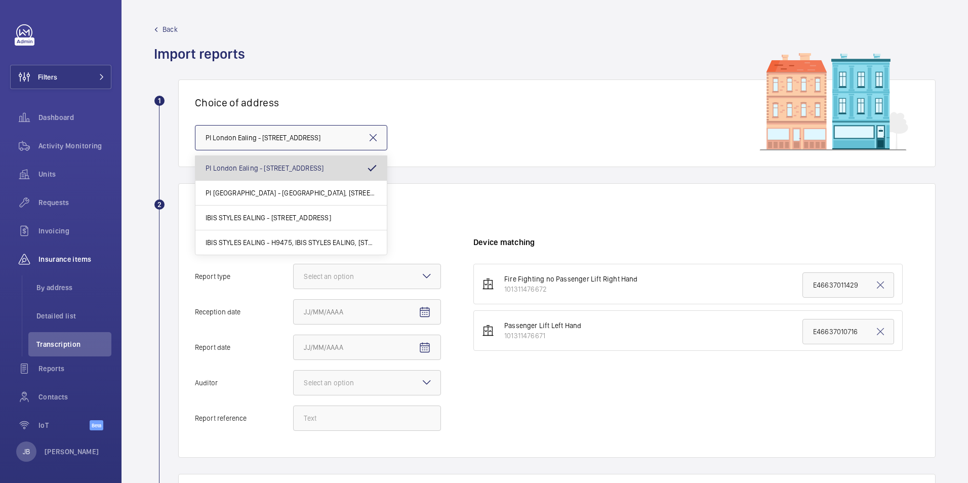
scroll to position [0, 11]
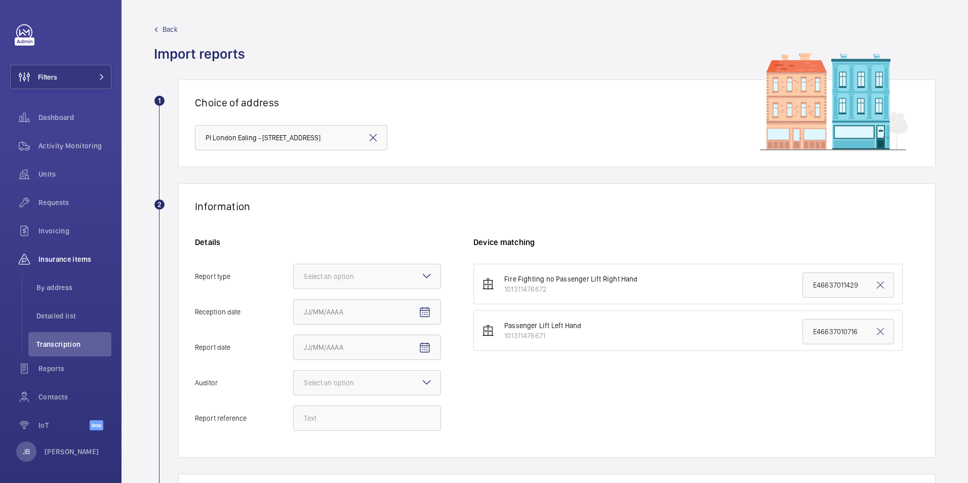
click at [344, 255] on div "Details Report type Select an option Reception date Report date Auditor Select …" at bounding box center [334, 339] width 278 height 204
click at [350, 272] on div "Select an option" at bounding box center [341, 276] width 75 height 10
click at [294, 272] on input "Report type Select an option" at bounding box center [294, 276] width 0 height 24
click at [354, 300] on div "Insurance company" at bounding box center [367, 307] width 147 height 25
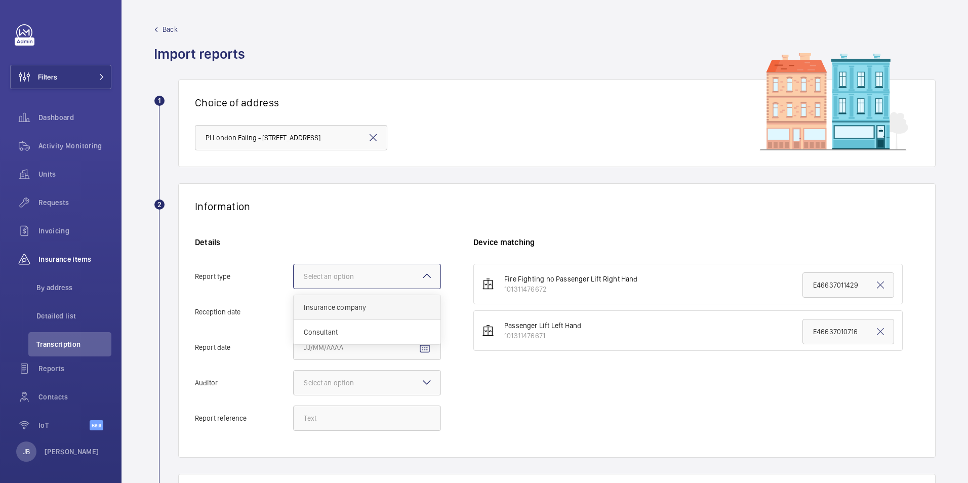
click at [294, 289] on input "Report type Select an option Insurance company Consultant" at bounding box center [294, 276] width 0 height 24
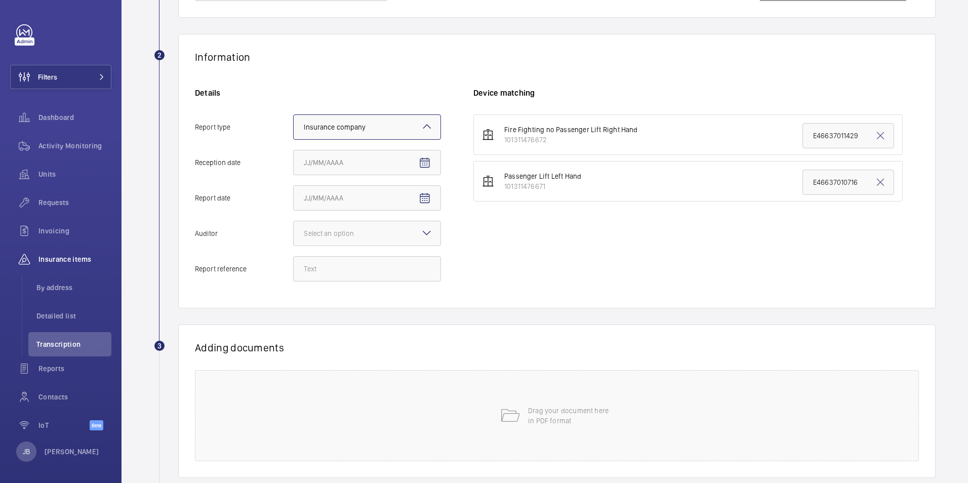
scroll to position [152, 0]
click at [424, 160] on mat-icon "Open calendar" at bounding box center [425, 160] width 12 height 12
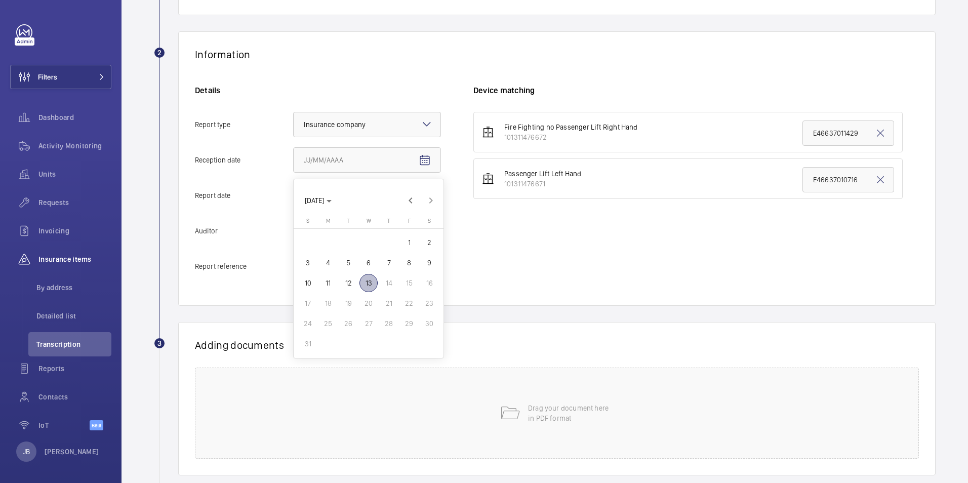
click at [367, 287] on span "13" at bounding box center [368, 283] width 18 height 18
type input "8/13/2025"
click at [421, 197] on mat-icon "Open calendar" at bounding box center [425, 196] width 12 height 12
click at [353, 319] on span "12" at bounding box center [348, 318] width 18 height 18
type input "8/12/2025"
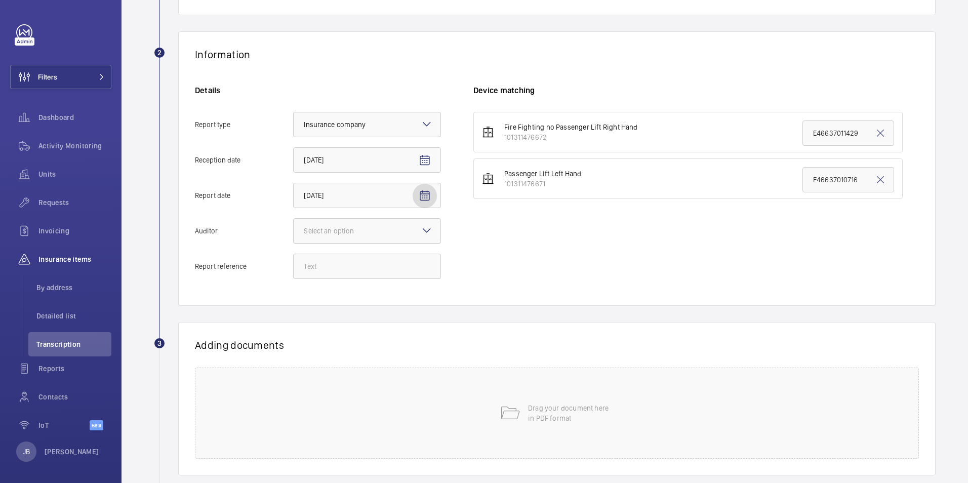
click at [399, 222] on div at bounding box center [367, 231] width 147 height 24
click at [294, 222] on input "Auditor Select an option" at bounding box center [294, 231] width 0 height 24
click at [348, 342] on div "Allianz" at bounding box center [367, 336] width 147 height 25
click at [294, 243] on input "Auditor Select an option Veritas Zurich British Engineering Allianz Other" at bounding box center [294, 231] width 0 height 24
click at [326, 261] on input "Report reference" at bounding box center [367, 266] width 148 height 25
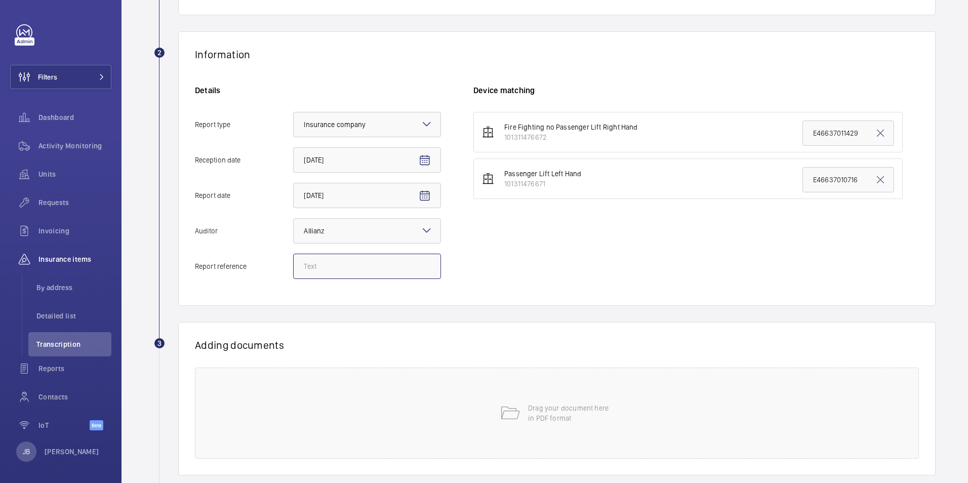
paste input "E46637011429"
type input "E46637011429"
drag, startPoint x: 862, startPoint y: 136, endPoint x: 770, endPoint y: 136, distance: 91.6
click at [770, 136] on li "Fire Fighting no Passenger Lift Right Hand 101311476672 E46637011429" at bounding box center [687, 132] width 429 height 40
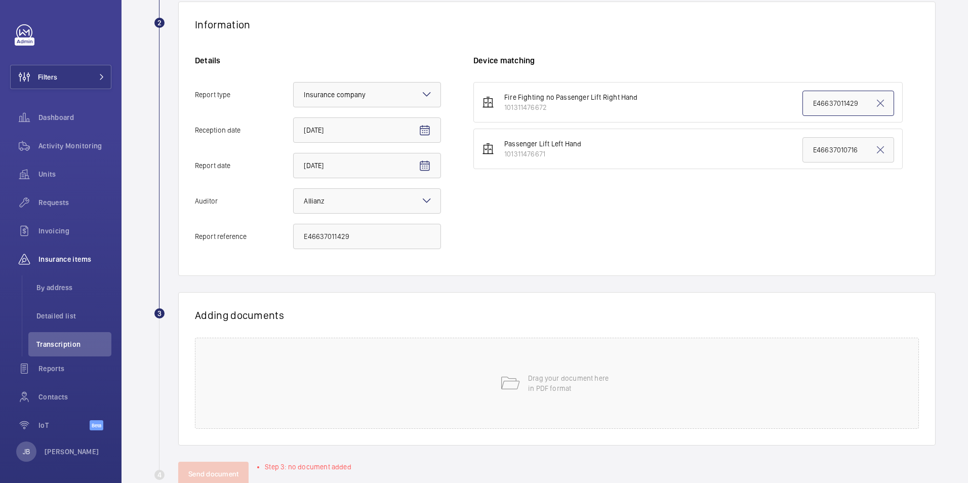
scroll to position [209, 0]
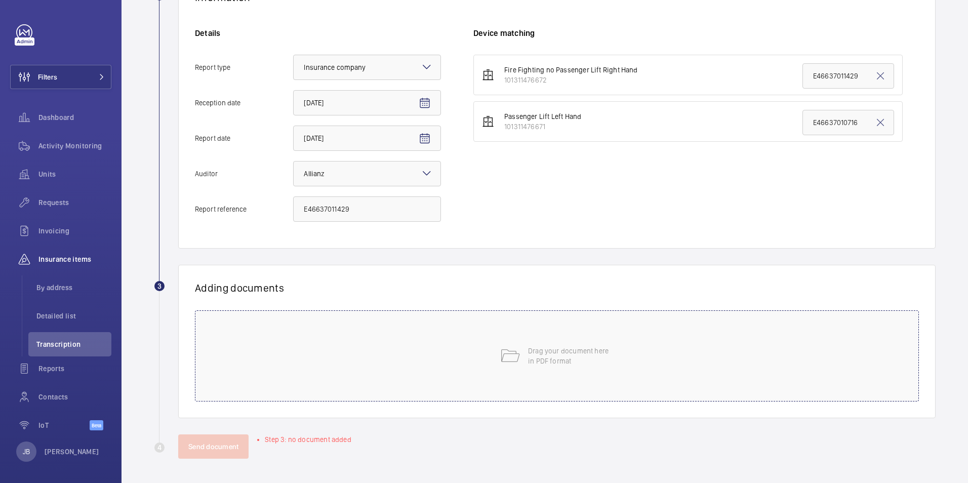
click at [560, 362] on p "Drag your document here in PDF format" at bounding box center [571, 356] width 86 height 20
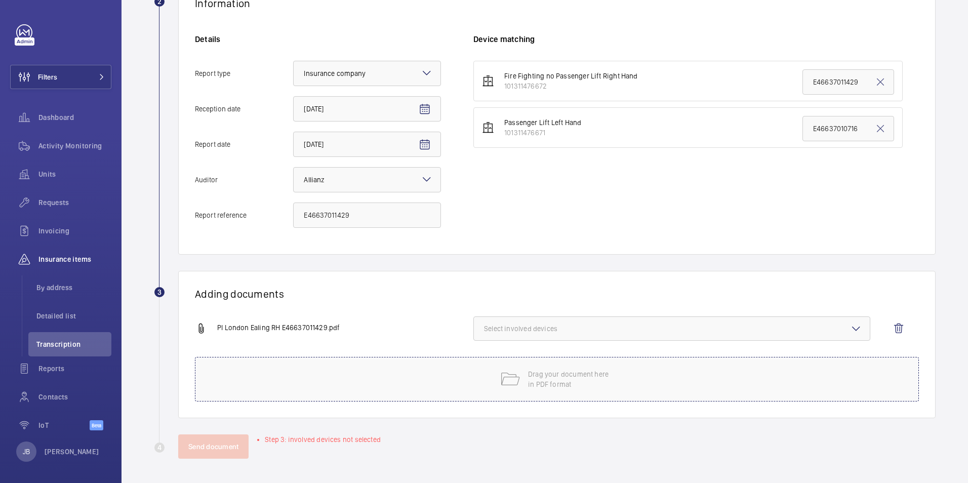
scroll to position [203, 0]
click at [603, 340] on button "Select involved devices" at bounding box center [671, 328] width 397 height 24
click at [491, 360] on label "101311476672" at bounding box center [664, 360] width 381 height 24
click at [491, 360] on input "101311476672" at bounding box center [488, 360] width 20 height 20
checkbox input "true"
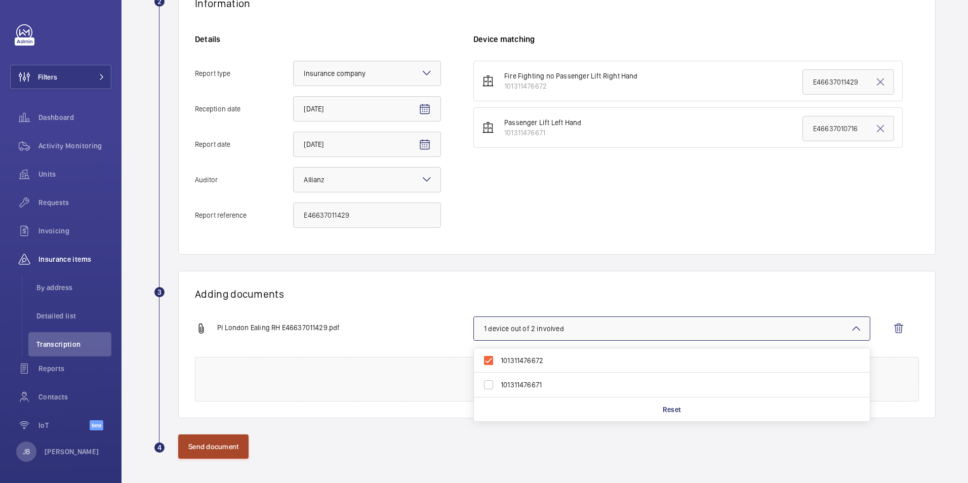
click at [191, 451] on button "Send document" at bounding box center [213, 446] width 70 height 24
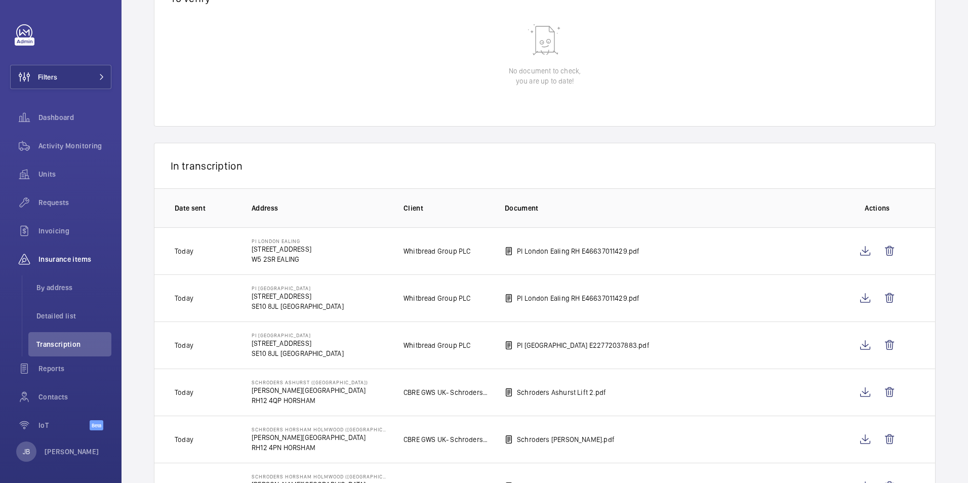
scroll to position [101, 0]
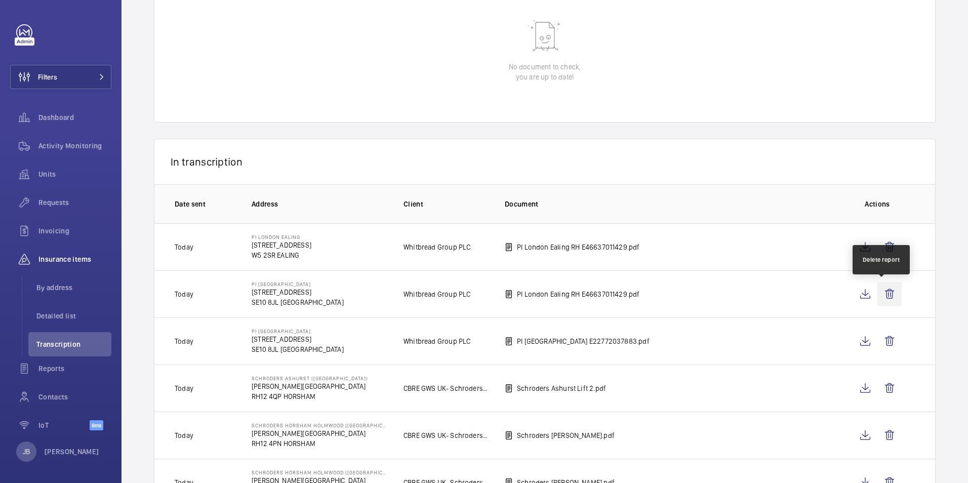
click at [883, 291] on wm-front-icon-button at bounding box center [889, 294] width 24 height 24
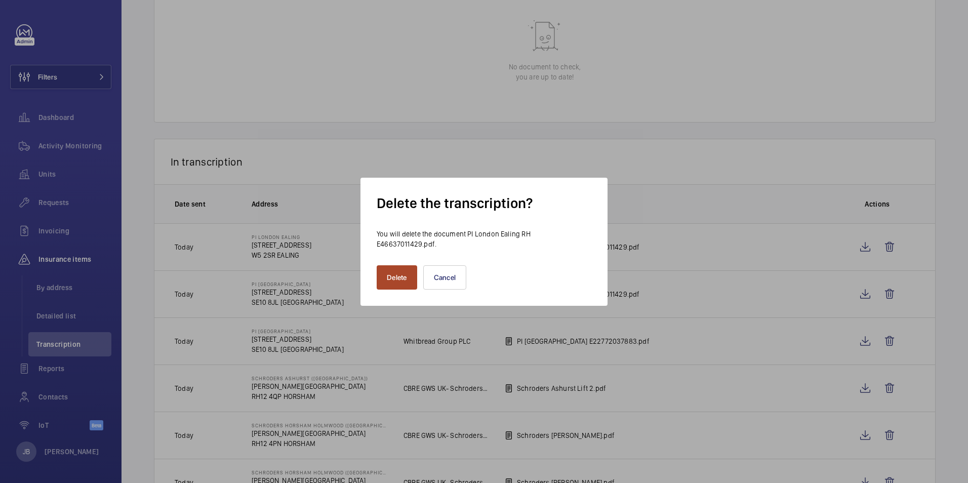
click at [392, 274] on button "Delete" at bounding box center [397, 277] width 40 height 24
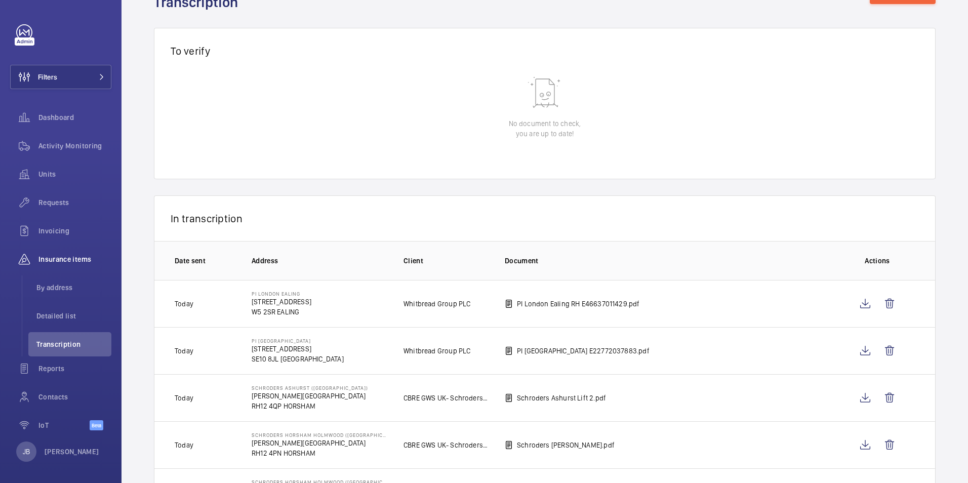
scroll to position [0, 0]
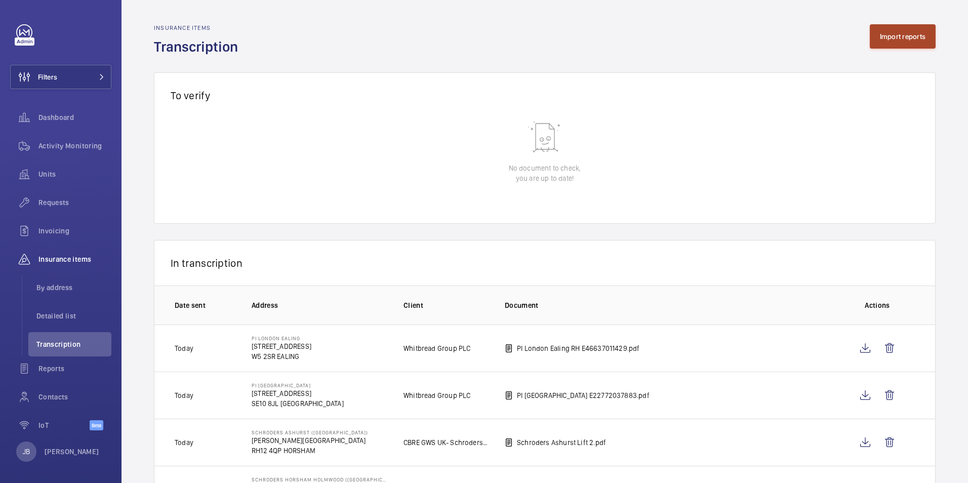
click at [885, 31] on button "Import reports" at bounding box center [903, 36] width 66 height 24
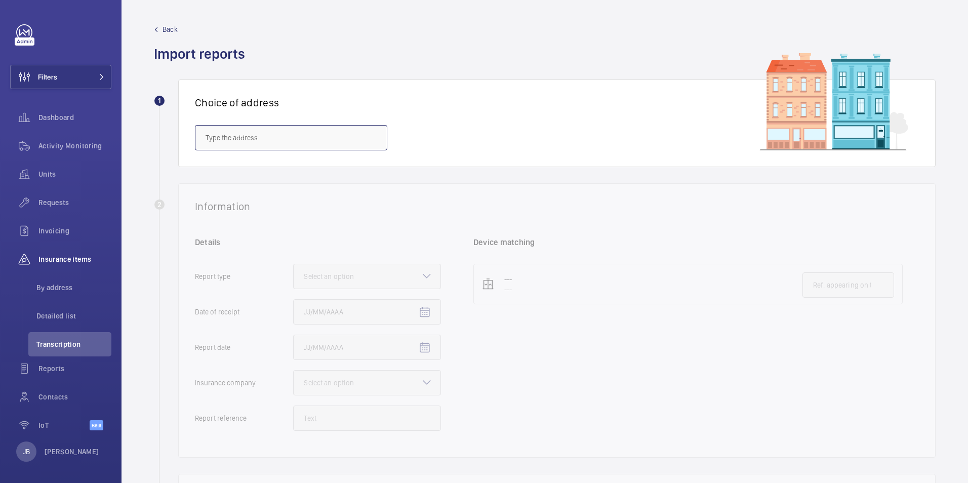
click at [350, 131] on input "text" at bounding box center [291, 137] width 192 height 25
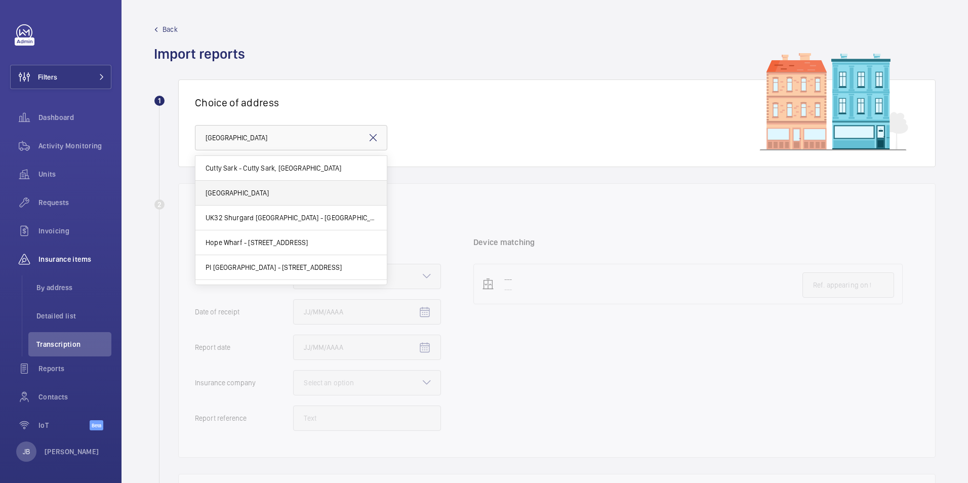
click at [305, 187] on mat-option "Greenwich - Greenwich, LONDON SE10 8JQ" at bounding box center [290, 193] width 191 height 25
type input "Greenwich - Greenwich, LONDON SE10 8JQ"
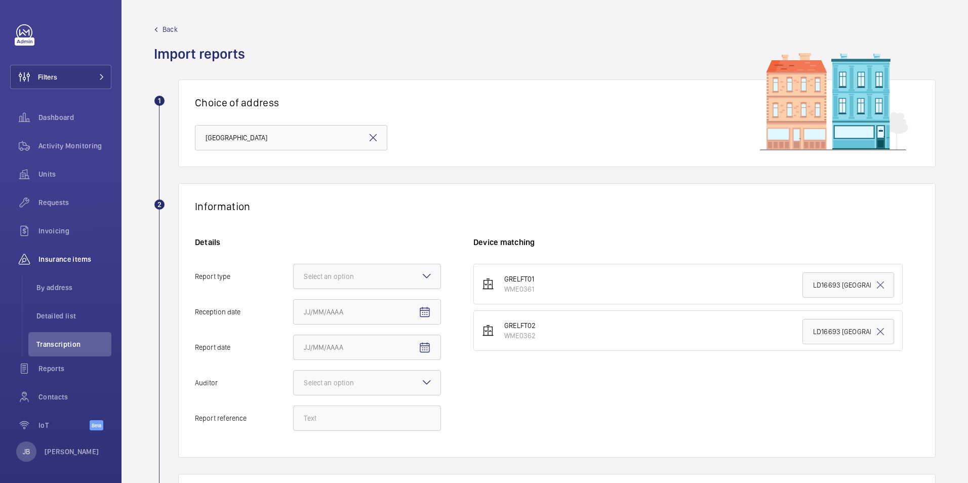
click at [371, 140] on mat-icon at bounding box center [373, 138] width 12 height 12
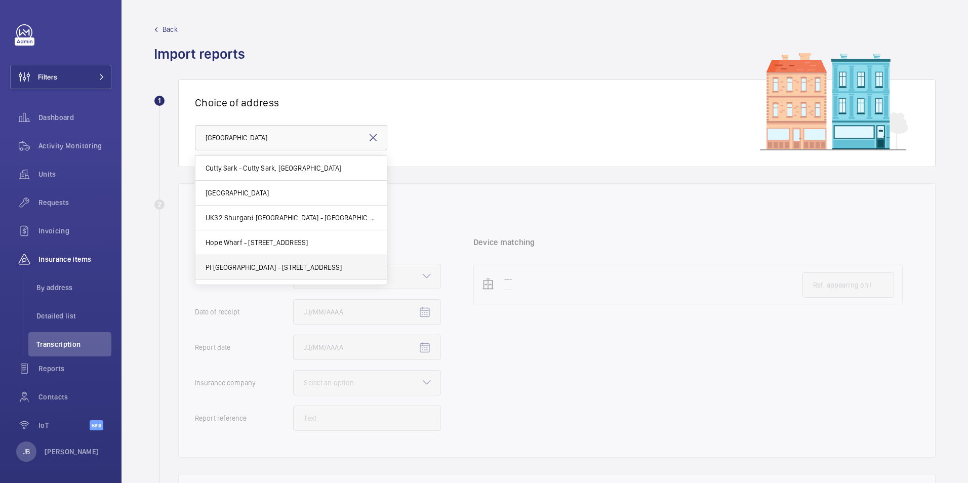
click at [289, 264] on span "PI London Greenwich - 43 - 81 Greenwich High Road, GREENWICH SE10 8JL" at bounding box center [274, 267] width 136 height 10
type input "PI London Greenwich - 43 - 81 Greenwich High Road, GREENWICH SE10 8JL"
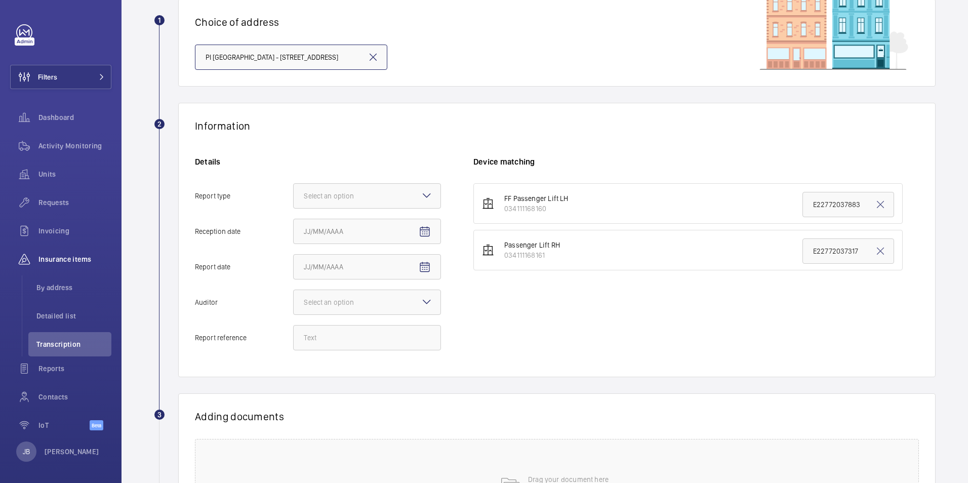
scroll to position [152, 0]
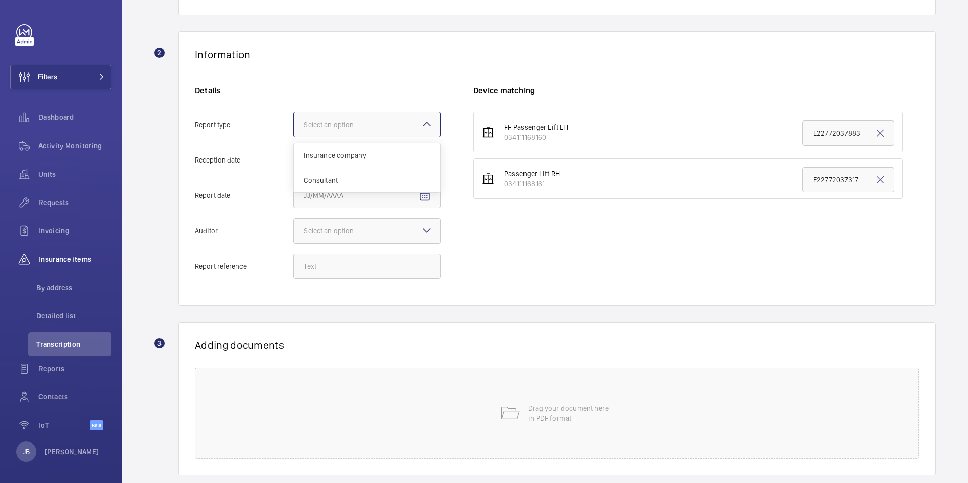
click at [386, 127] on div at bounding box center [367, 124] width 147 height 24
click at [294, 127] on input "Report type Select an option Insurance company Consultant" at bounding box center [294, 124] width 0 height 24
click at [371, 156] on span "Insurance company" at bounding box center [367, 155] width 127 height 10
click at [294, 137] on input "Report type Select an option Insurance company Consultant" at bounding box center [294, 124] width 0 height 24
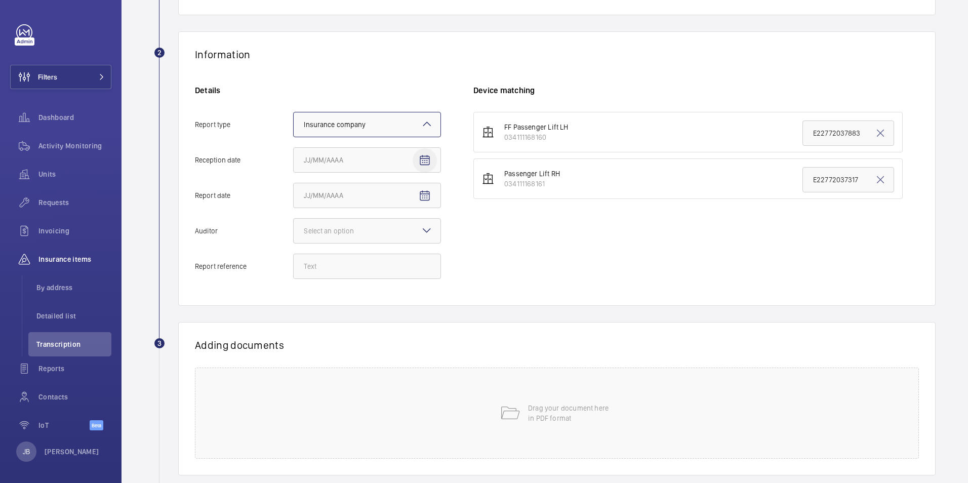
click at [429, 162] on mat-icon "Open calendar" at bounding box center [425, 160] width 12 height 12
drag, startPoint x: 368, startPoint y: 282, endPoint x: 384, endPoint y: 250, distance: 36.2
click at [368, 282] on span "13" at bounding box center [368, 283] width 18 height 18
type input "8/13/2025"
click at [421, 193] on mat-icon "Open calendar" at bounding box center [425, 196] width 12 height 12
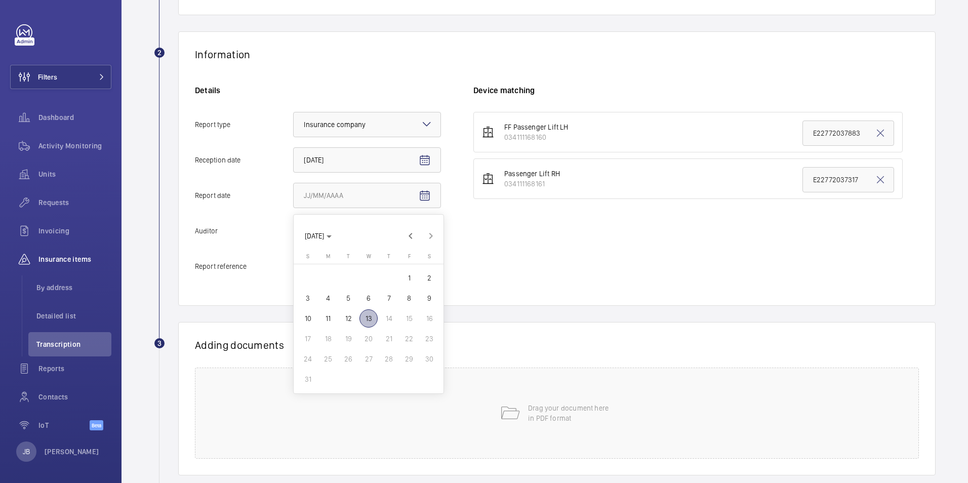
click at [344, 313] on span "12" at bounding box center [348, 318] width 18 height 18
type input "8/12/2025"
click at [390, 224] on div at bounding box center [367, 231] width 147 height 24
click at [294, 224] on input "Auditor Select an option" at bounding box center [294, 231] width 0 height 24
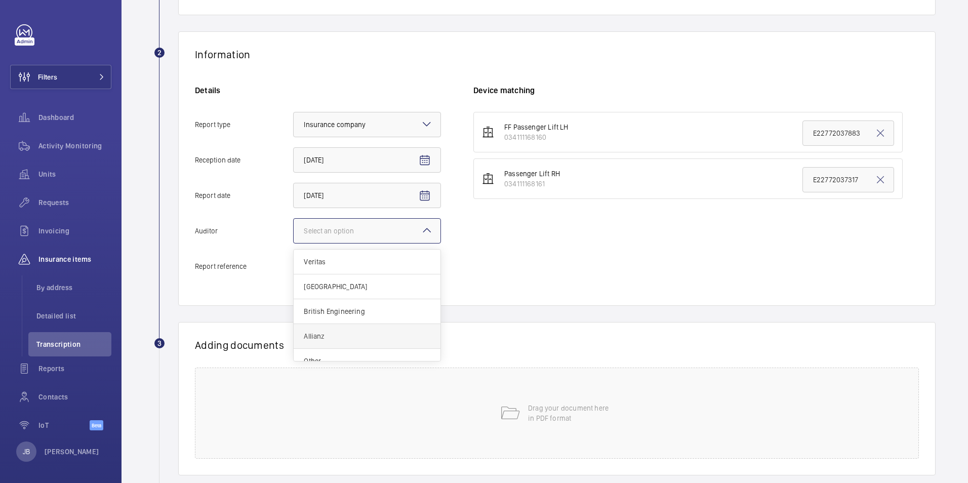
click at [352, 330] on div "Allianz" at bounding box center [367, 336] width 147 height 25
click at [294, 243] on input "Auditor Select an option Veritas Zurich British Engineering Allianz Other" at bounding box center [294, 231] width 0 height 24
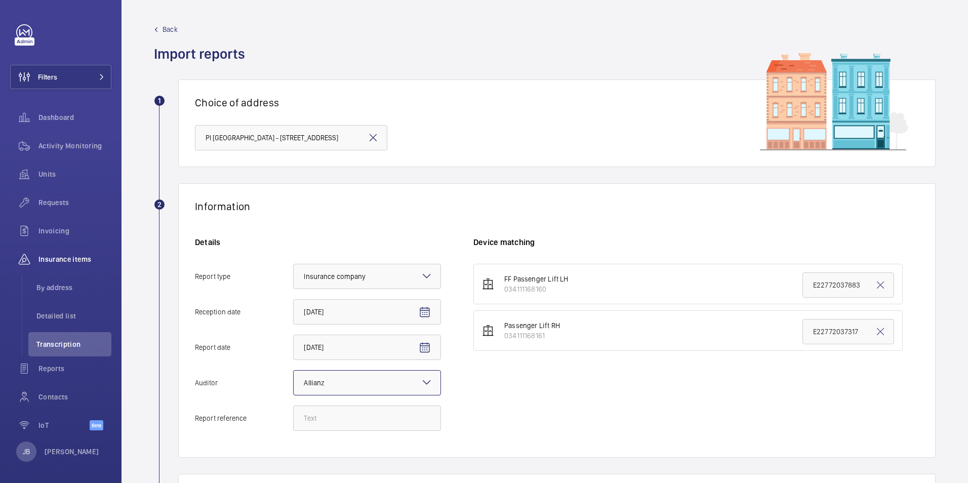
click at [176, 30] on span "Back" at bounding box center [170, 29] width 15 height 10
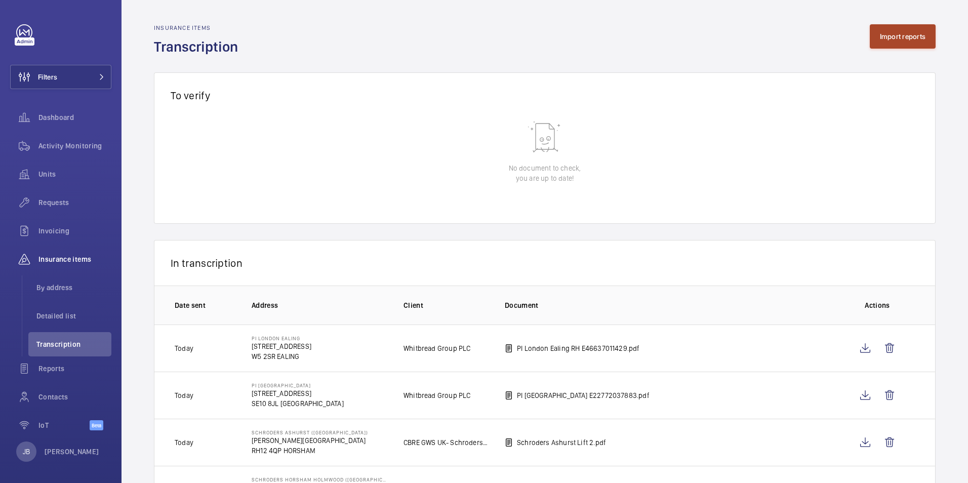
click at [878, 32] on button "Import reports" at bounding box center [903, 36] width 66 height 24
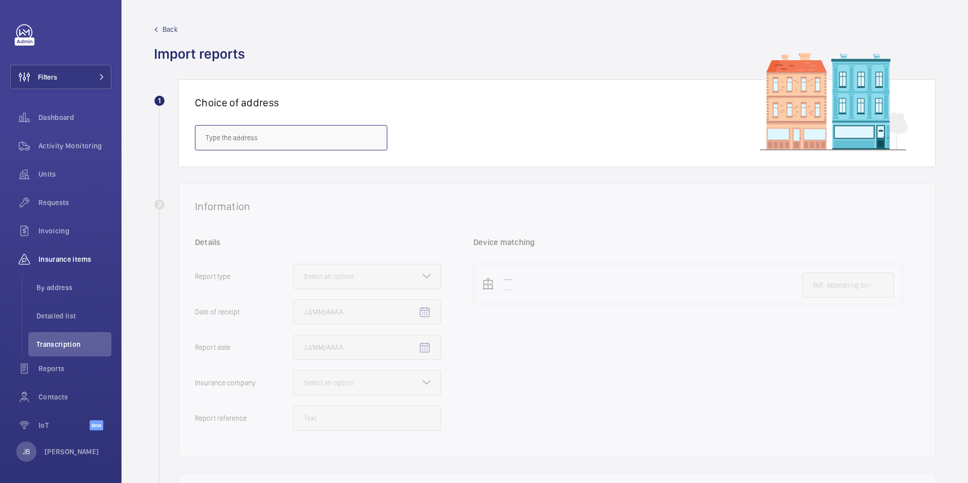
click at [310, 138] on input "text" at bounding box center [291, 137] width 192 height 25
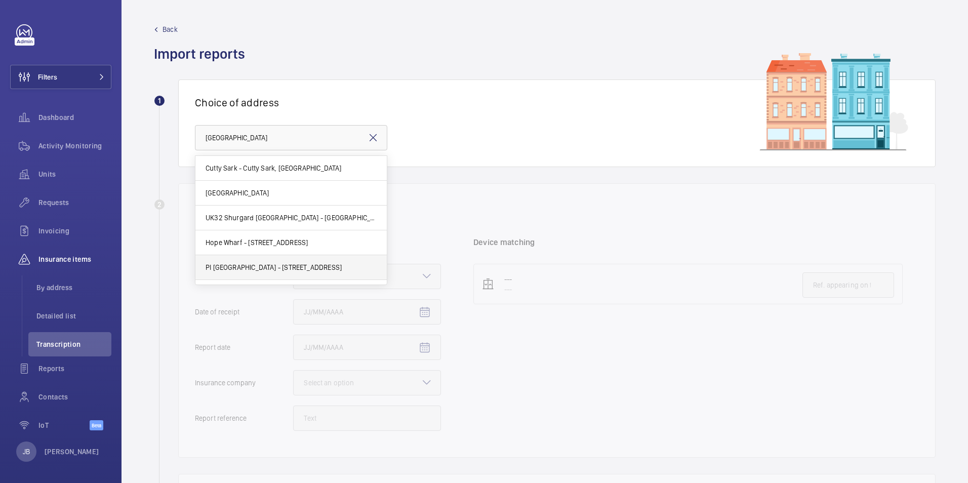
click at [271, 269] on span "PI London Greenwich - 43 - 81 Greenwich High Road, GREENWICH SE10 8JL" at bounding box center [274, 267] width 136 height 10
type input "PI London Greenwich - 43 - 81 Greenwich High Road, GREENWICH SE10 8JL"
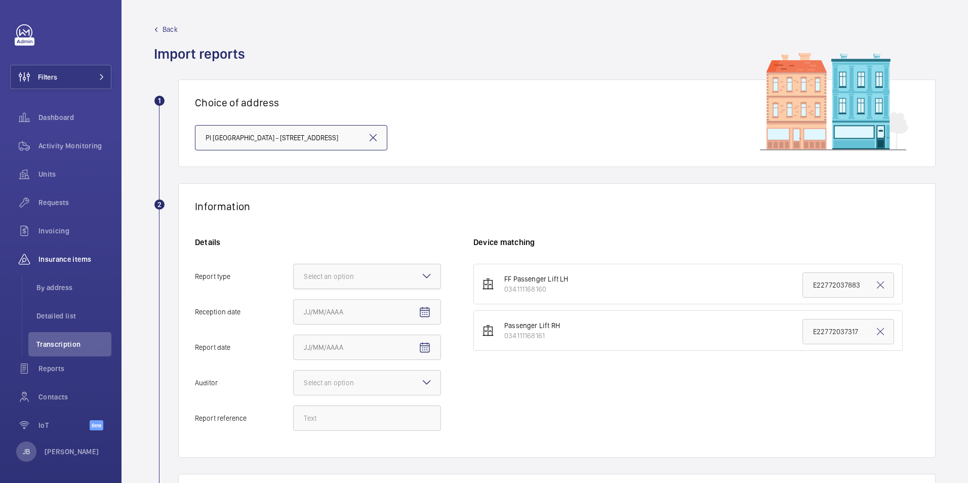
click at [341, 266] on div at bounding box center [367, 276] width 147 height 24
click at [294, 266] on input "Report type Select an option" at bounding box center [294, 276] width 0 height 24
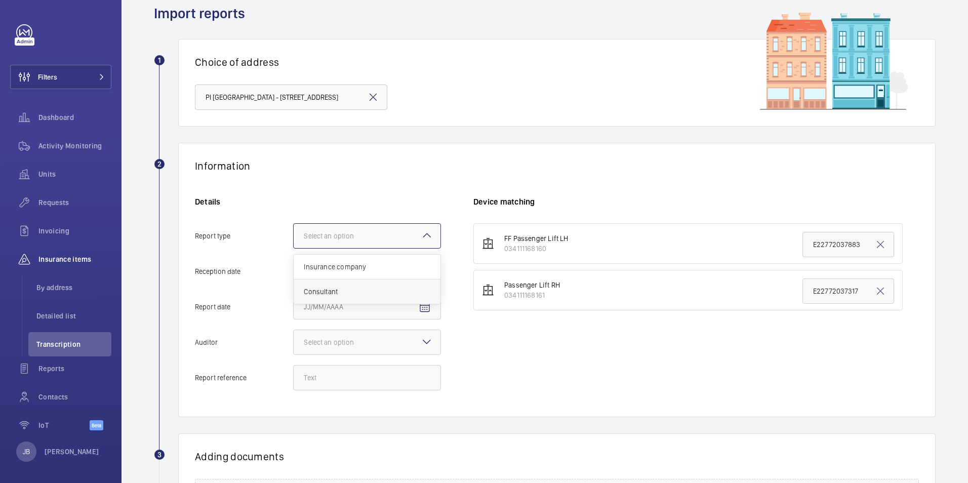
scroll to position [101, 0]
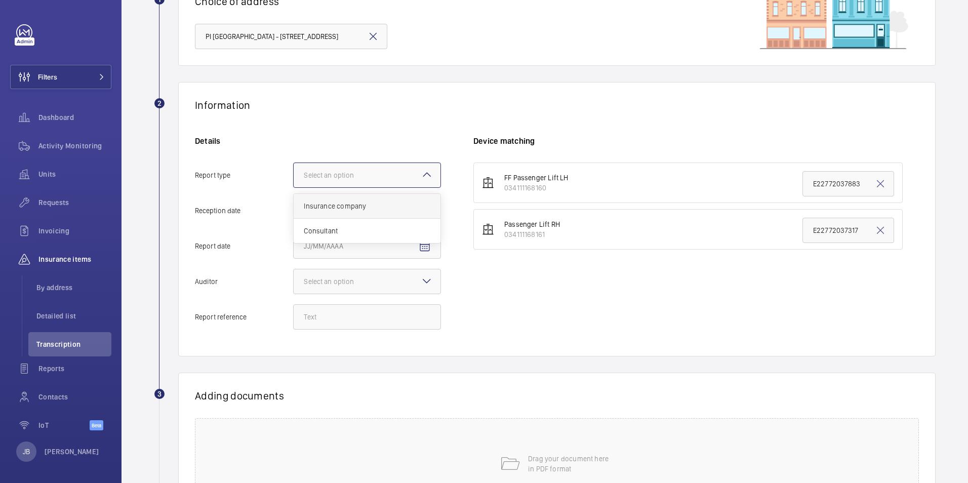
click at [332, 201] on span "Insurance company" at bounding box center [367, 206] width 127 height 10
click at [294, 187] on input "Report type Select an option Insurance company Consultant" at bounding box center [294, 175] width 0 height 24
click at [419, 208] on mat-icon "Open calendar" at bounding box center [425, 211] width 12 height 12
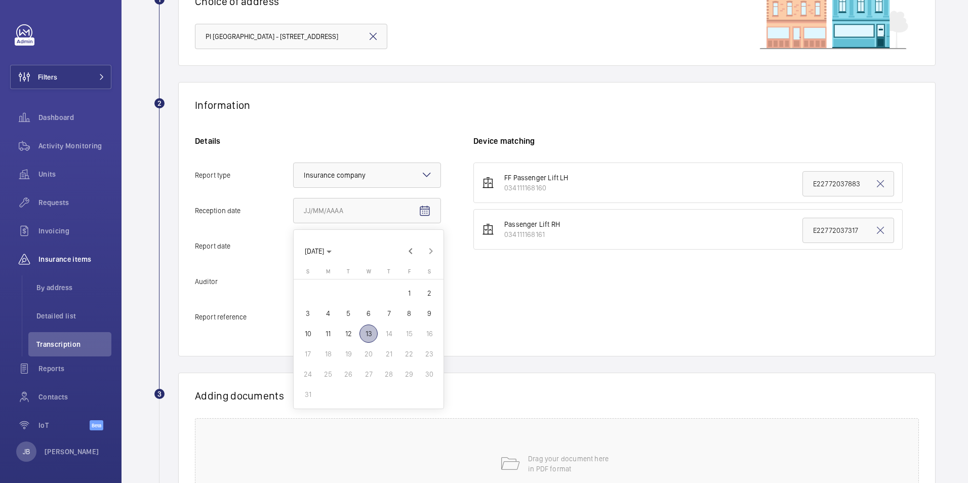
click at [371, 336] on span "13" at bounding box center [368, 334] width 18 height 18
type input "8/13/2025"
click at [425, 253] on span "Open calendar" at bounding box center [425, 246] width 24 height 24
drag, startPoint x: 352, startPoint y: 366, endPoint x: 350, endPoint y: 326, distance: 40.5
click at [351, 366] on span "12" at bounding box center [348, 369] width 18 height 18
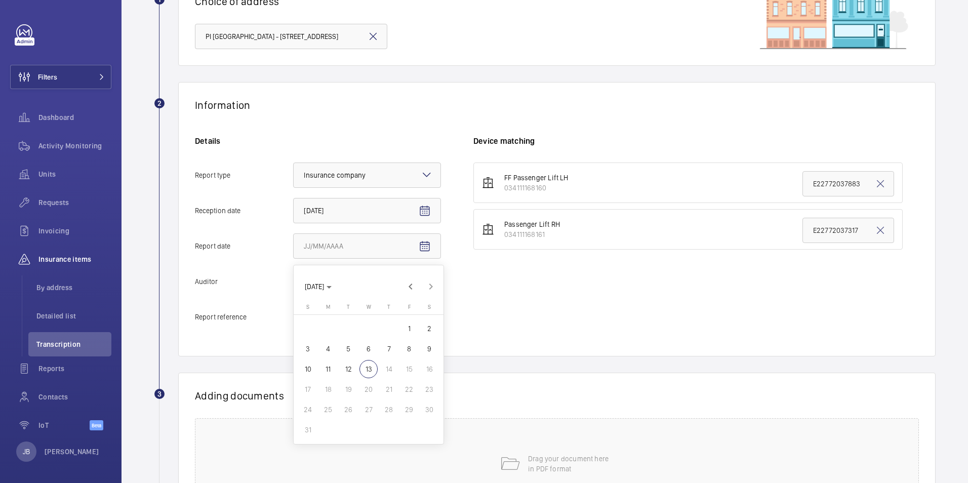
type input "8/12/2025"
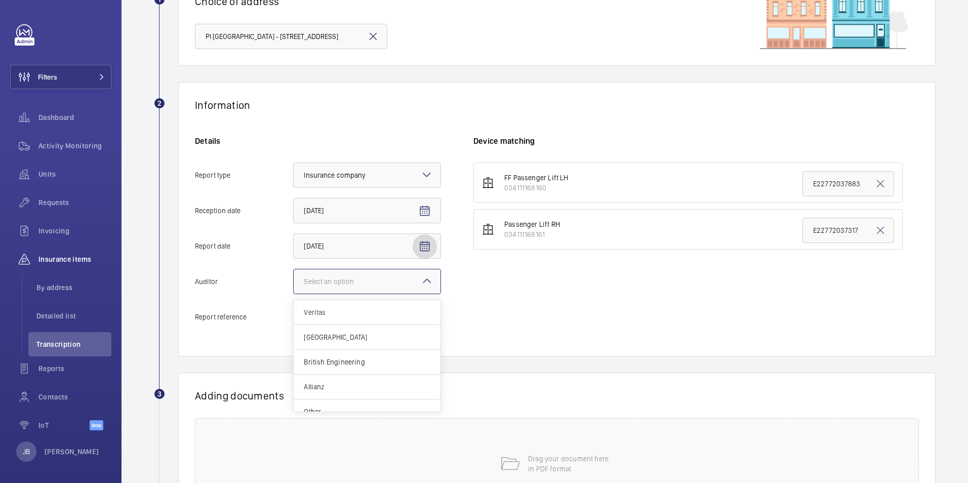
click at [340, 279] on div "Select an option" at bounding box center [341, 281] width 75 height 10
click at [294, 279] on input "Auditor Select an option Veritas Zurich British Engineering Allianz Other" at bounding box center [294, 281] width 0 height 24
click at [337, 381] on div "Allianz" at bounding box center [367, 387] width 147 height 25
click at [294, 294] on input "Auditor Select an option Veritas Zurich British Engineering Allianz Other" at bounding box center [294, 281] width 0 height 24
click at [320, 307] on input "Report reference" at bounding box center [367, 316] width 148 height 25
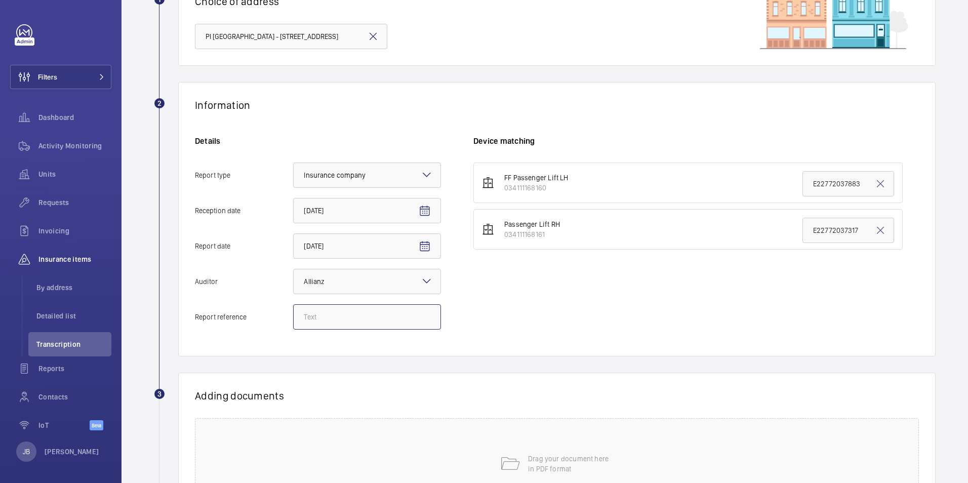
paste input "E22772037884"
type input "E22772037884"
drag, startPoint x: 848, startPoint y: 231, endPoint x: 799, endPoint y: 231, distance: 49.1
click at [802, 231] on input "E22772037317" at bounding box center [848, 230] width 92 height 25
drag, startPoint x: 842, startPoint y: 228, endPoint x: 786, endPoint y: 229, distance: 56.7
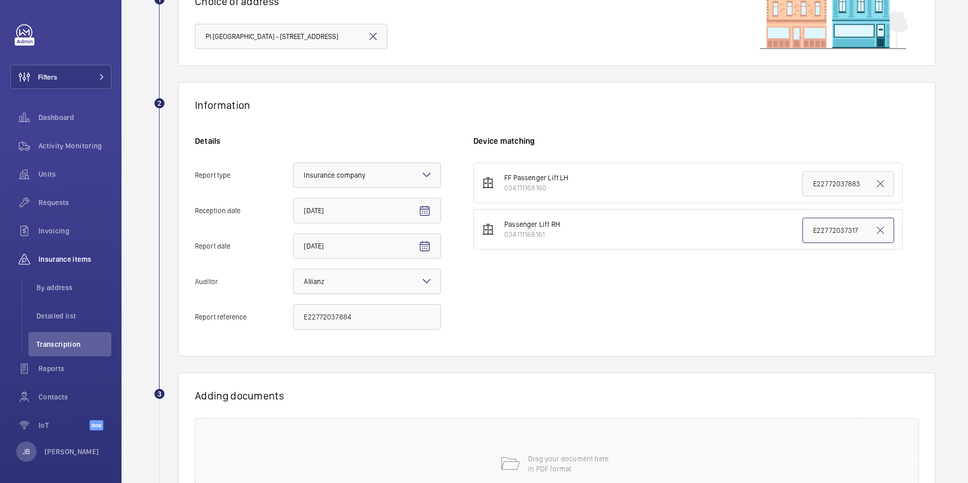
click at [786, 229] on li "Passenger Lift RH 034111168161 E22772037317" at bounding box center [687, 229] width 429 height 40
paste input "884"
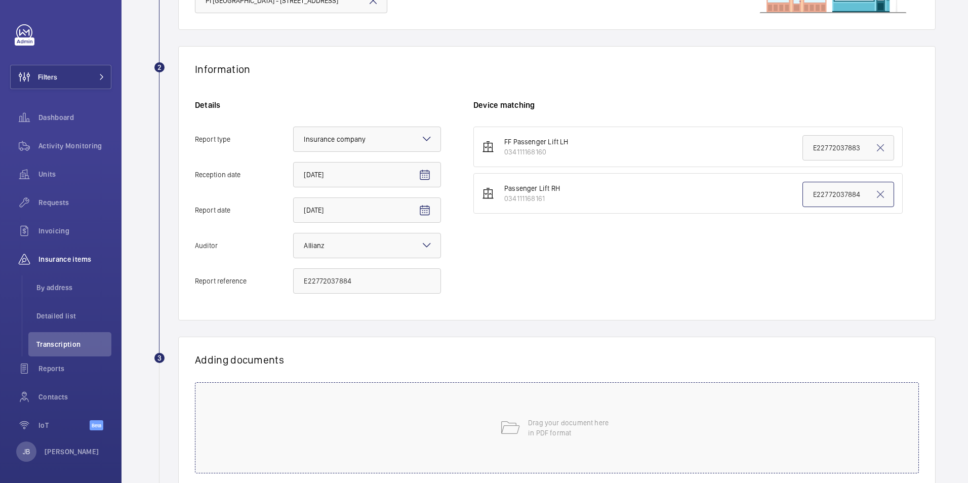
scroll to position [202, 0]
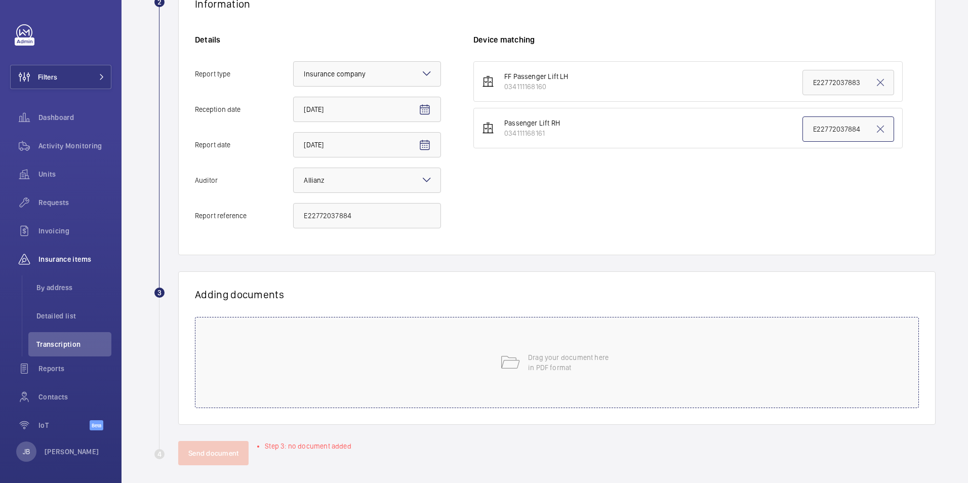
type input "E22772037884"
click at [599, 344] on div "Drag your document here in PDF format" at bounding box center [557, 362] width 724 height 91
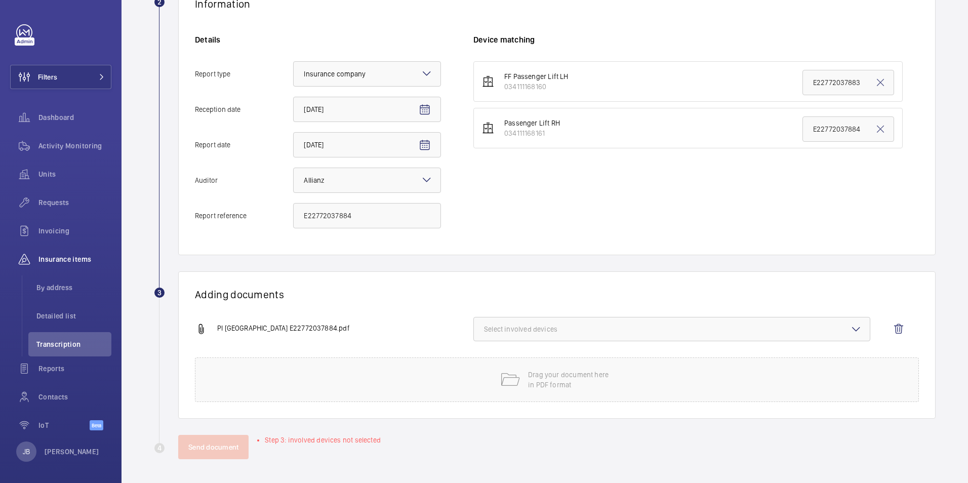
click at [593, 333] on span "Select involved devices" at bounding box center [672, 329] width 376 height 10
click at [497, 384] on label "034111168161" at bounding box center [664, 385] width 381 height 24
click at [497, 384] on input "034111168161" at bounding box center [488, 385] width 20 height 20
checkbox input "true"
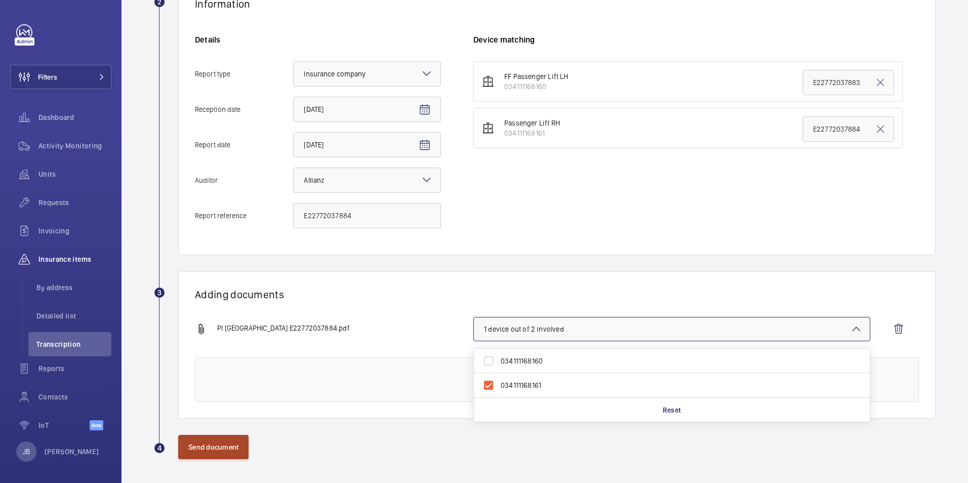
click at [234, 448] on button "Send document" at bounding box center [213, 447] width 70 height 24
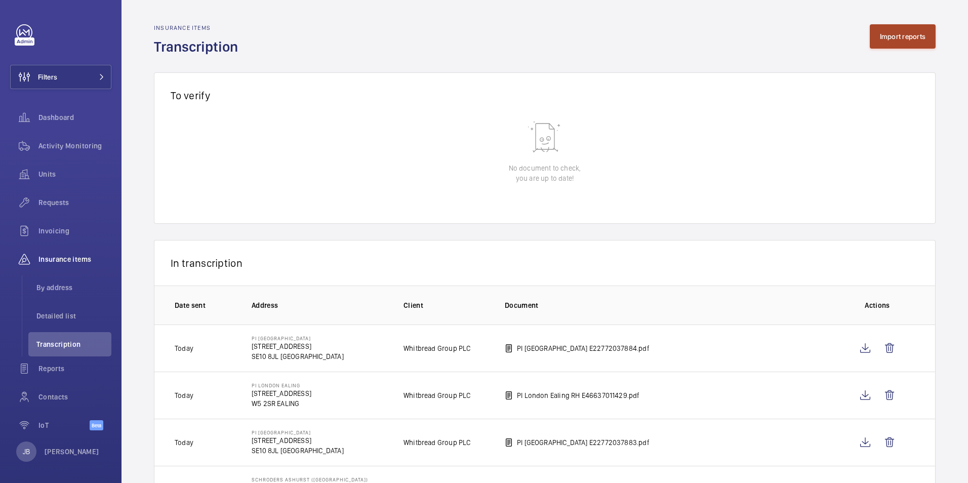
click at [894, 47] on button "Import reports" at bounding box center [903, 36] width 66 height 24
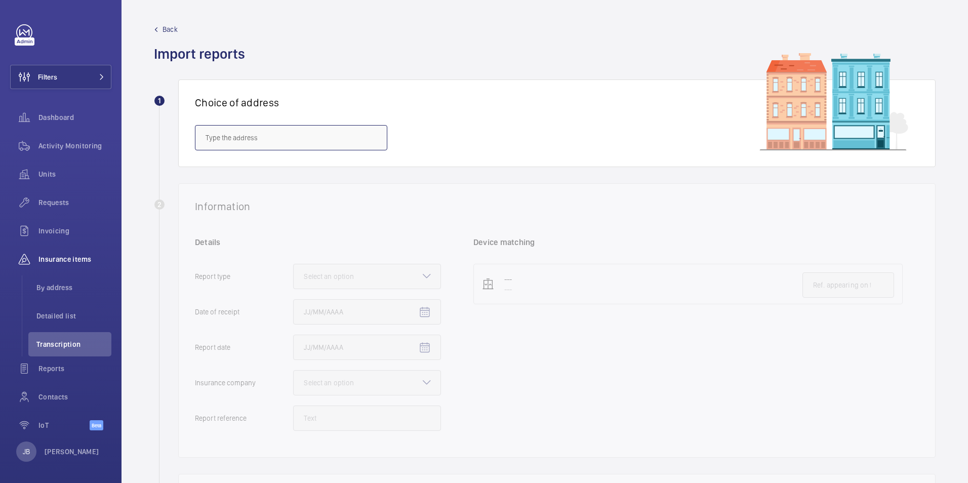
click at [296, 148] on input "text" at bounding box center [291, 137] width 192 height 25
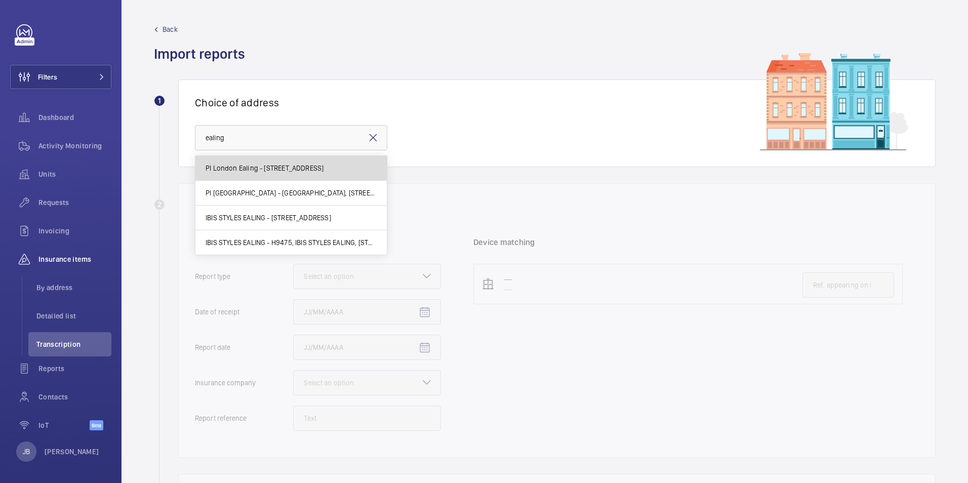
click at [291, 172] on span "PI London Ealing - 22-24 Uxbridge Road, EALING W5 2SR" at bounding box center [265, 168] width 118 height 10
type input "PI London Ealing - 22-24 Uxbridge Road, EALING W5 2SR"
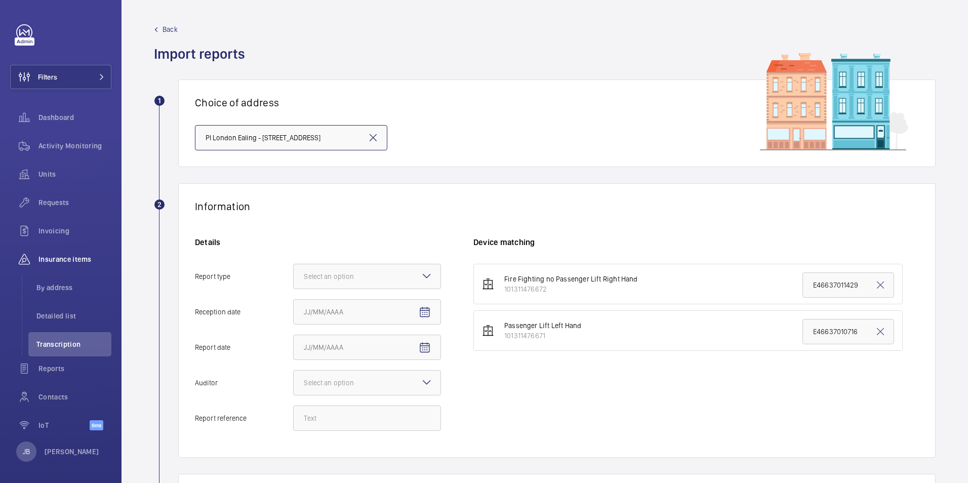
scroll to position [101, 0]
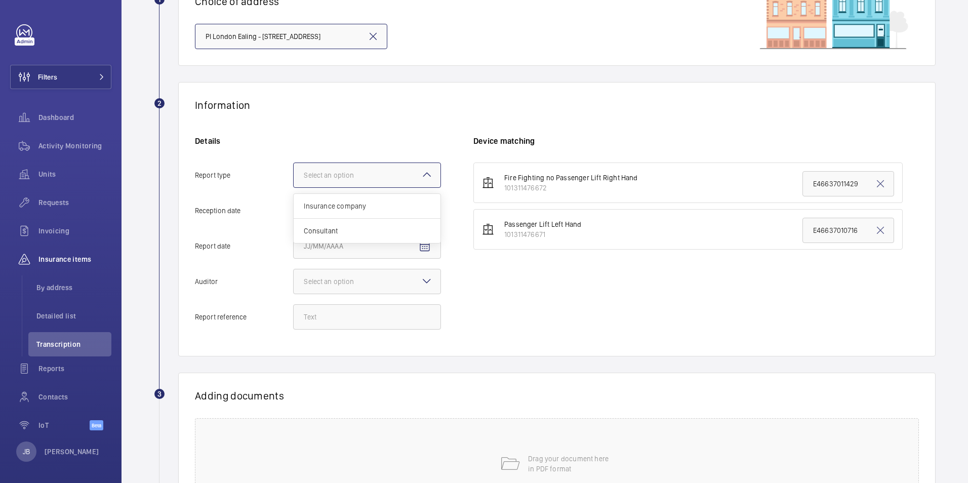
click at [382, 187] on div at bounding box center [367, 175] width 147 height 24
click at [294, 187] on input "Report type Select an option Insurance company Consultant" at bounding box center [294, 175] width 0 height 24
click at [376, 206] on span "Insurance company" at bounding box center [367, 206] width 127 height 10
click at [294, 187] on input "Report type Select an option Insurance company Consultant" at bounding box center [294, 175] width 0 height 24
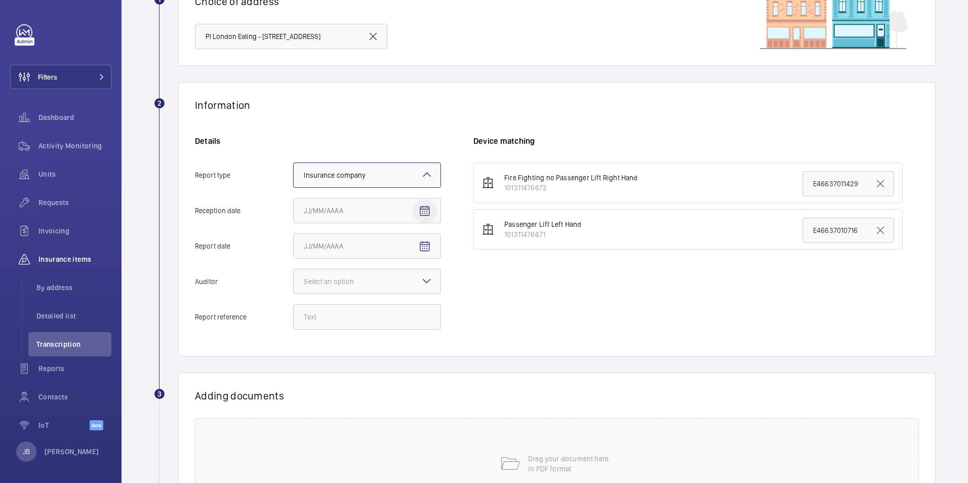
click at [419, 212] on mat-icon "Open calendar" at bounding box center [425, 211] width 12 height 12
click at [367, 335] on span "13" at bounding box center [368, 334] width 18 height 18
type input "8/13/2025"
click at [421, 244] on mat-icon "Open calendar" at bounding box center [425, 246] width 12 height 12
click at [348, 369] on span "12" at bounding box center [348, 369] width 18 height 18
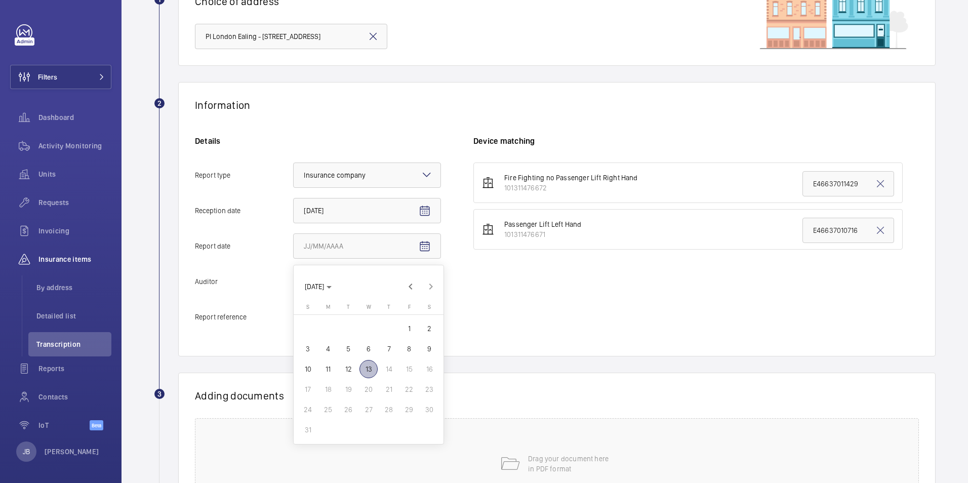
type input "8/12/2025"
click at [402, 282] on div at bounding box center [367, 281] width 147 height 24
click at [294, 282] on input "Auditor Select an option" at bounding box center [294, 281] width 0 height 24
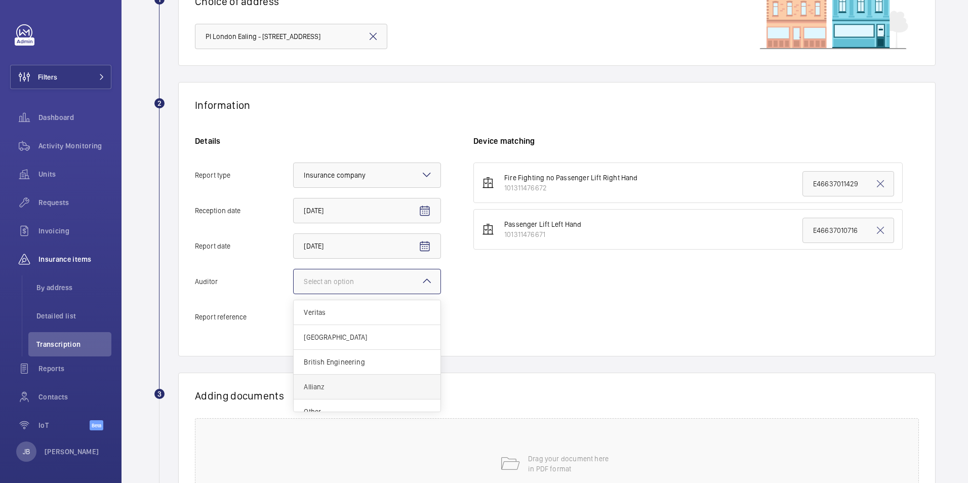
click at [360, 394] on div "Allianz" at bounding box center [367, 387] width 147 height 25
click at [294, 294] on input "Auditor Select an option Veritas Zurich British Engineering Allianz Other" at bounding box center [294, 281] width 0 height 24
click at [330, 321] on input "Report reference" at bounding box center [367, 316] width 148 height 25
paste input "E46637011430"
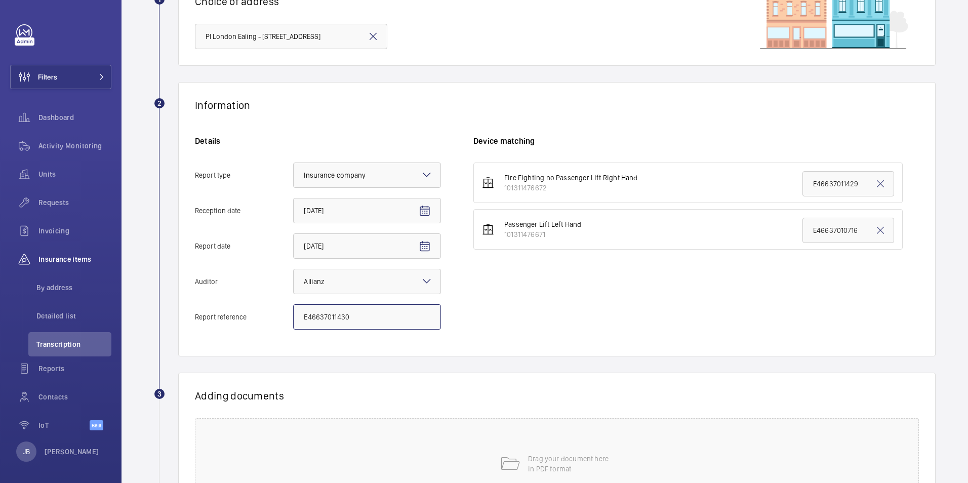
type input "E46637011430"
drag, startPoint x: 851, startPoint y: 231, endPoint x: 791, endPoint y: 232, distance: 59.7
click at [791, 232] on li "Passenger Lift Left Hand 101311476671 E46637010716" at bounding box center [687, 229] width 429 height 40
paste input "1430"
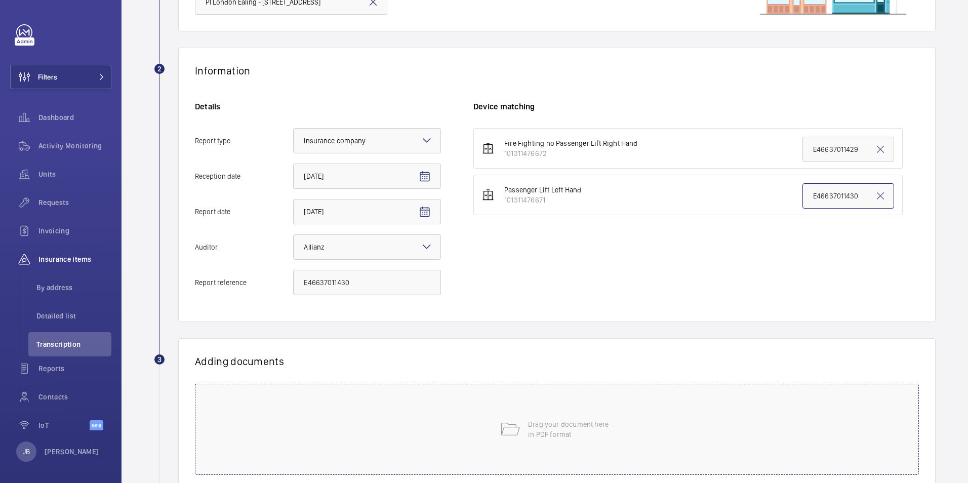
scroll to position [202, 0]
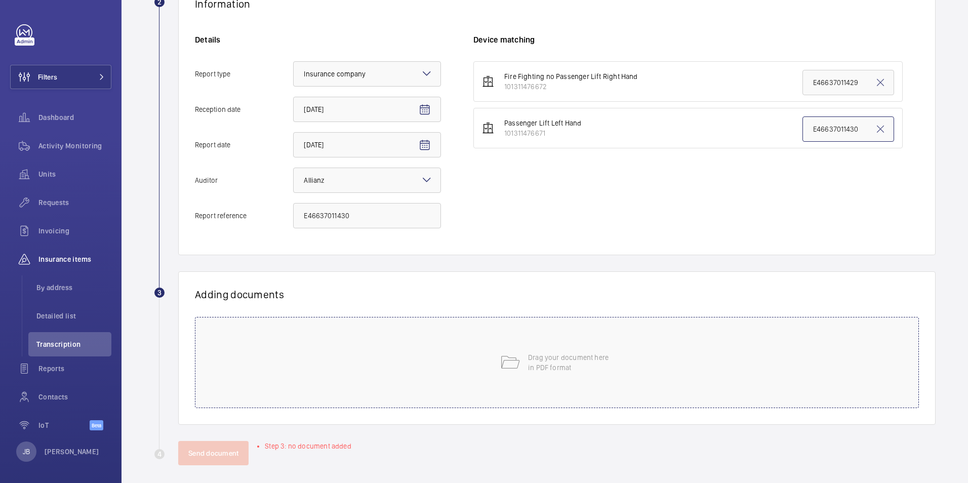
type input "E46637011430"
click at [634, 347] on div "Drag your document here in PDF format" at bounding box center [557, 362] width 724 height 91
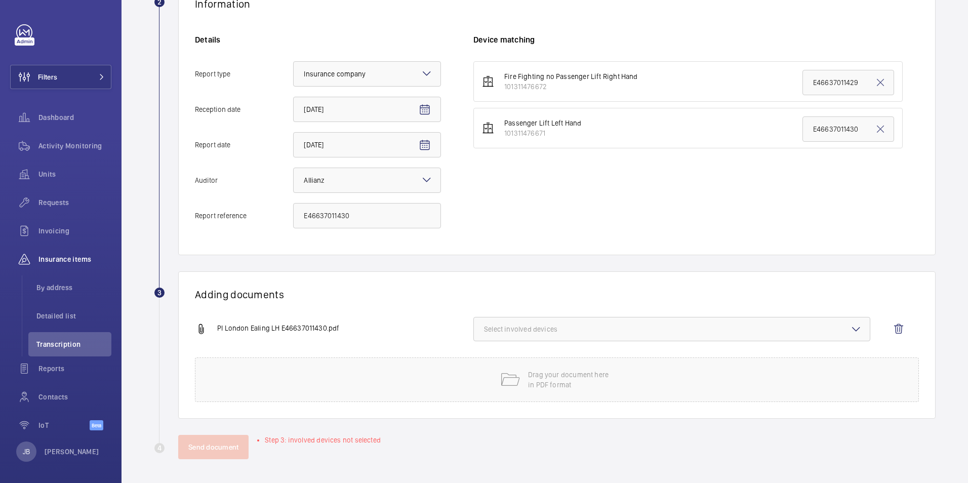
click at [621, 333] on span "Select involved devices" at bounding box center [672, 329] width 376 height 10
click at [486, 387] on label "101311476671" at bounding box center [664, 385] width 381 height 24
click at [486, 387] on input "101311476671" at bounding box center [488, 385] width 20 height 20
checkbox input "true"
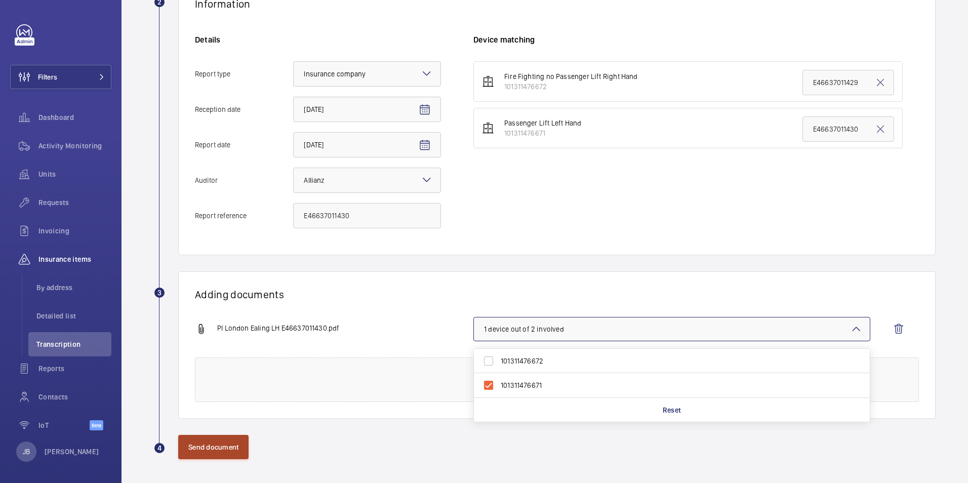
click at [204, 448] on button "Send document" at bounding box center [213, 447] width 70 height 24
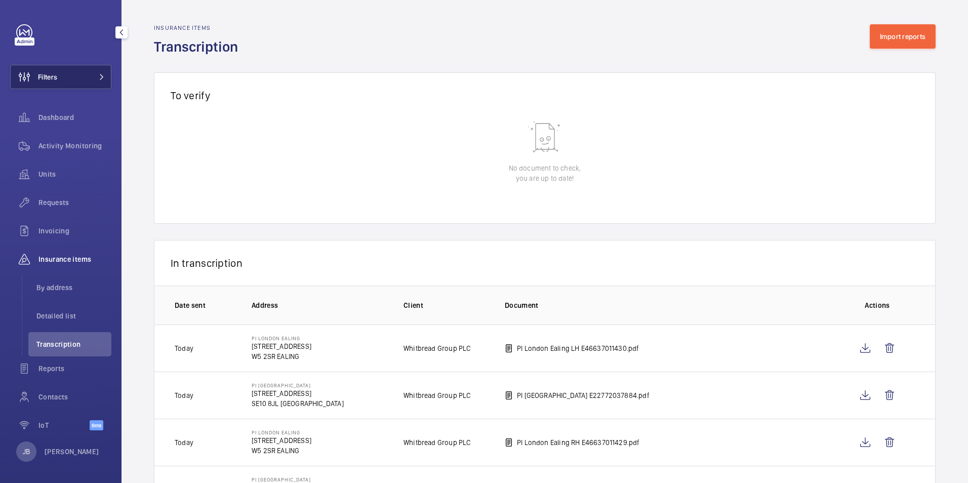
click at [38, 72] on span "Filters" at bounding box center [47, 77] width 19 height 10
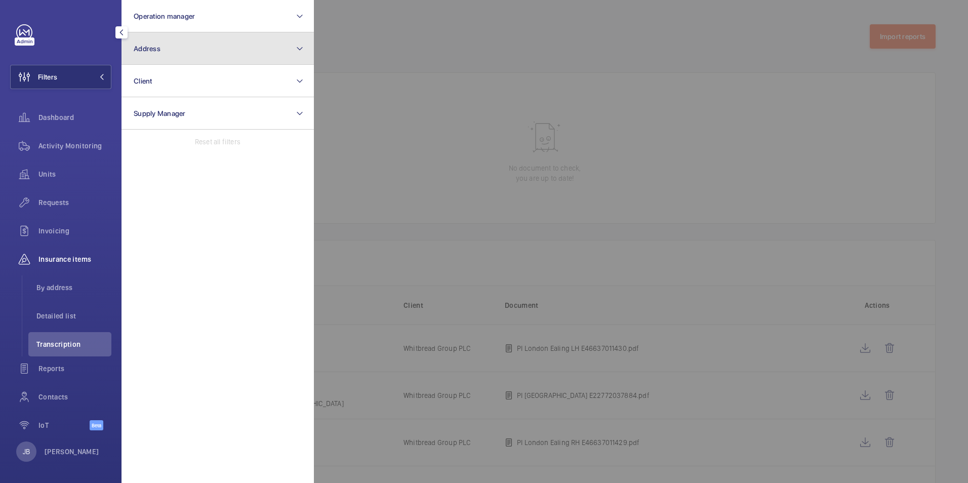
click at [177, 53] on button "Address" at bounding box center [217, 48] width 192 height 32
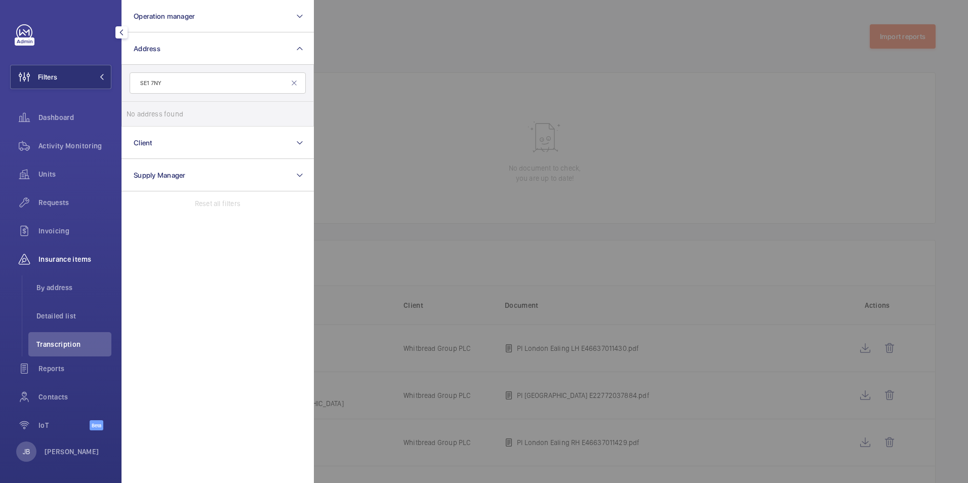
click at [158, 82] on input "SE1 7NY" at bounding box center [218, 82] width 176 height 21
click at [129, 82] on form "SE1 7NY" at bounding box center [217, 83] width 191 height 37
click at [141, 82] on input "SE1 7NY" at bounding box center [218, 82] width 176 height 21
click at [171, 80] on input "SE1 7NY" at bounding box center [218, 82] width 176 height 21
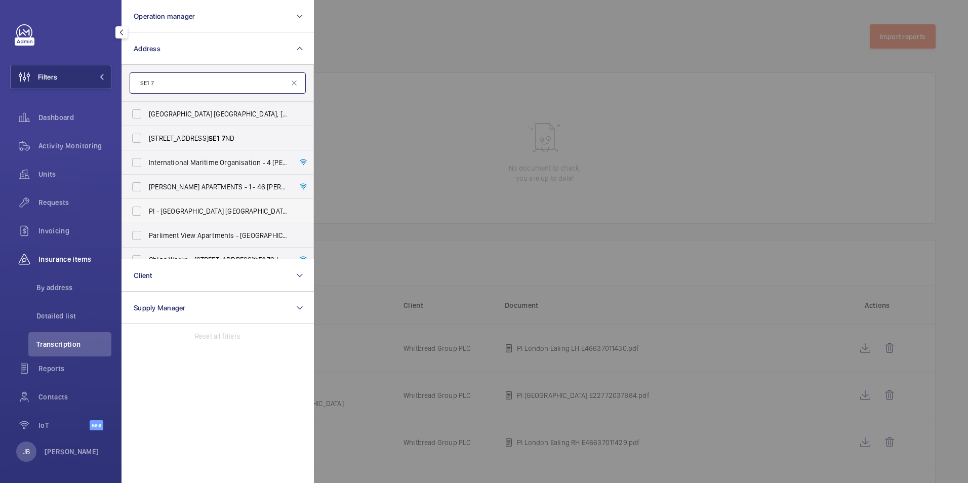
type input "SE1 7"
click at [138, 204] on label "PI - London Waterloo Westminster Bridge - 85 York Rd, LONDON SE1 7 NJ" at bounding box center [210, 211] width 176 height 24
click at [138, 204] on input "PI - London Waterloo Westminster Bridge - 85 York Rd, LONDON SE1 7 NJ" at bounding box center [137, 211] width 20 height 20
checkbox input "true"
click at [331, 71] on div at bounding box center [798, 241] width 968 height 483
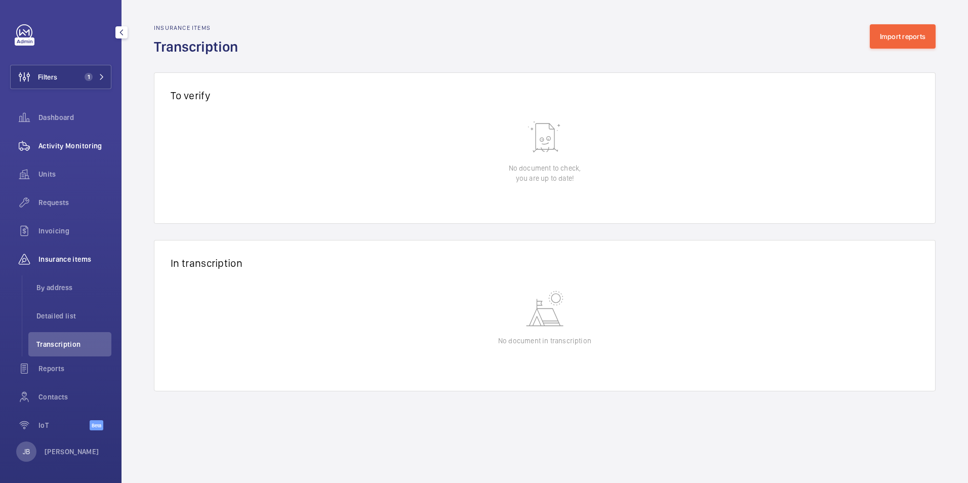
click at [86, 143] on span "Activity Monitoring" at bounding box center [74, 146] width 73 height 10
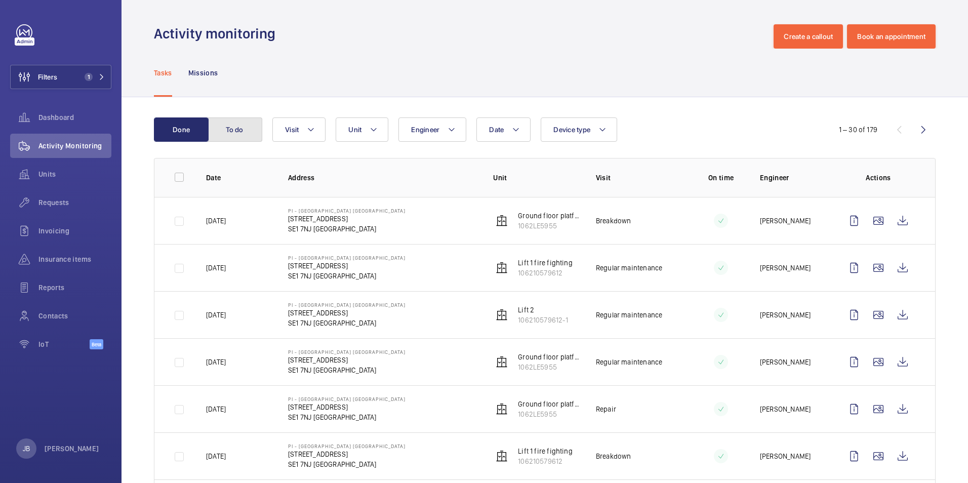
click at [222, 123] on button "To do" at bounding box center [235, 129] width 55 height 24
